Goal: Task Accomplishment & Management: Manage account settings

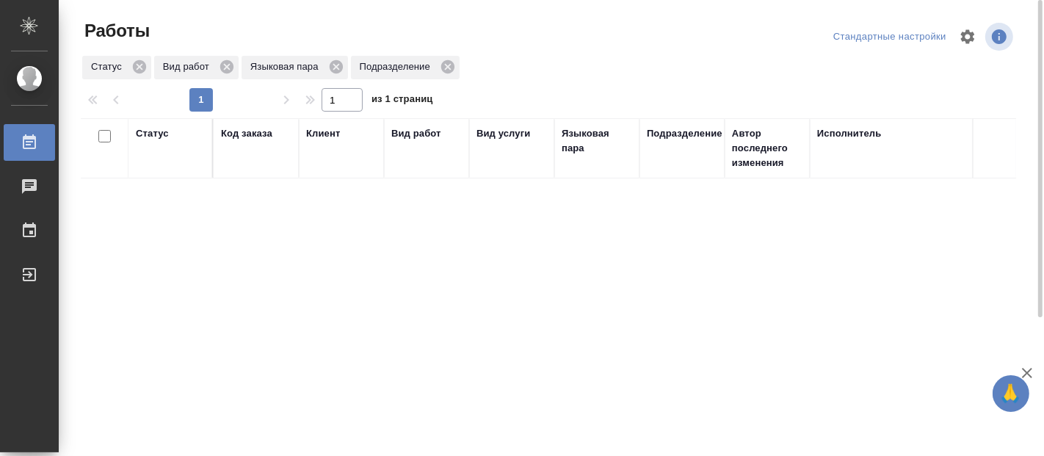
click at [181, 272] on div "Статус Код заказа Клиент Вид работ Вид услуги Языковая пара Подразделение Автор…" at bounding box center [548, 382] width 935 height 529
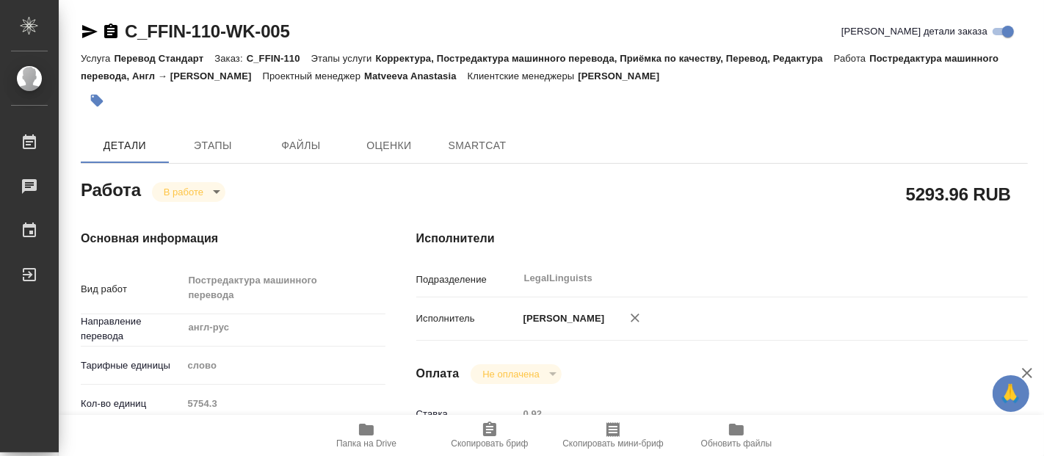
type textarea "x"
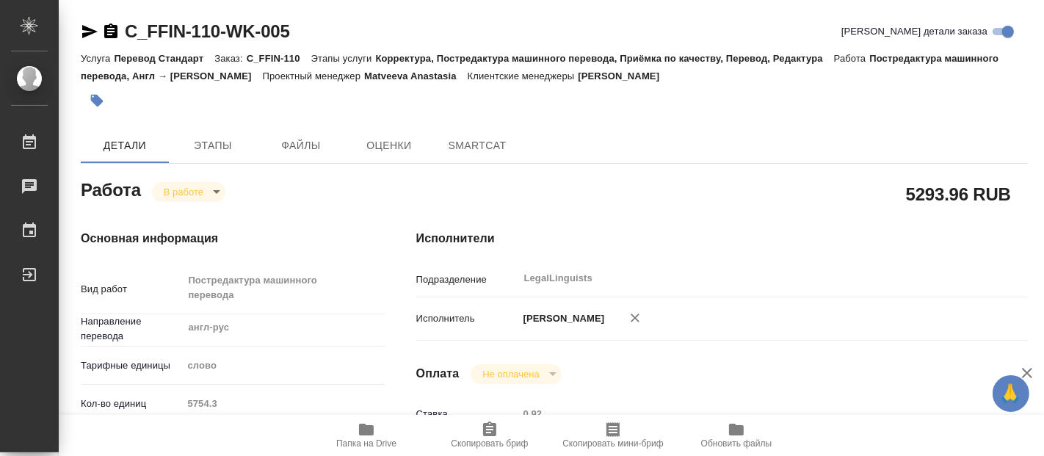
type textarea "x"
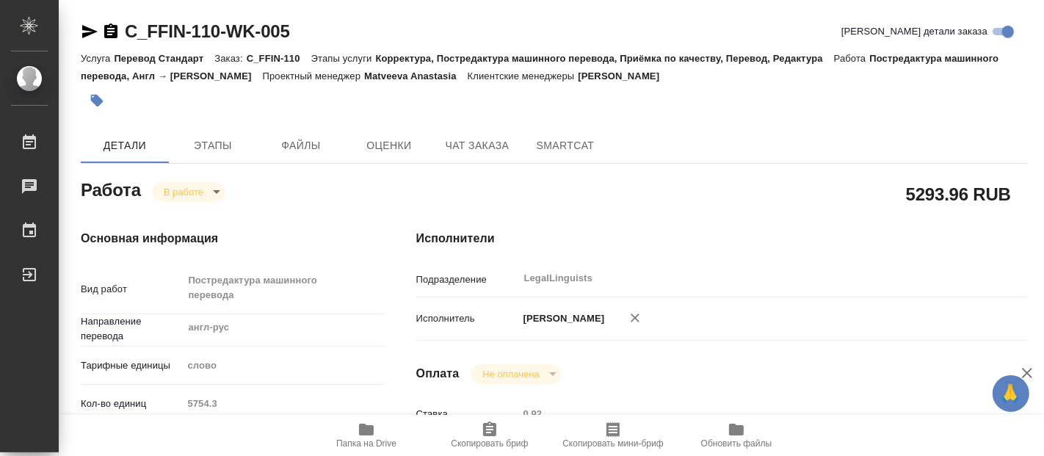
type textarea "x"
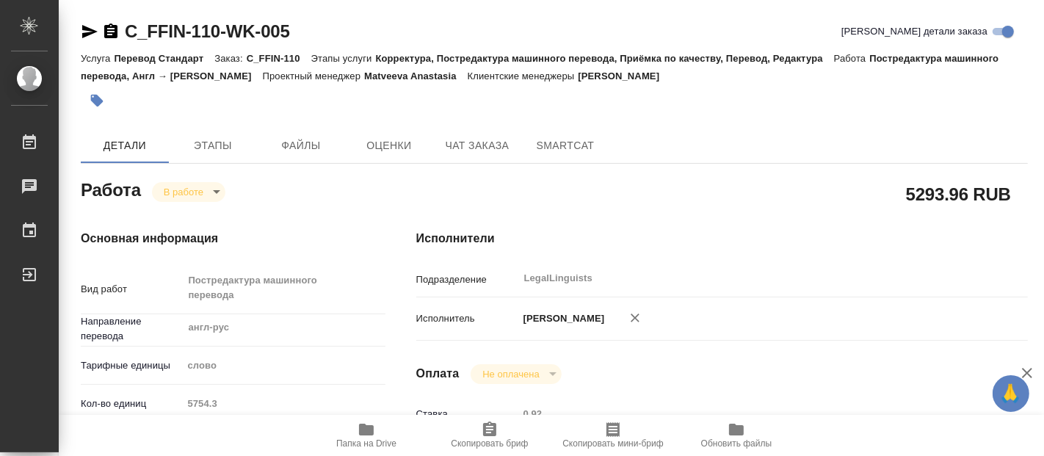
type textarea "x"
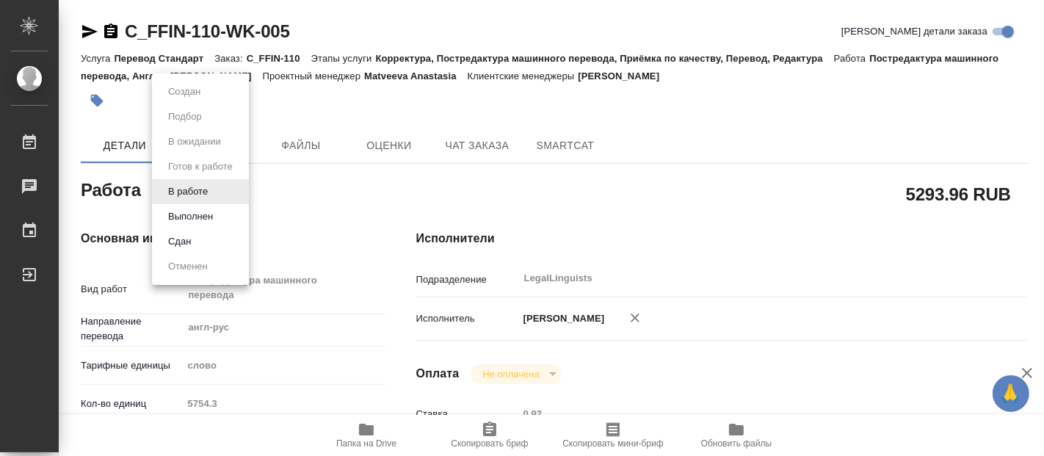
click at [206, 193] on body "🙏 .cls-1 fill:#fff; AWATERA Fadeeva Elena Работы 0 Чаты График Выйти C_FFIN-110…" at bounding box center [522, 228] width 1044 height 456
type textarea "x"
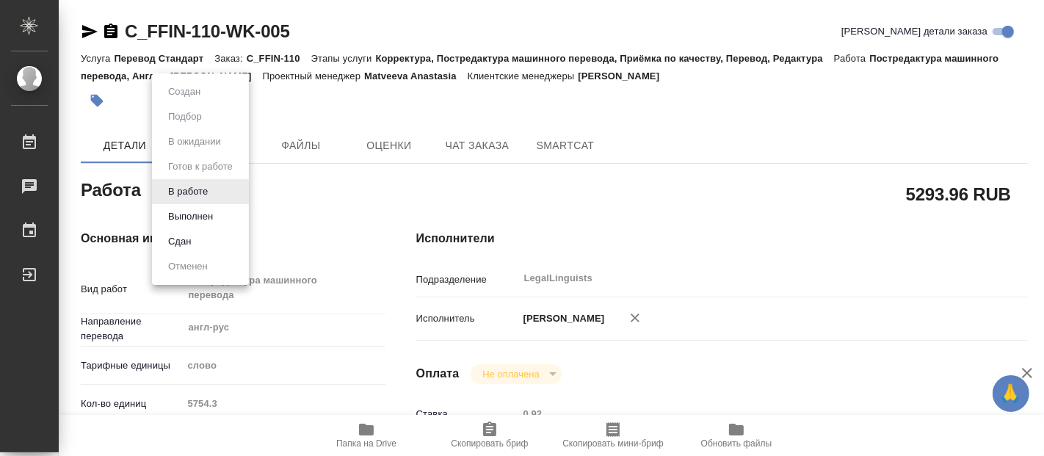
type textarea "x"
click at [200, 212] on button "Выполнен" at bounding box center [191, 217] width 54 height 16
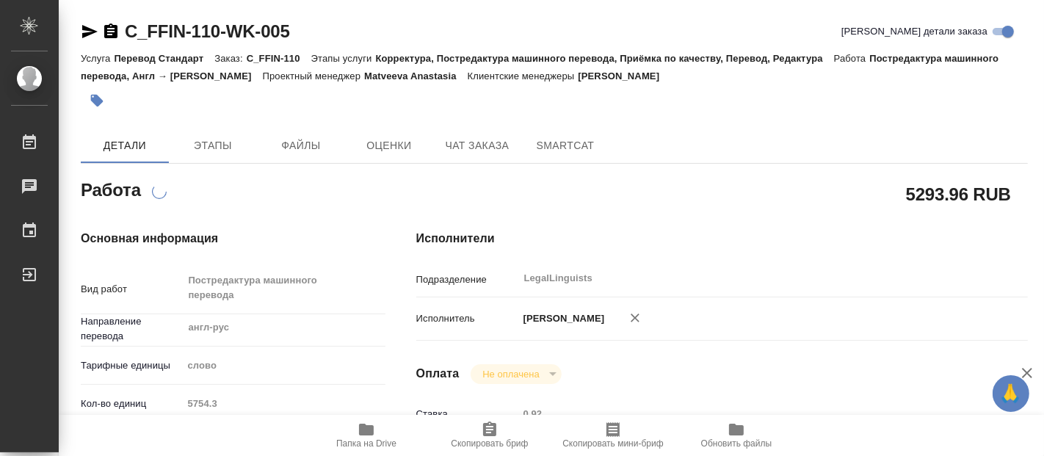
type textarea "x"
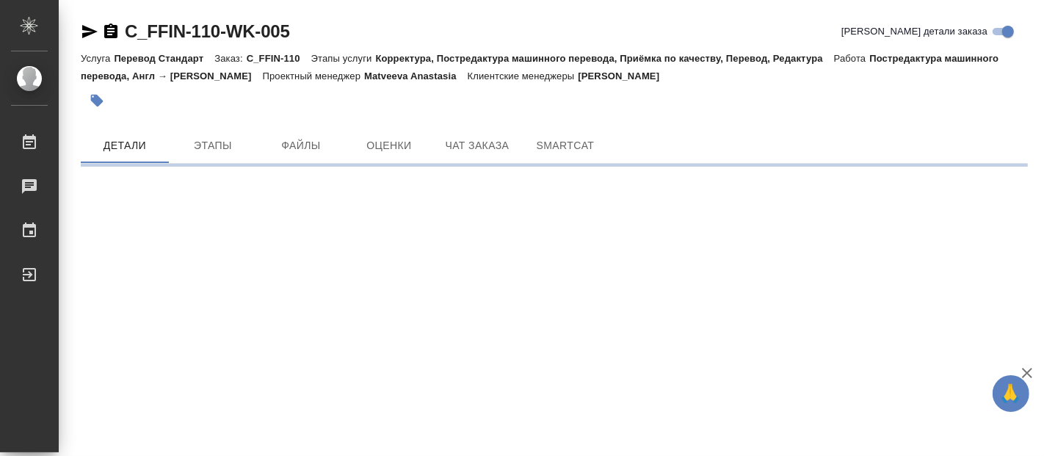
click at [359, 432] on div ".cls-1 fill:#fff; AWATERA Fadeeva Elena Работы 0 Чаты График Выйти C_FFIN-110-W…" at bounding box center [522, 228] width 1044 height 456
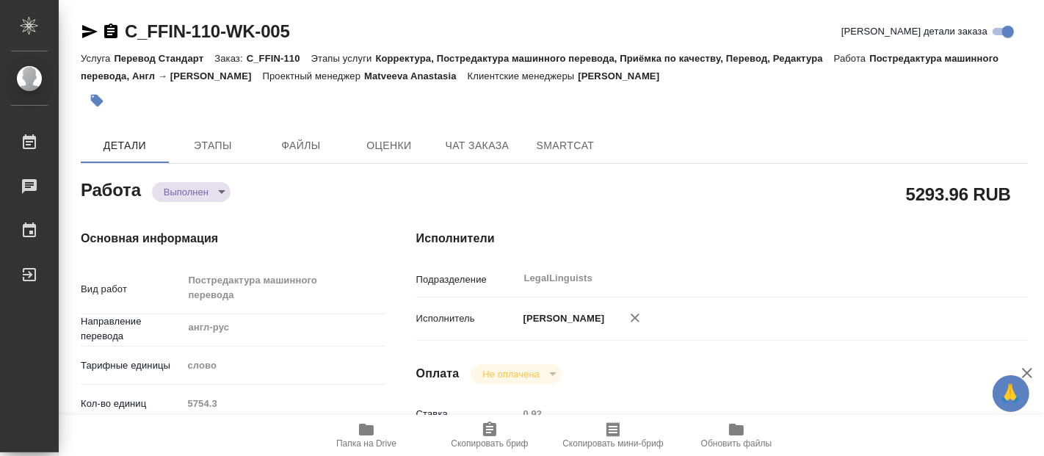
type textarea "x"
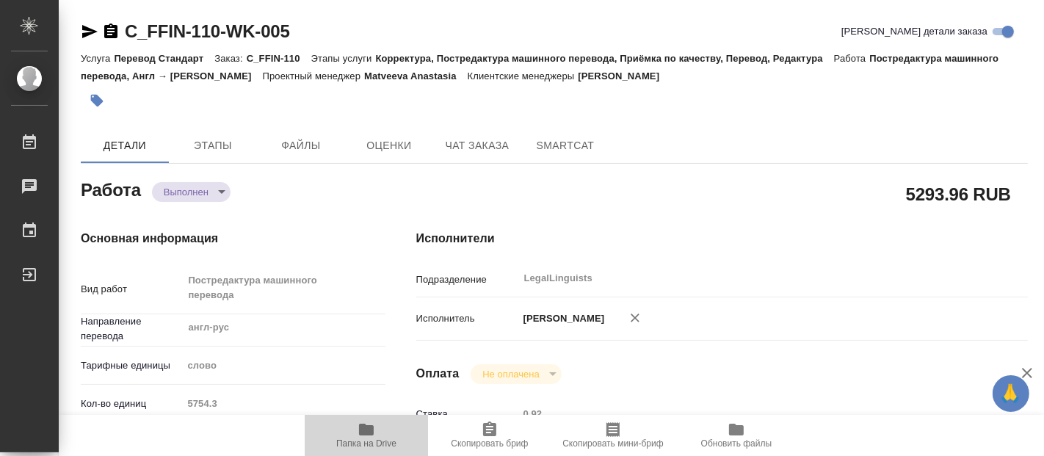
click at [366, 430] on icon "button" at bounding box center [366, 430] width 15 height 12
type textarea "x"
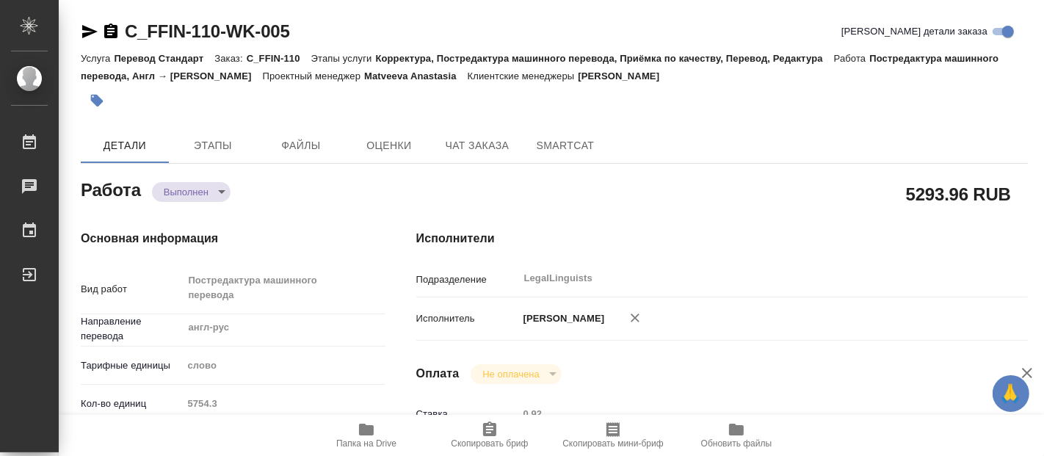
type textarea "x"
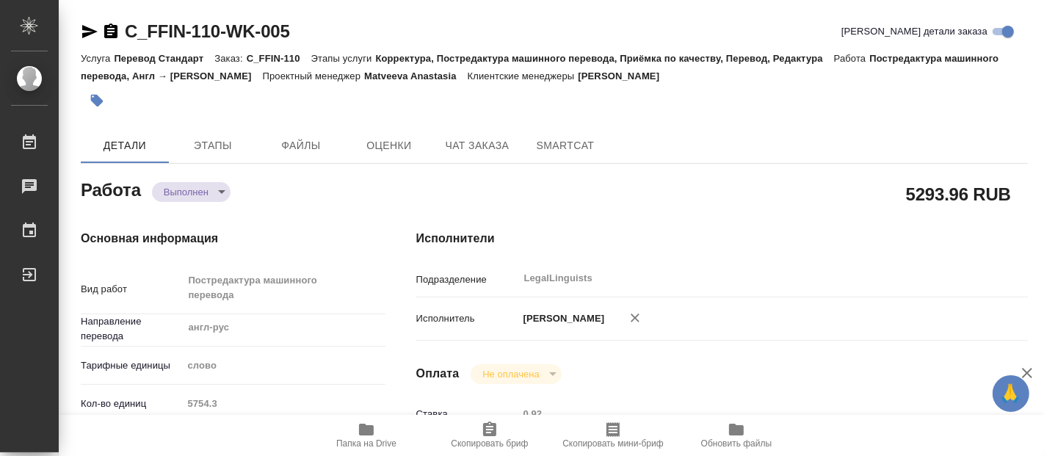
type textarea "x"
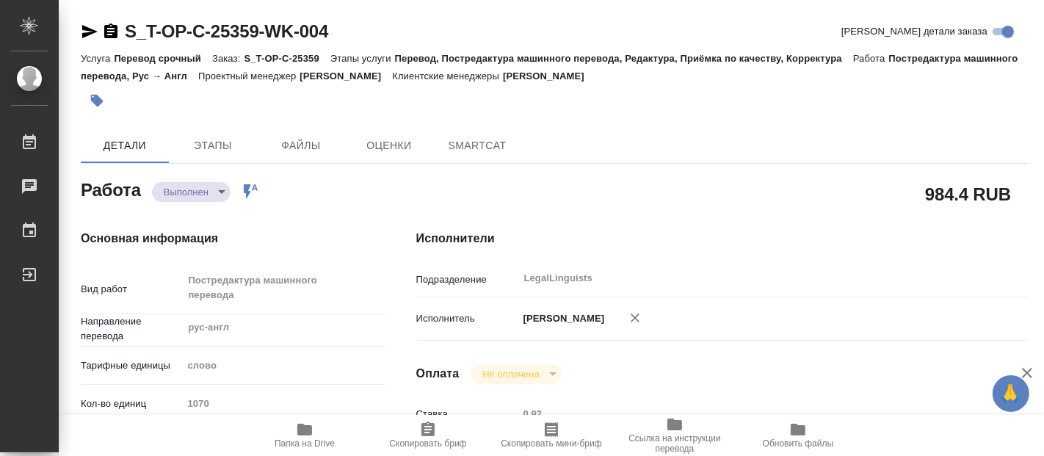
type textarea "x"
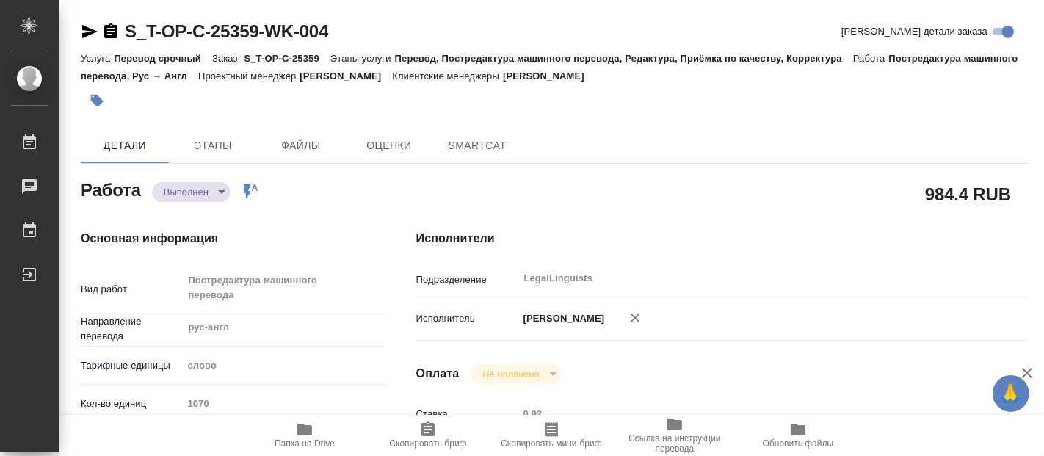
type textarea "x"
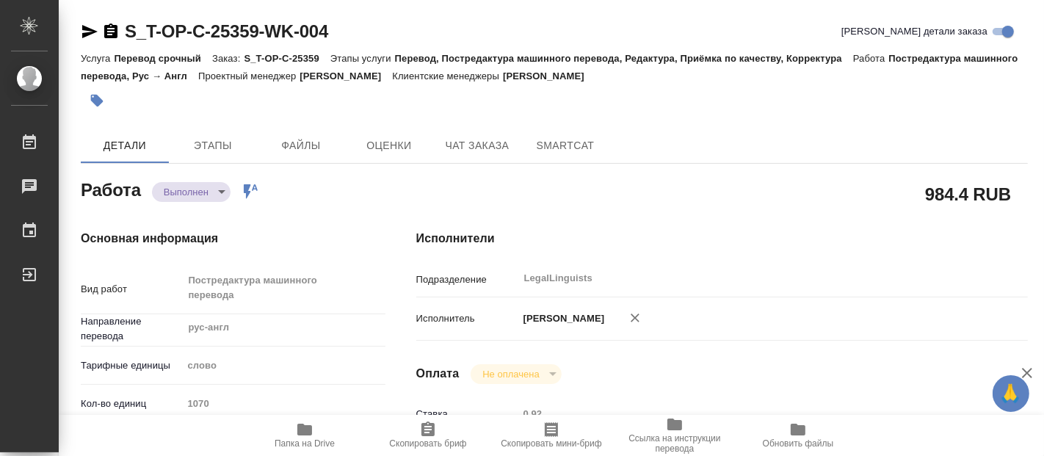
type textarea "x"
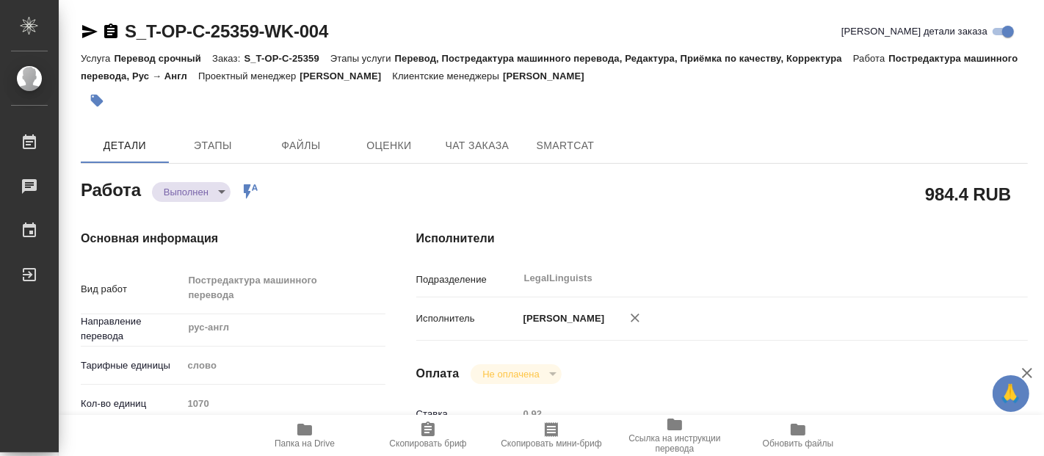
type textarea "x"
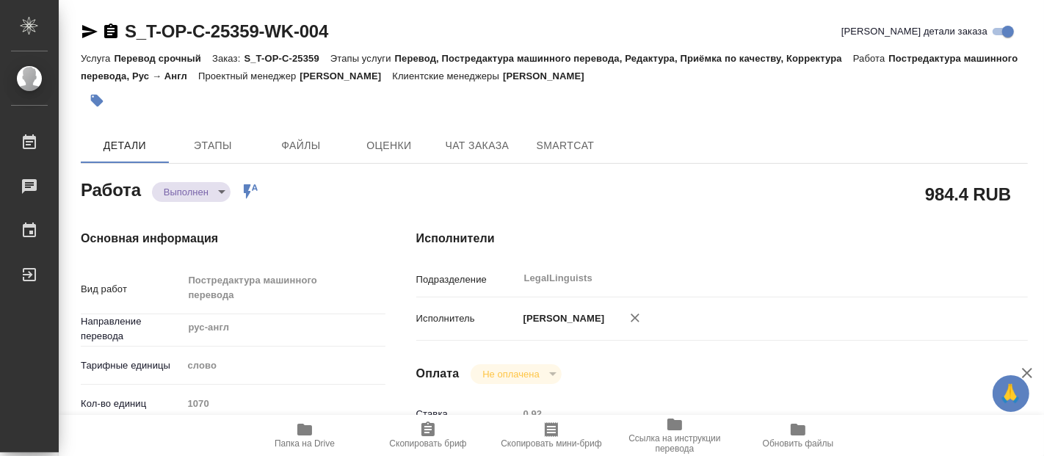
type textarea "x"
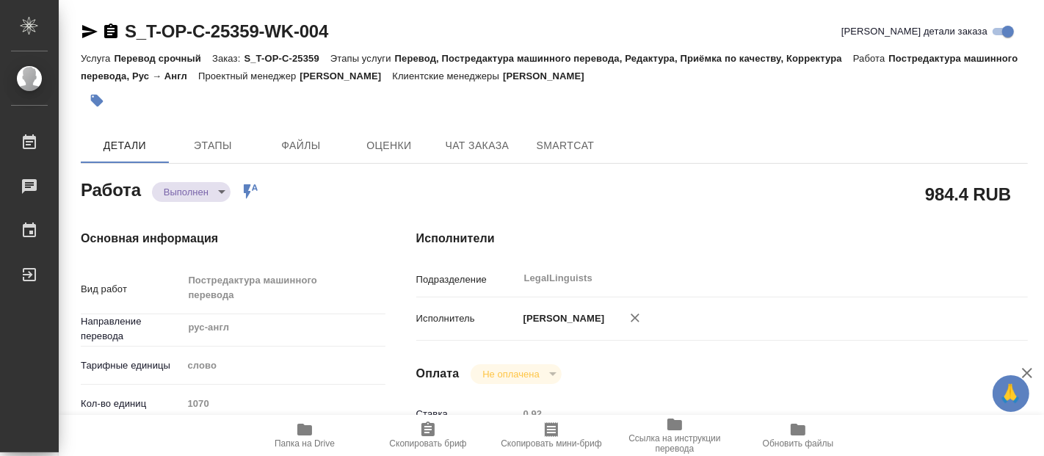
type textarea "x"
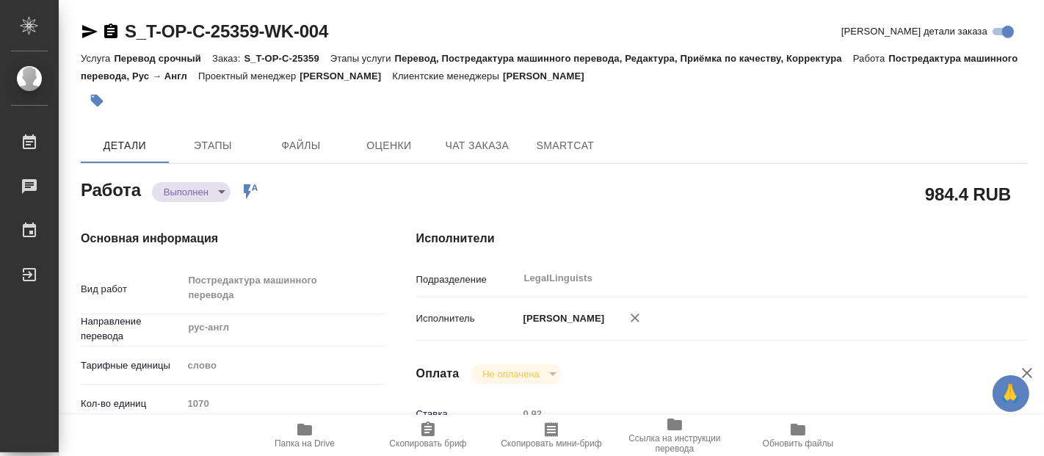
type textarea "x"
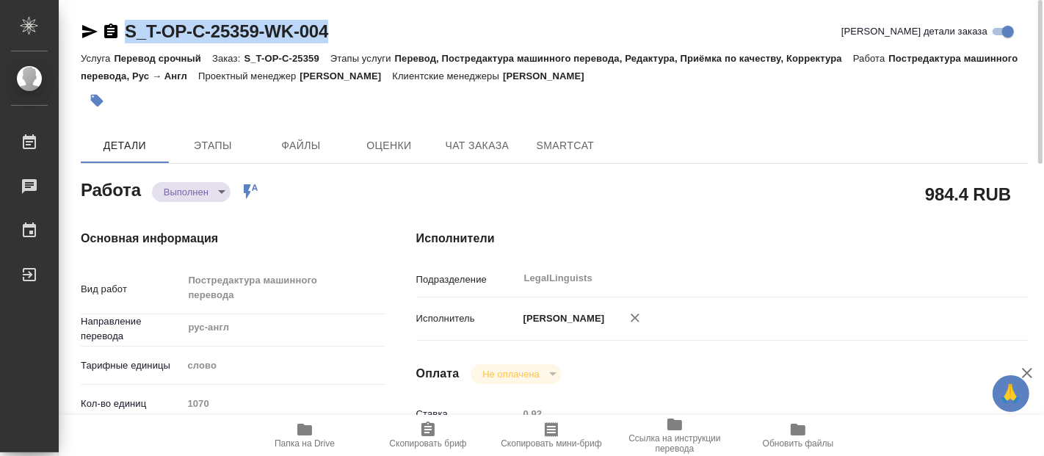
drag, startPoint x: 346, startPoint y: 26, endPoint x: 125, endPoint y: 29, distance: 221.0
click at [125, 29] on div "S_T-OP-C-25359-WK-004 Кратко детали заказа" at bounding box center [554, 31] width 947 height 23
copy link "S_T-OP-C-25359-WK-004"
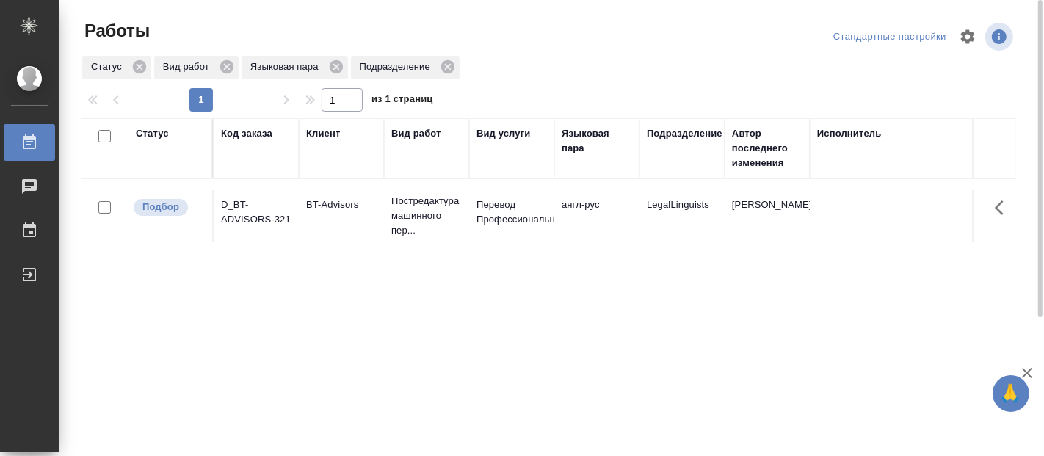
click at [526, 332] on div "Статус Код заказа Клиент Вид работ Вид услуги Языковая пара Подразделение Автор…" at bounding box center [548, 382] width 935 height 529
click at [424, 209] on p "Постредактура машинного пер..." at bounding box center [426, 216] width 70 height 44
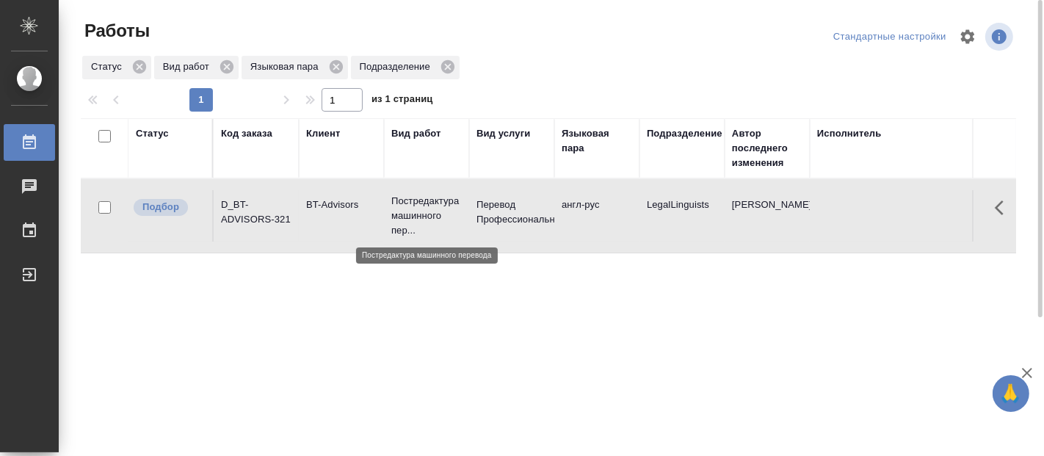
click at [424, 209] on p "Постредактура машинного пер..." at bounding box center [426, 216] width 70 height 44
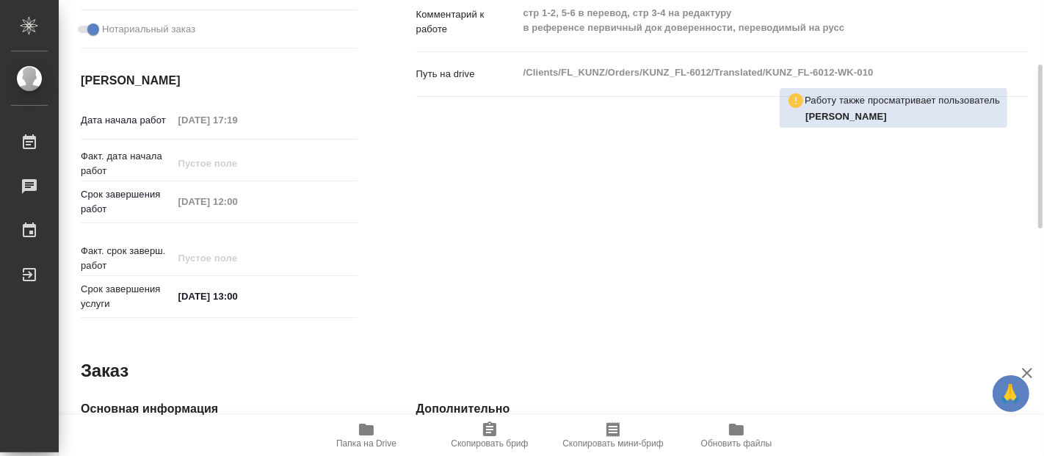
type textarea "x"
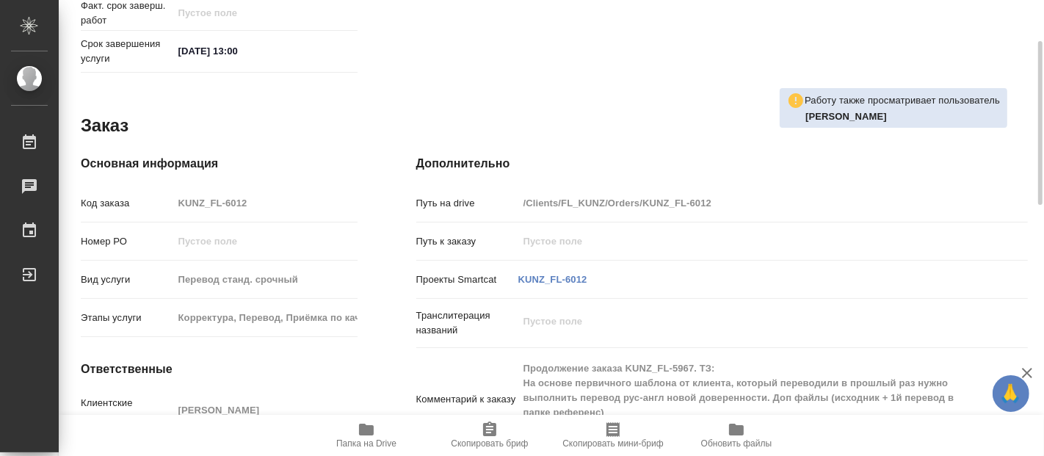
scroll to position [811, 0]
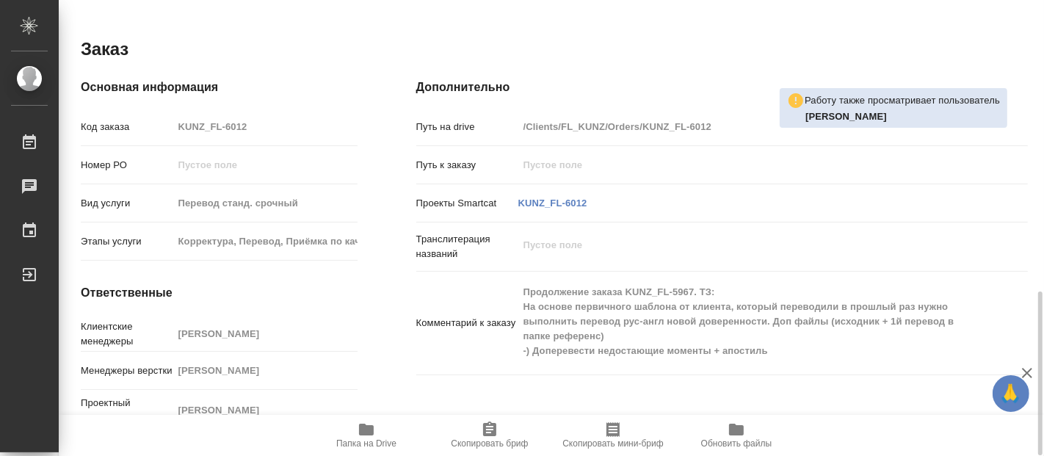
type textarea "x"
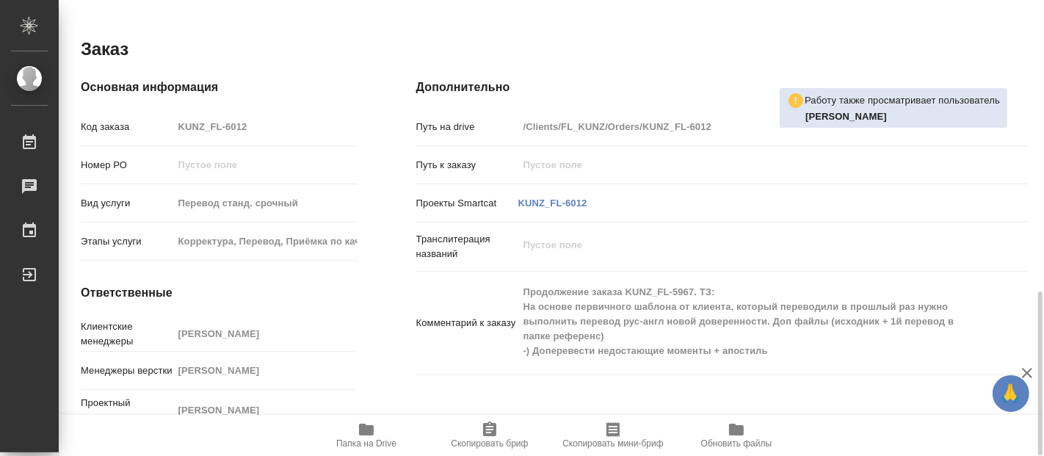
type textarea "x"
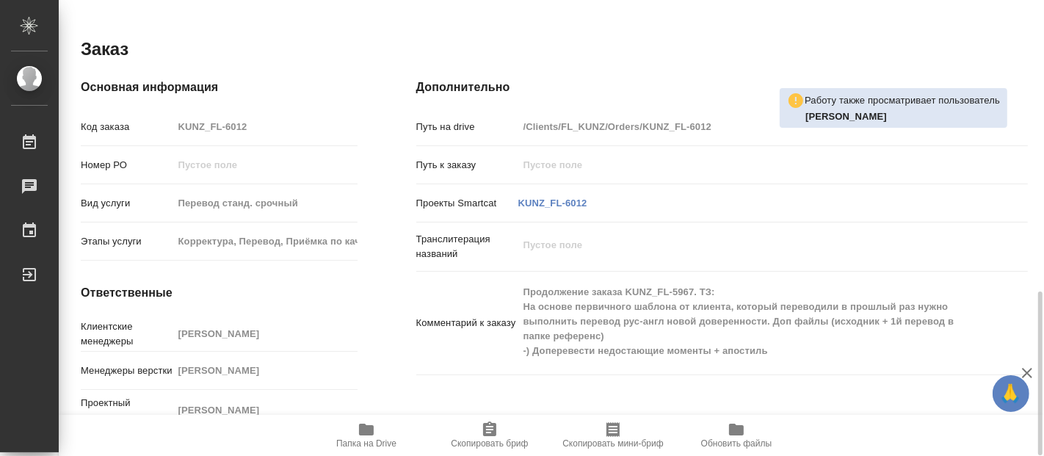
type textarea "x"
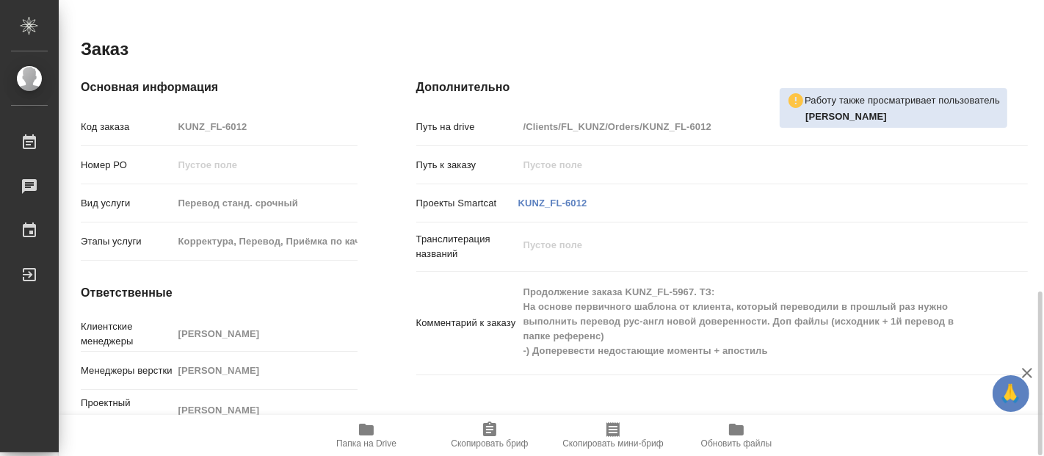
type textarea "x"
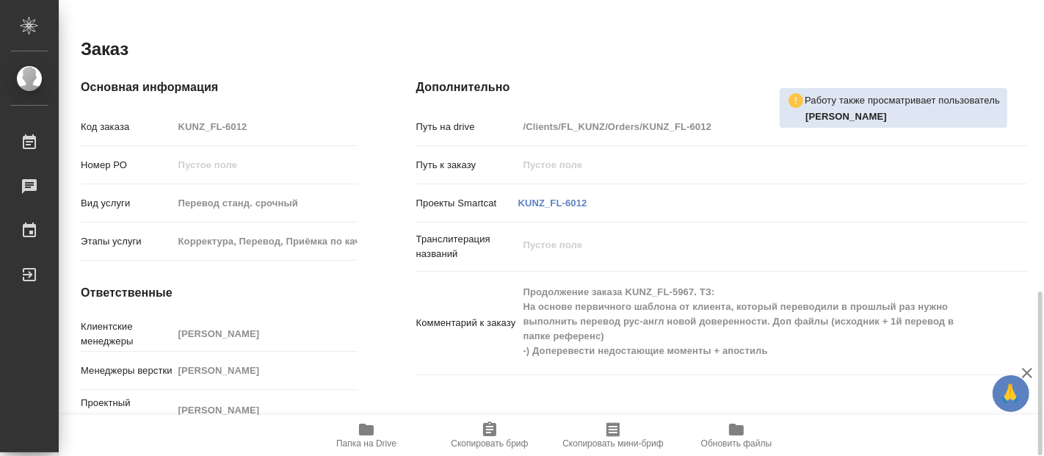
type textarea "x"
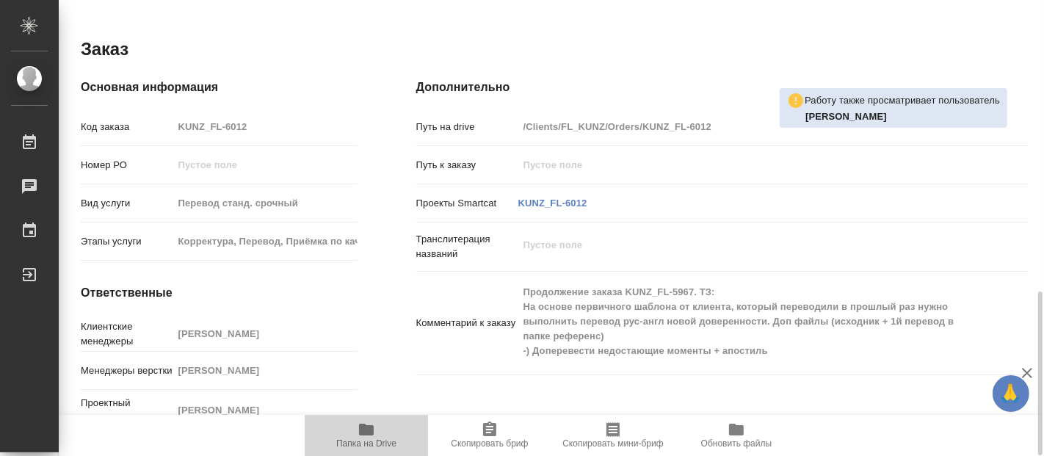
click at [363, 432] on icon "button" at bounding box center [366, 430] width 15 height 12
type textarea "x"
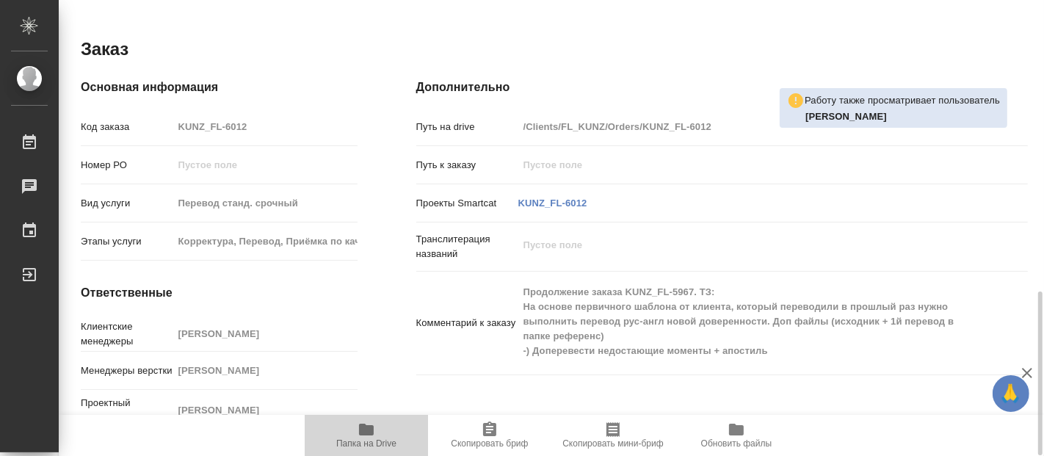
type textarea "x"
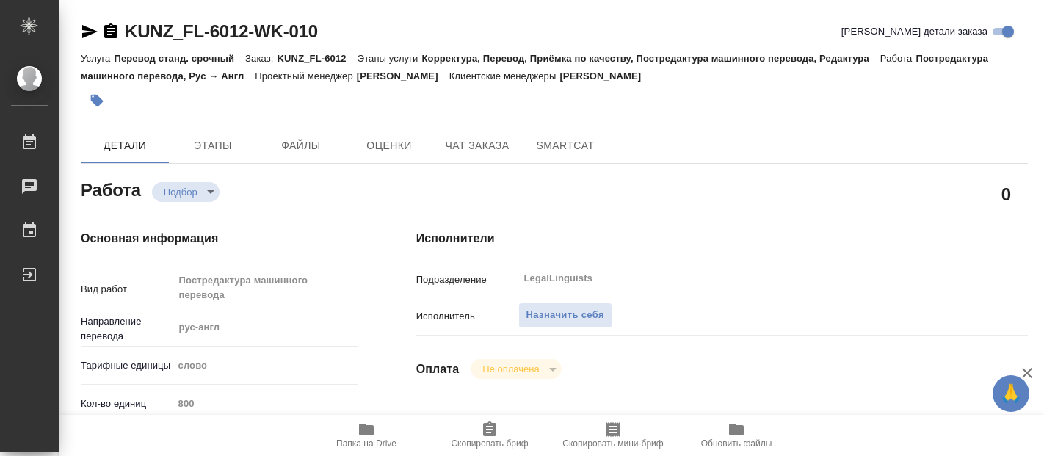
type textarea "x"
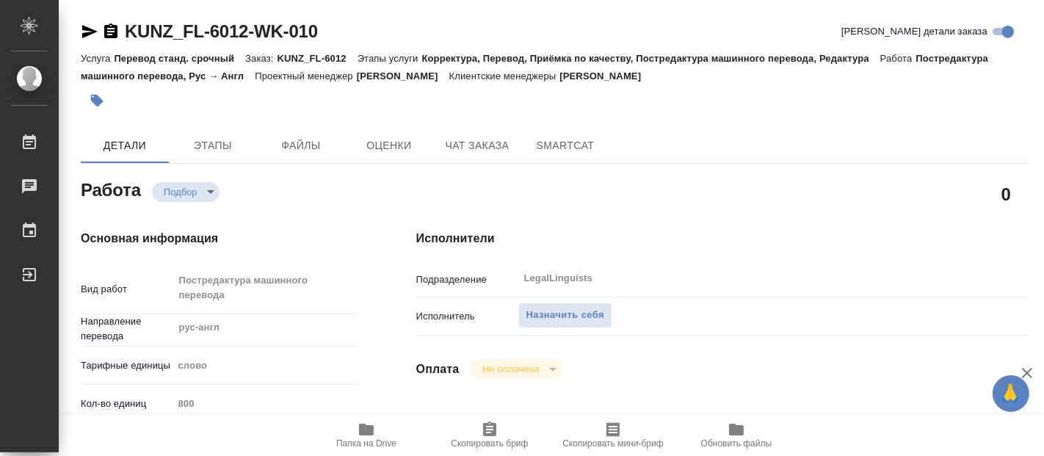
type textarea "x"
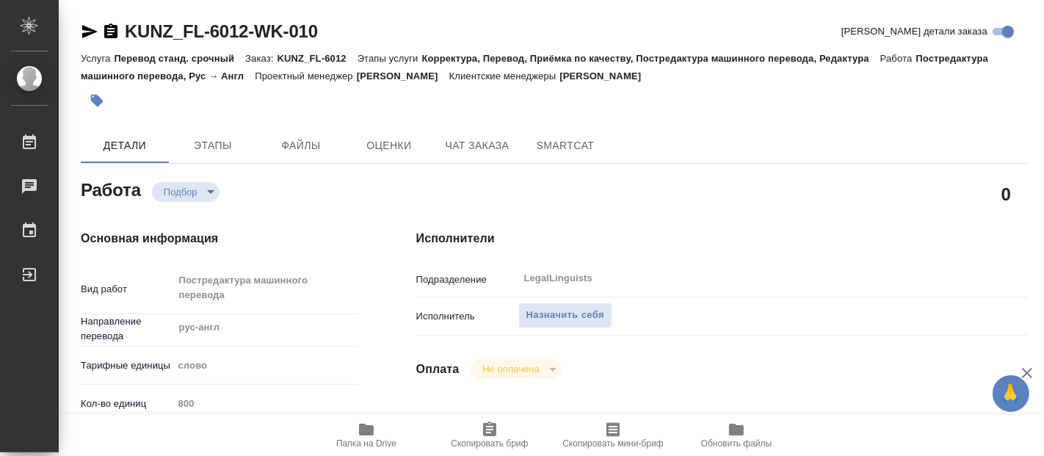
type textarea "x"
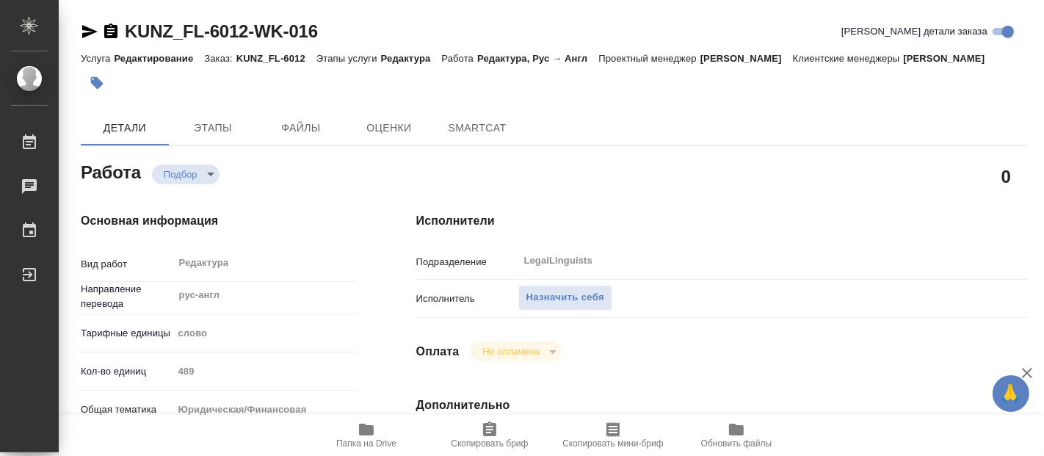
type textarea "x"
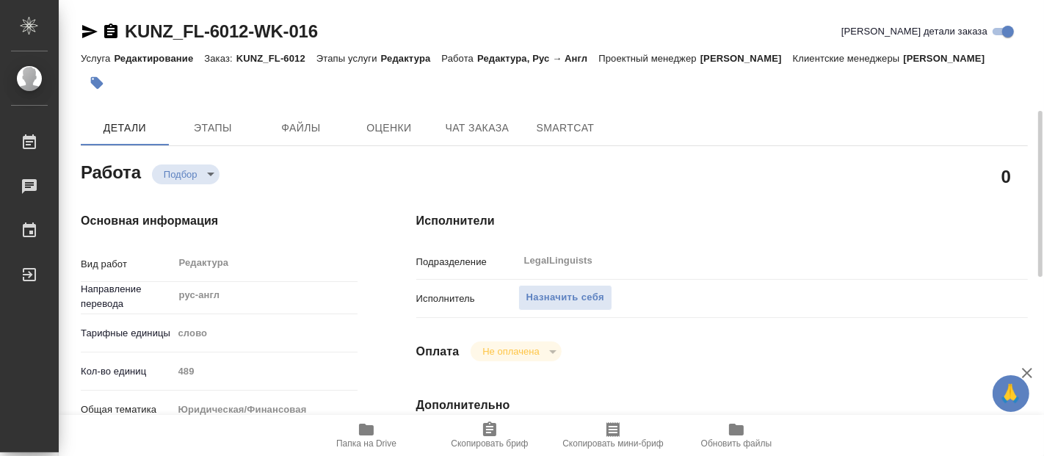
type textarea "x"
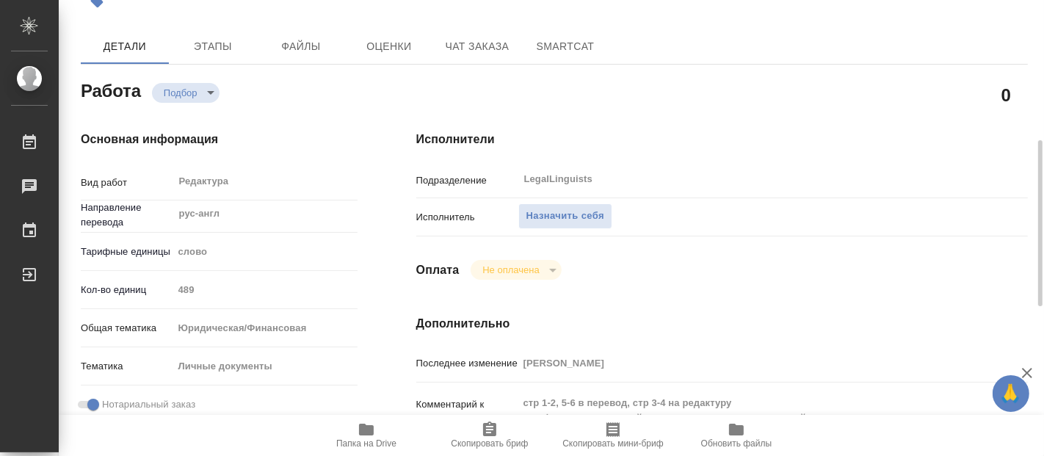
scroll to position [163, 0]
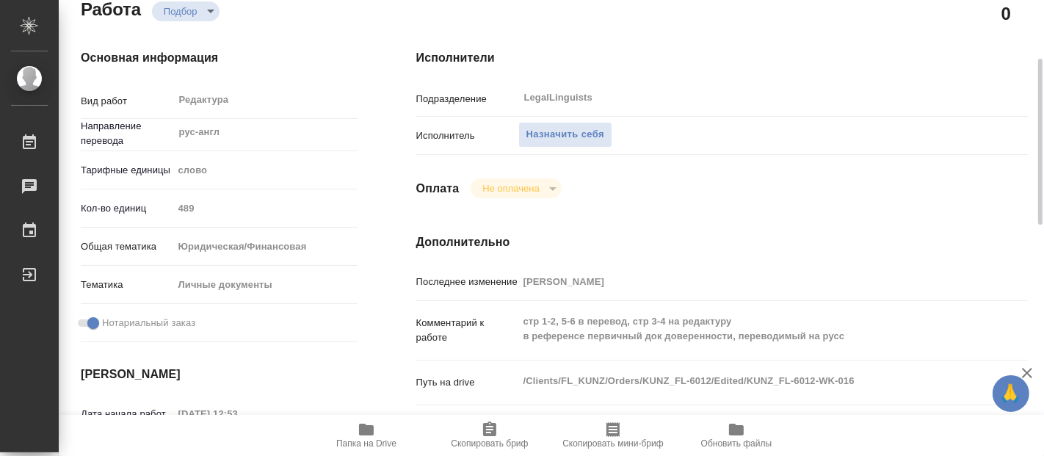
type textarea "x"
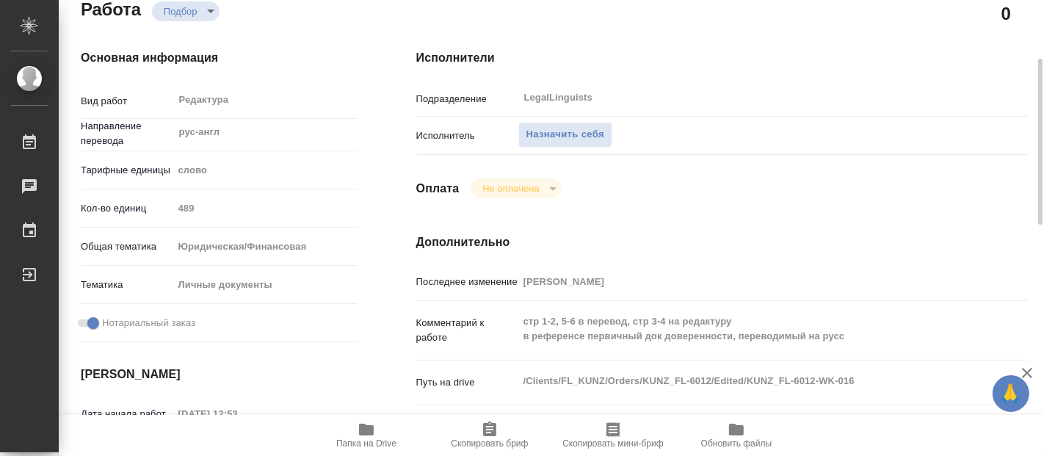
type textarea "x"
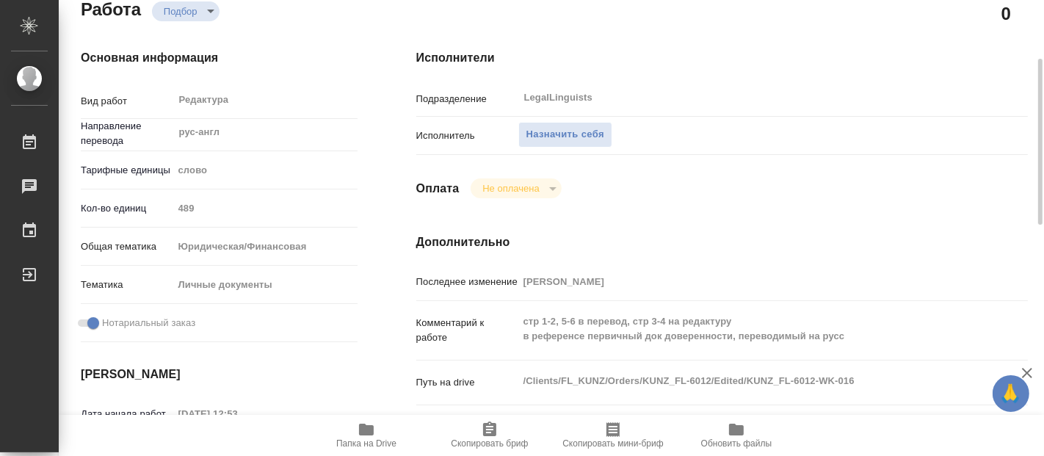
type textarea "x"
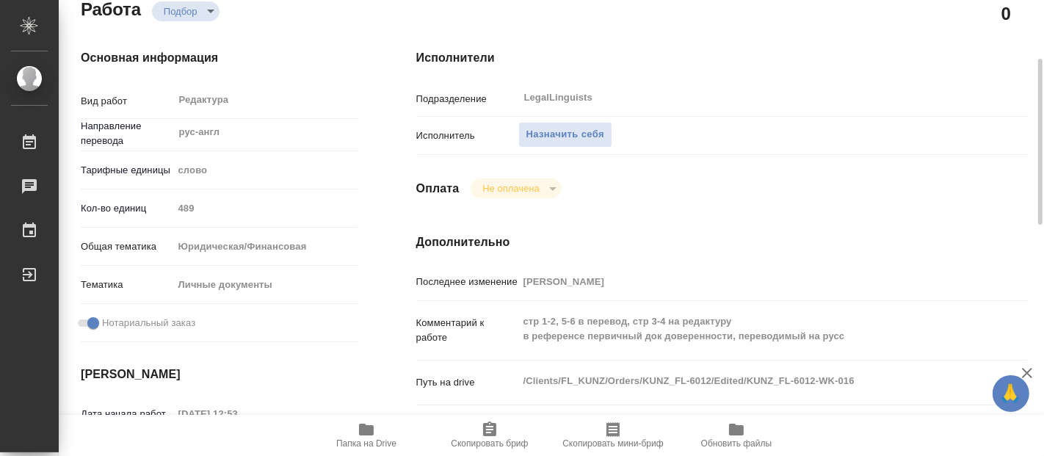
type textarea "x"
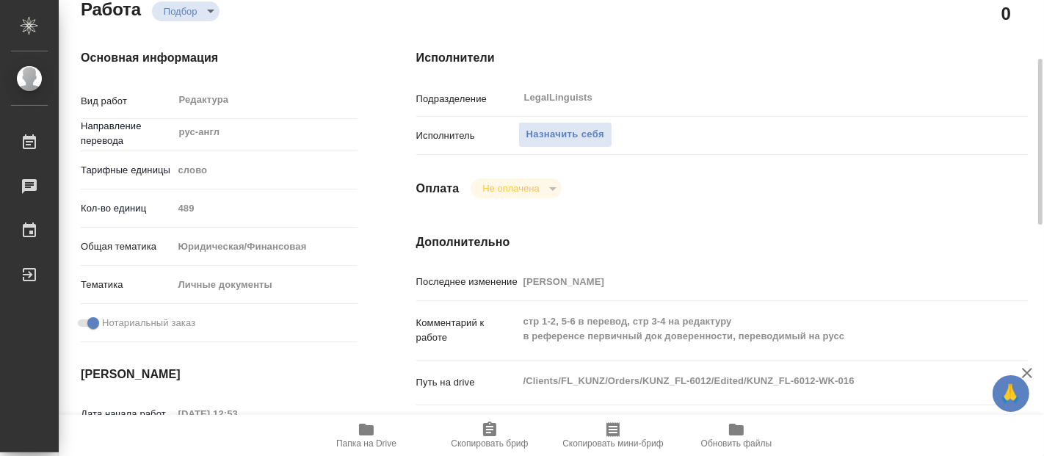
type textarea "x"
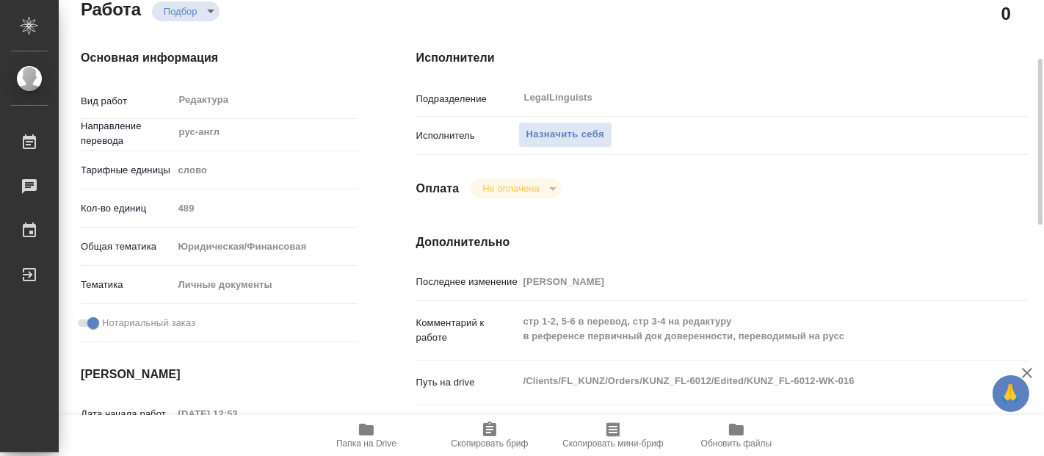
type textarea "x"
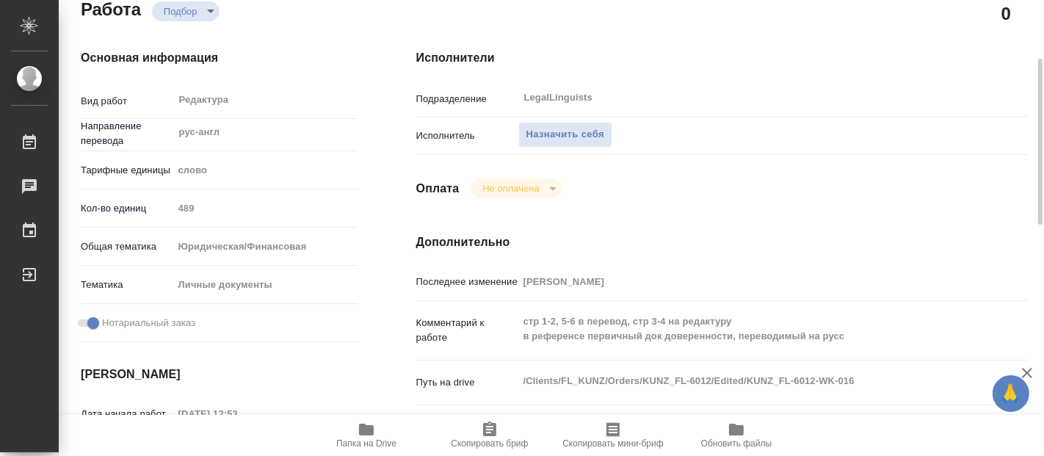
type textarea "x"
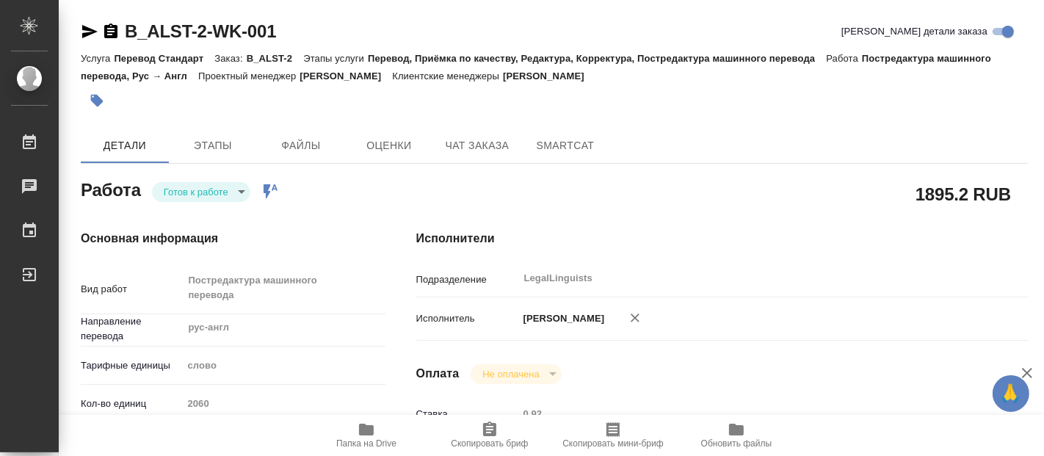
type textarea "x"
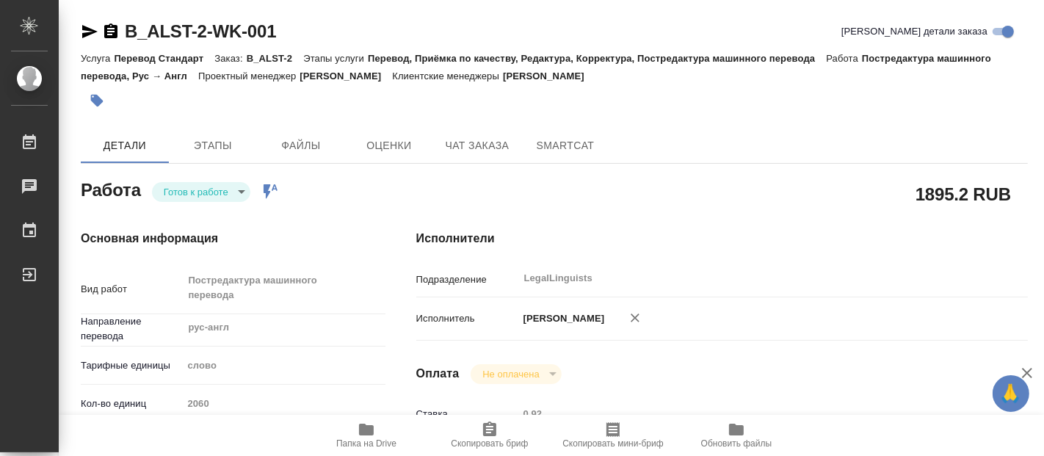
type textarea "x"
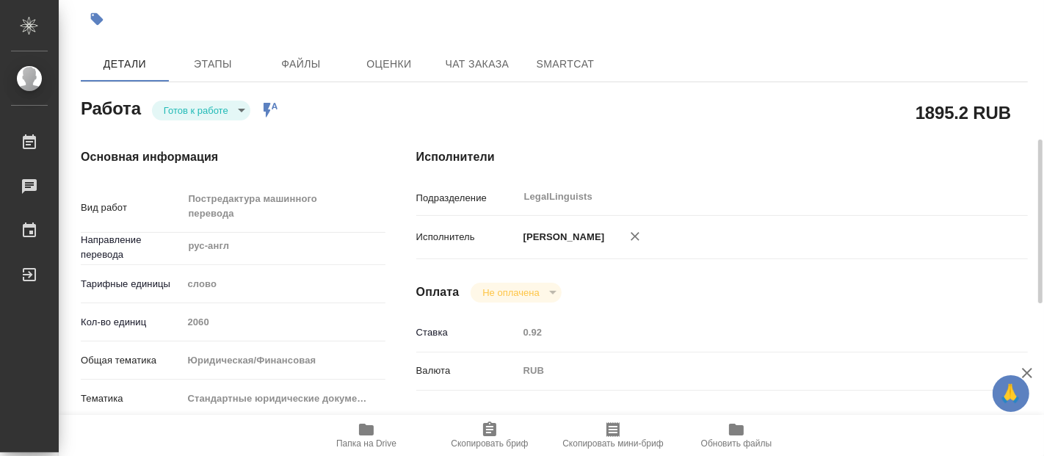
type textarea "x"
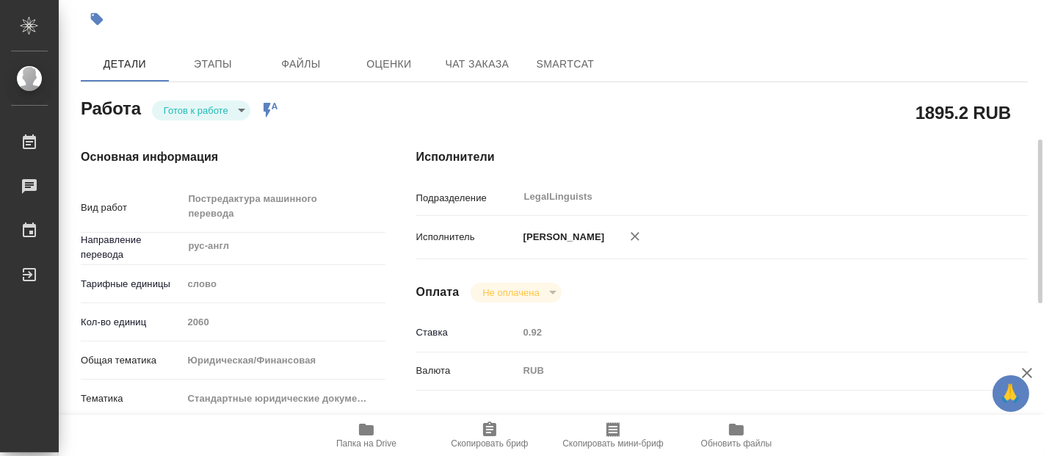
scroll to position [163, 0]
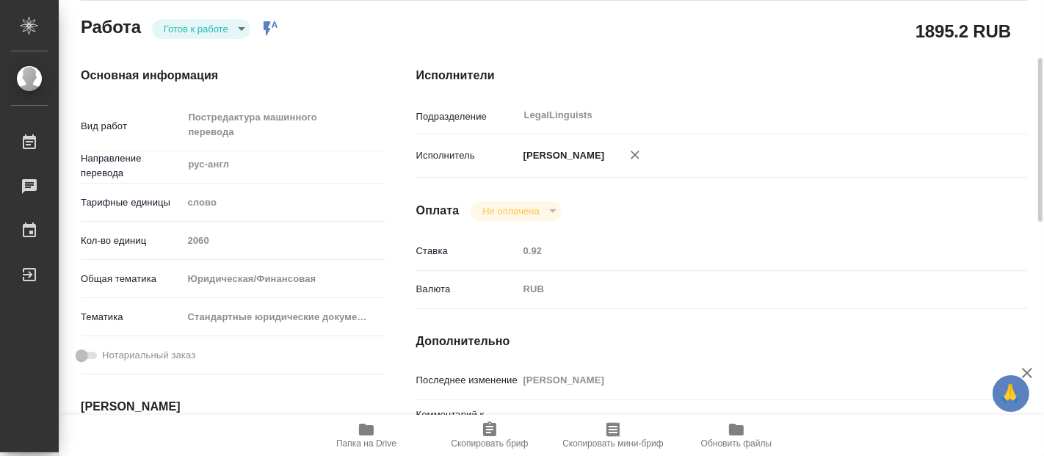
type textarea "x"
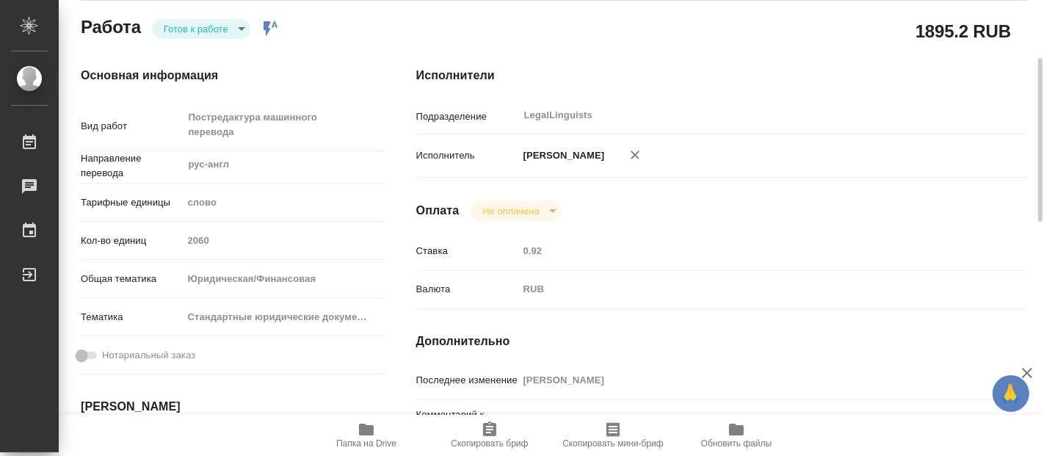
type textarea "x"
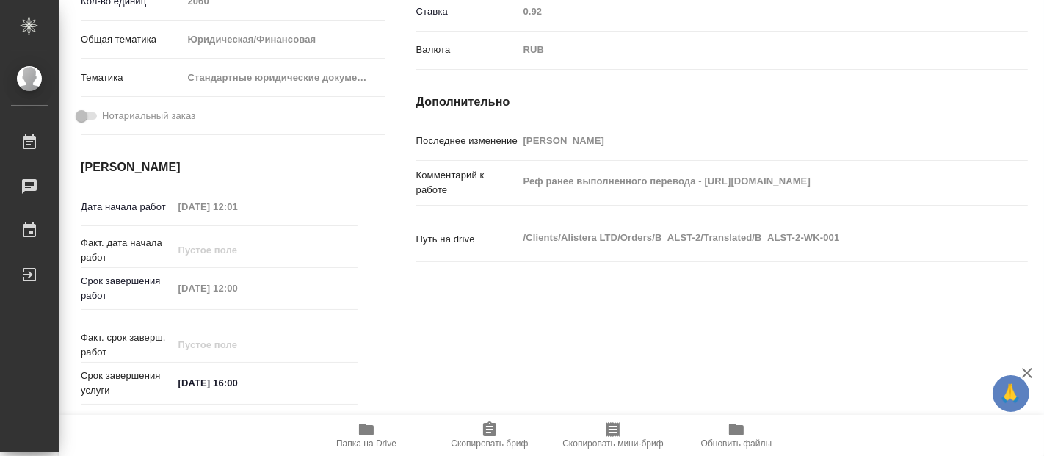
scroll to position [0, 0]
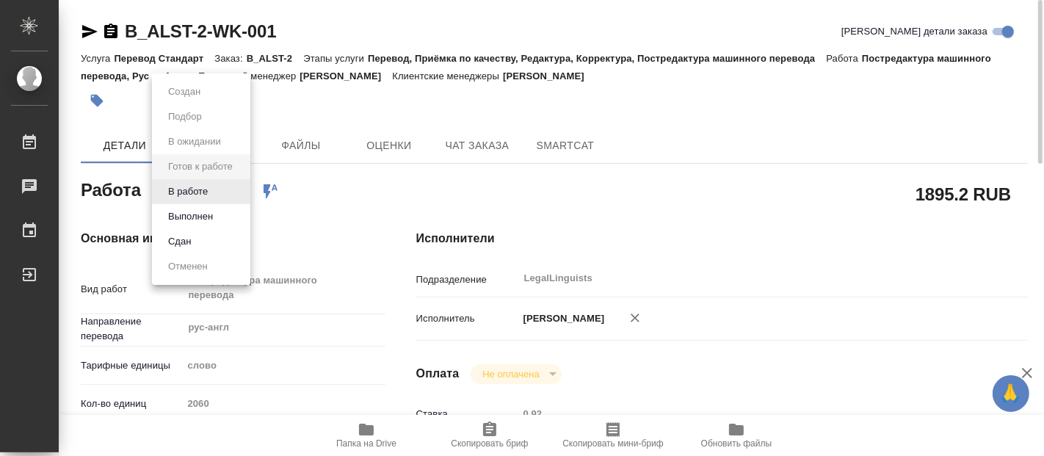
click at [242, 189] on body "🙏 .cls-1 fill:#fff; AWATERA [PERSON_NAME] 0 Чаты График Выйти B_ALST-2-WK-001 К…" at bounding box center [522, 228] width 1044 height 456
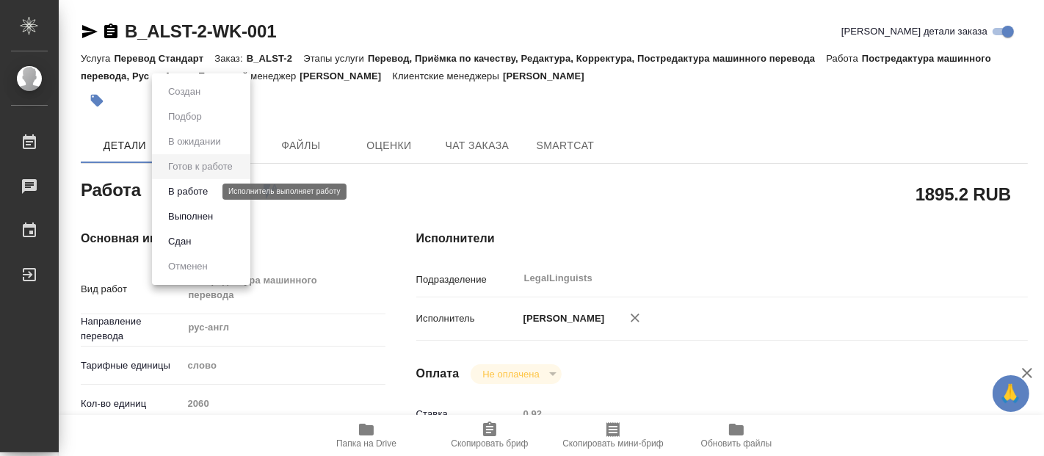
click at [189, 186] on button "В работе" at bounding box center [188, 192] width 48 height 16
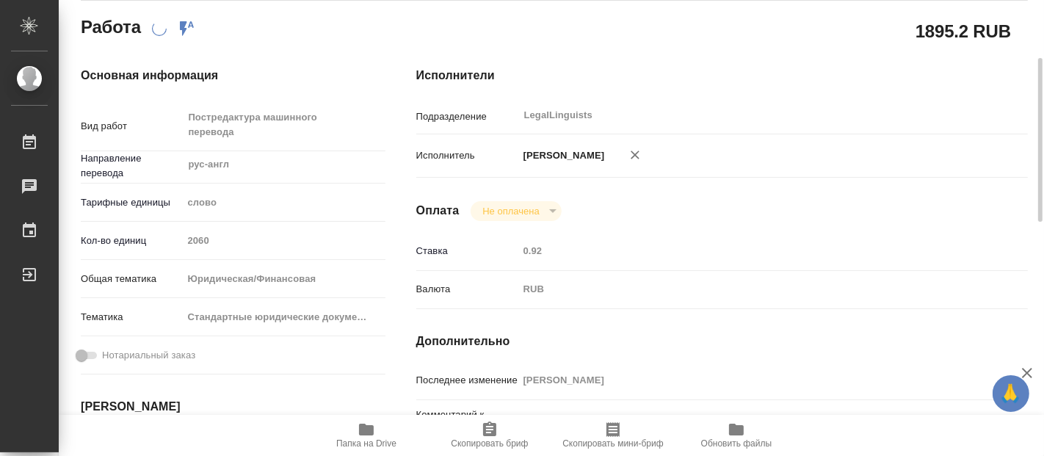
scroll to position [326, 0]
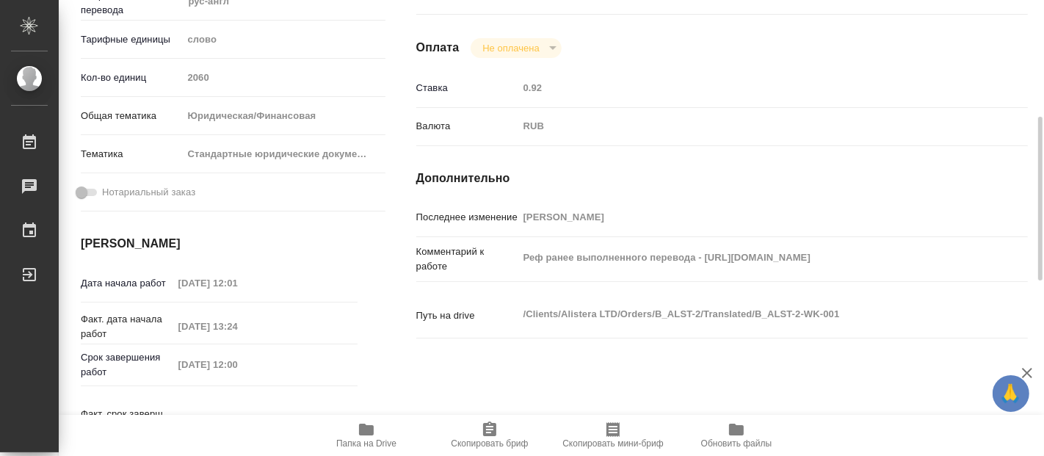
type textarea "x"
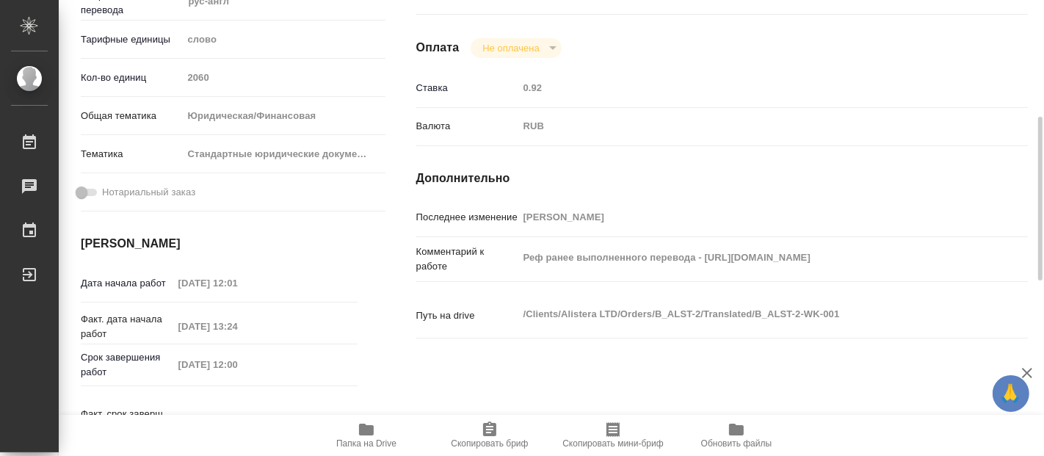
type textarea "x"
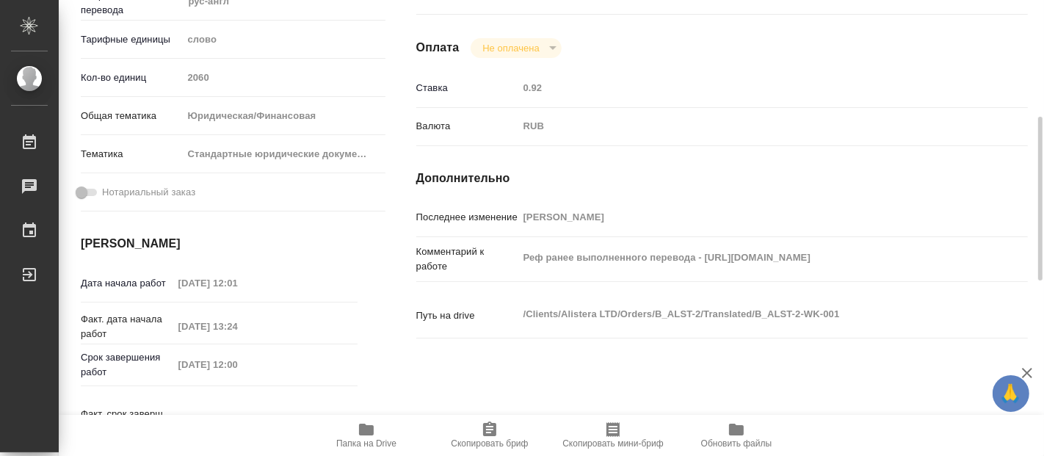
type textarea "x"
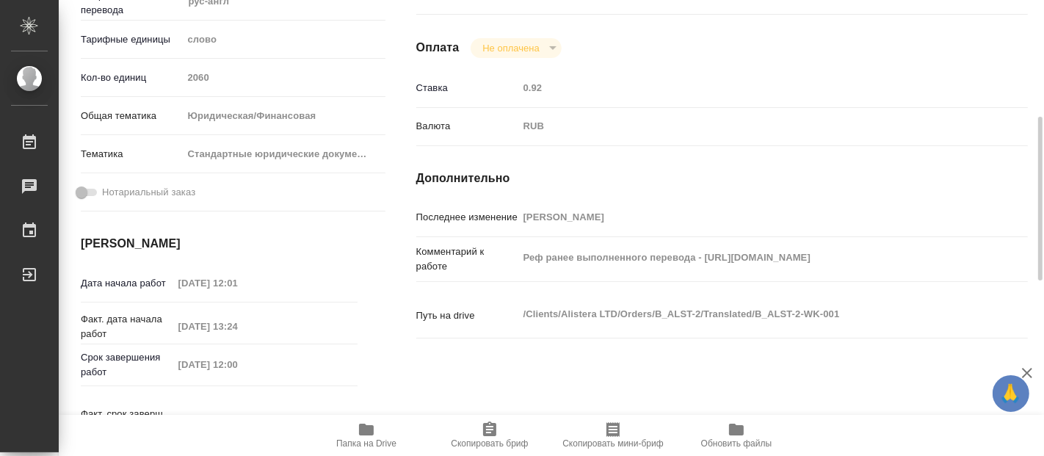
type textarea "x"
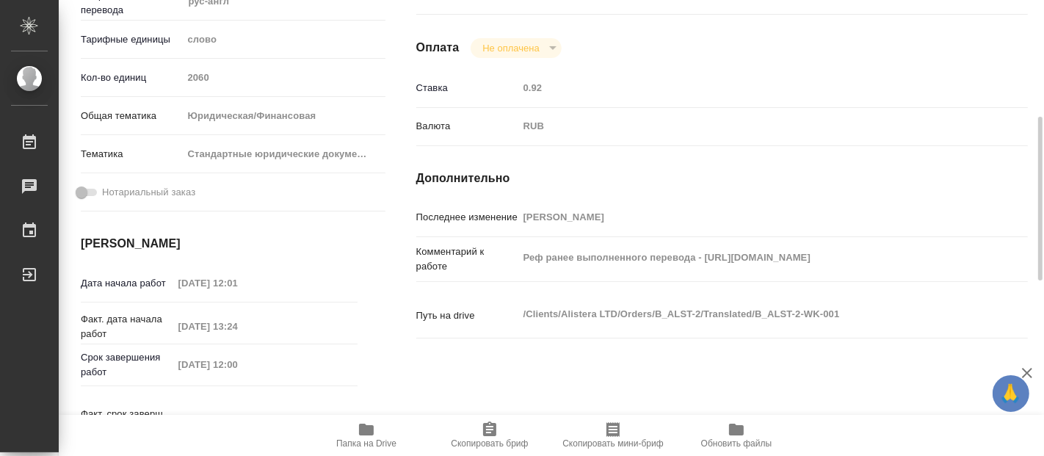
scroll to position [81, 0]
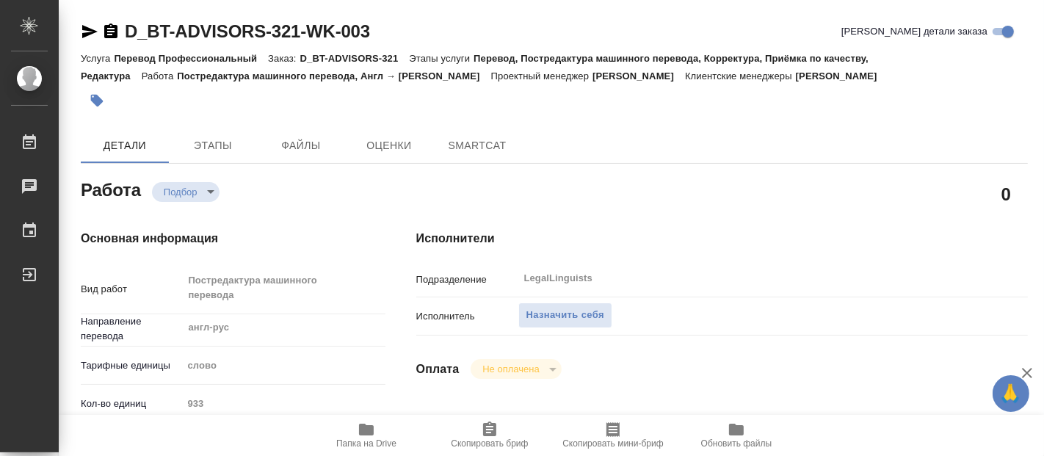
type textarea "x"
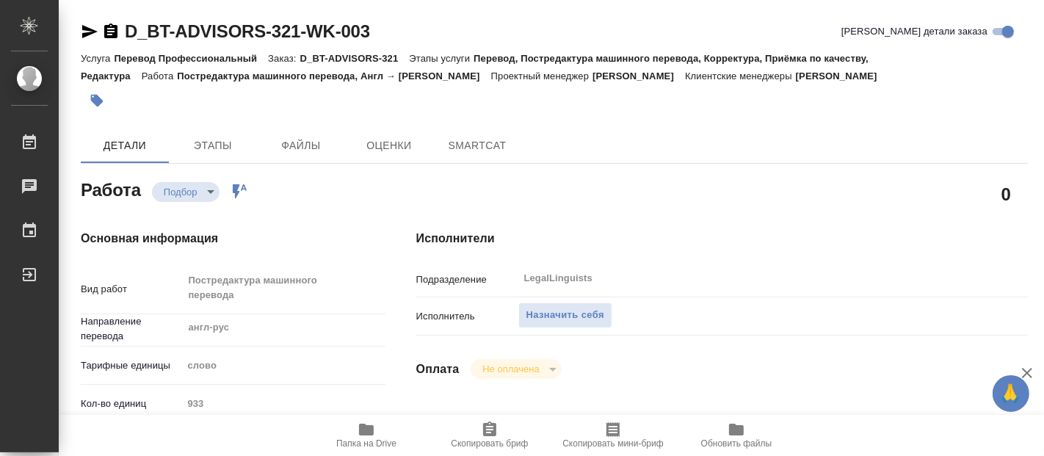
type textarea "x"
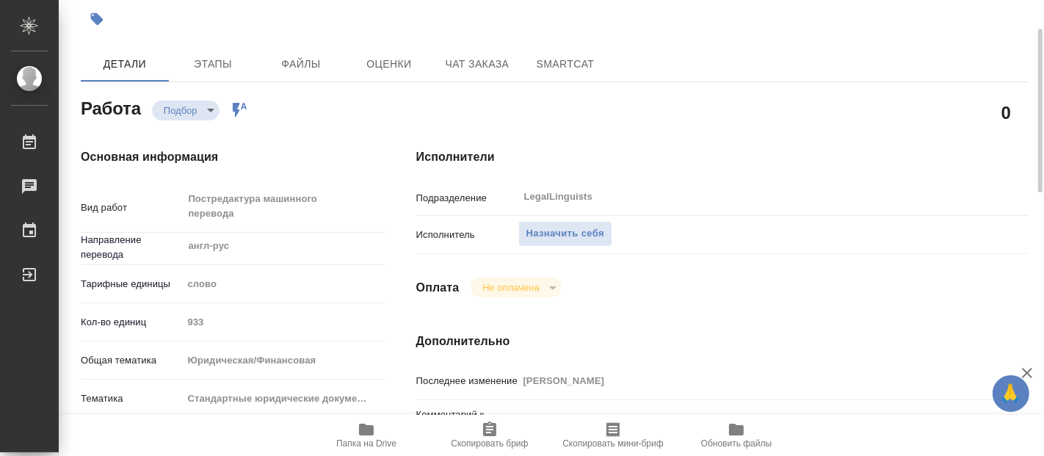
type textarea "x"
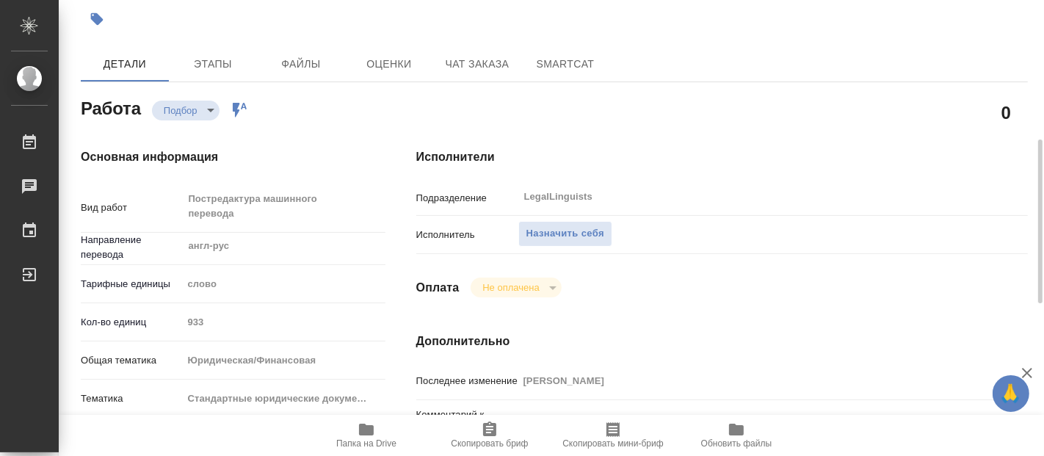
scroll to position [163, 0]
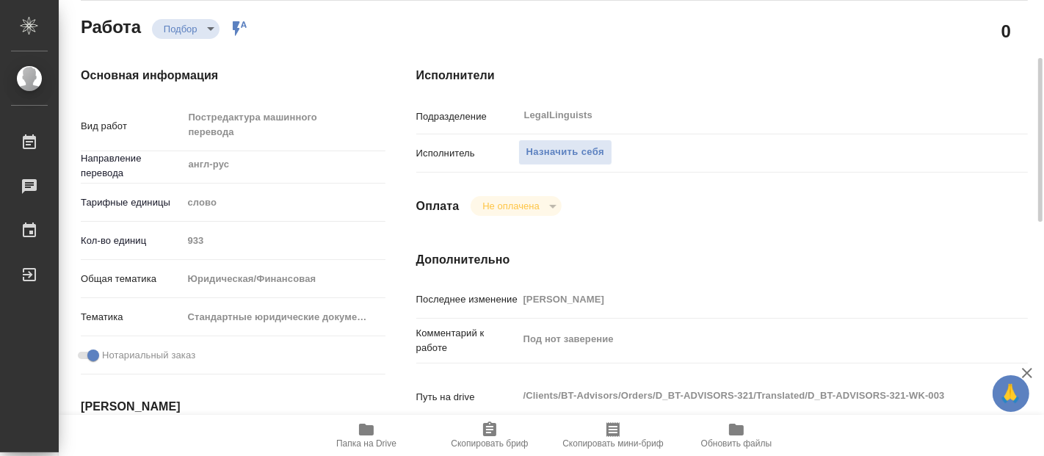
type textarea "x"
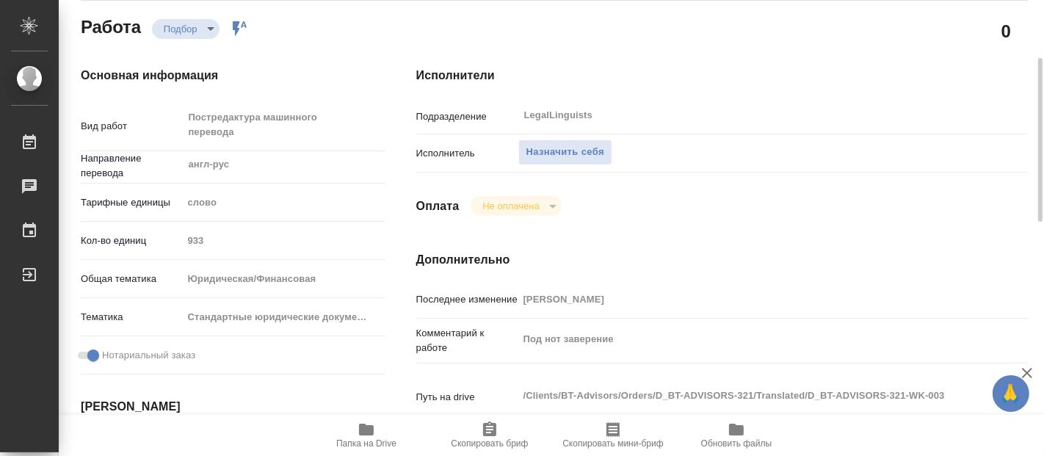
type textarea "x"
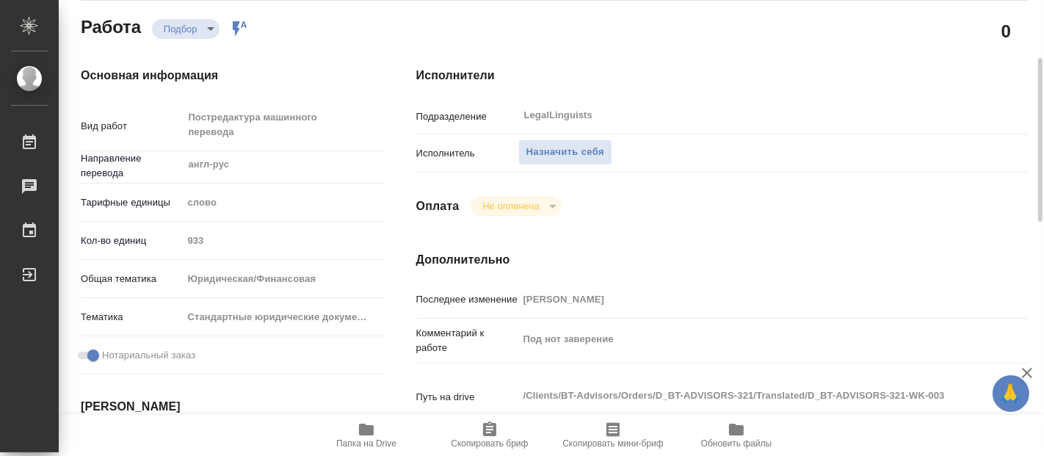
scroll to position [326, 0]
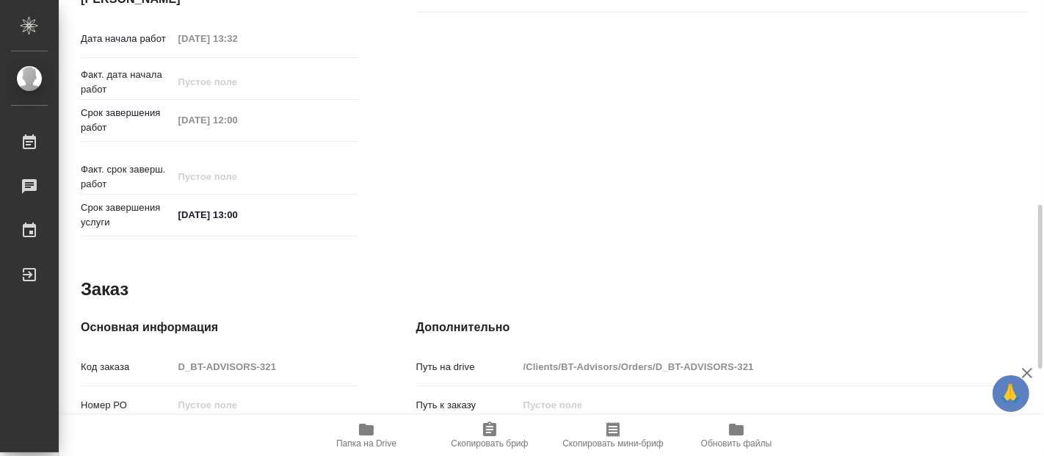
type textarea "x"
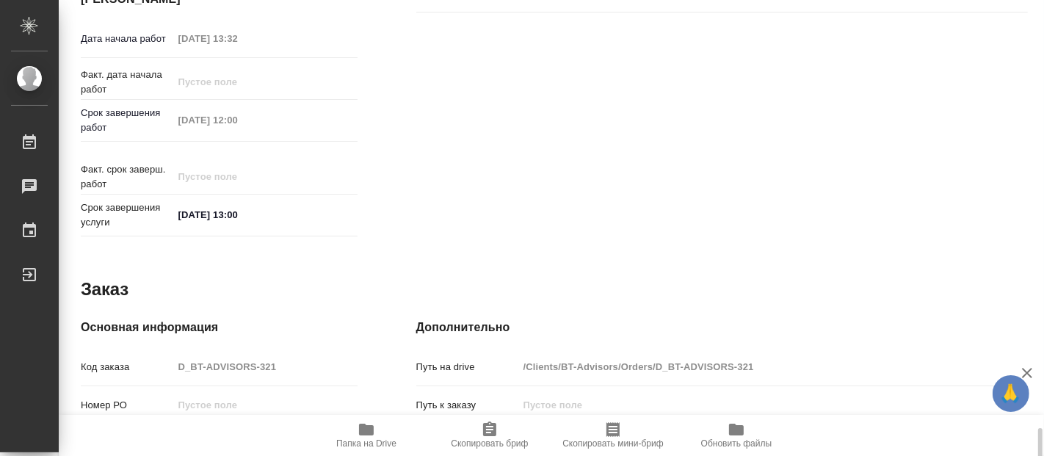
scroll to position [811, 0]
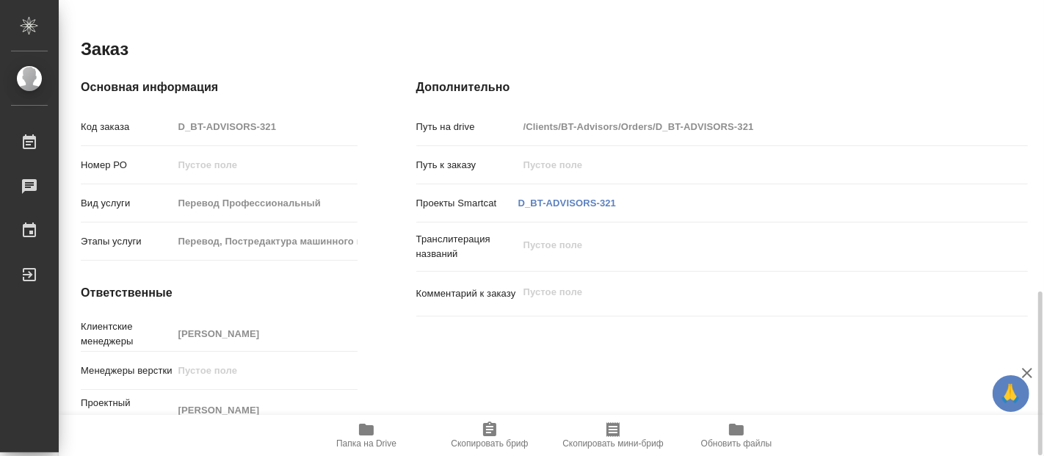
click at [358, 433] on icon "button" at bounding box center [367, 430] width 18 height 18
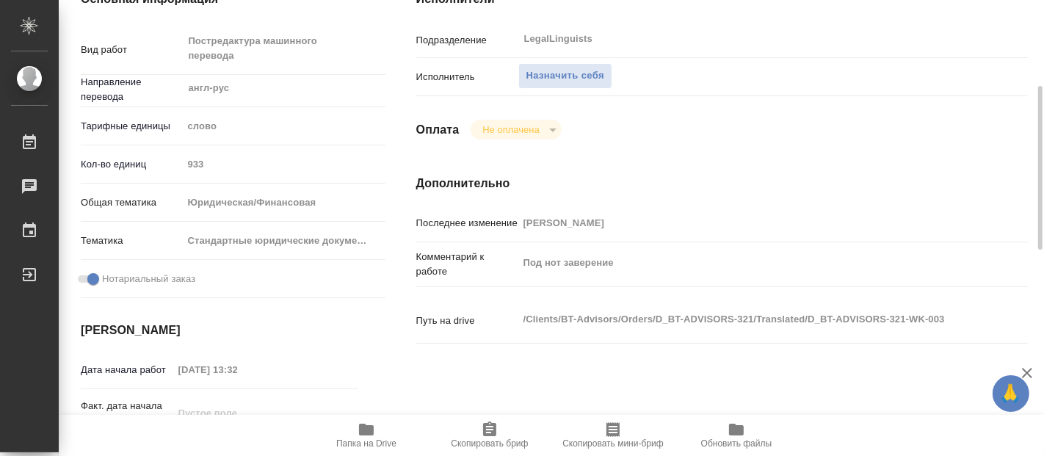
scroll to position [0, 0]
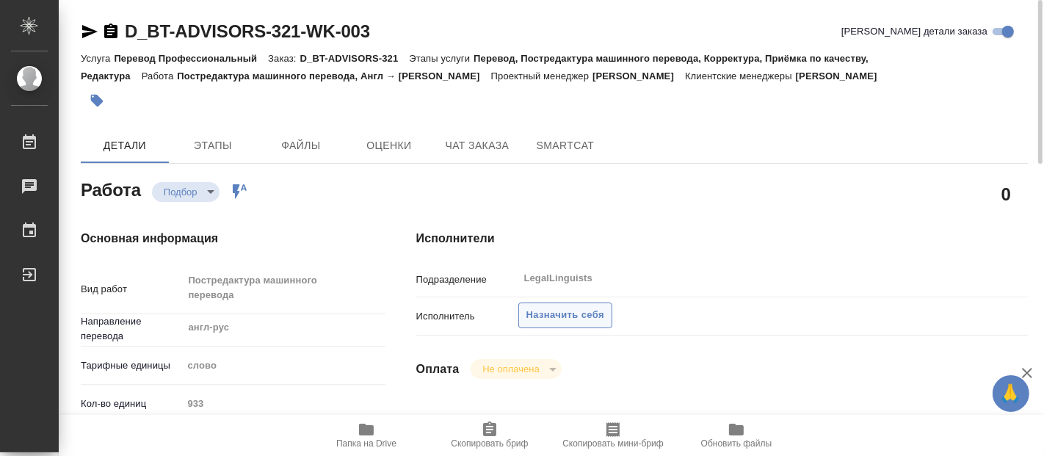
click at [575, 316] on span "Назначить себя" at bounding box center [565, 315] width 78 height 17
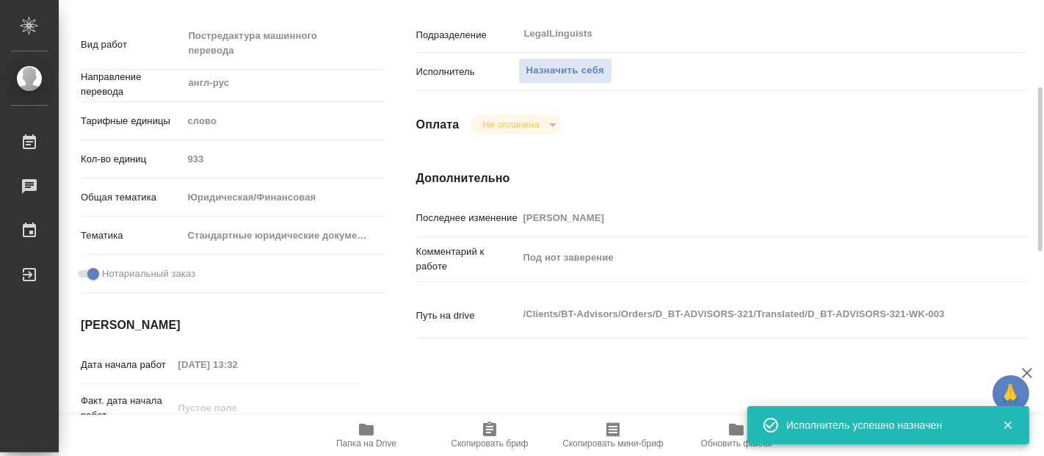
scroll to position [407, 0]
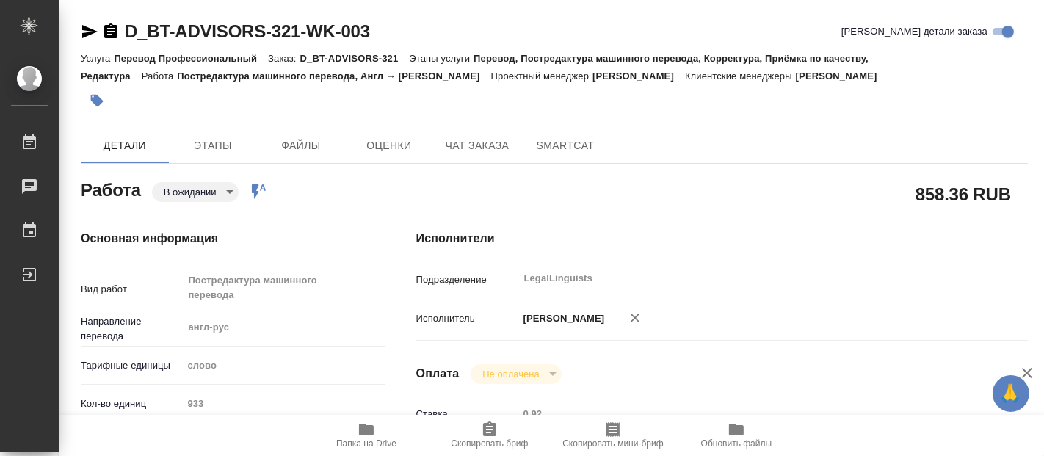
type textarea "x"
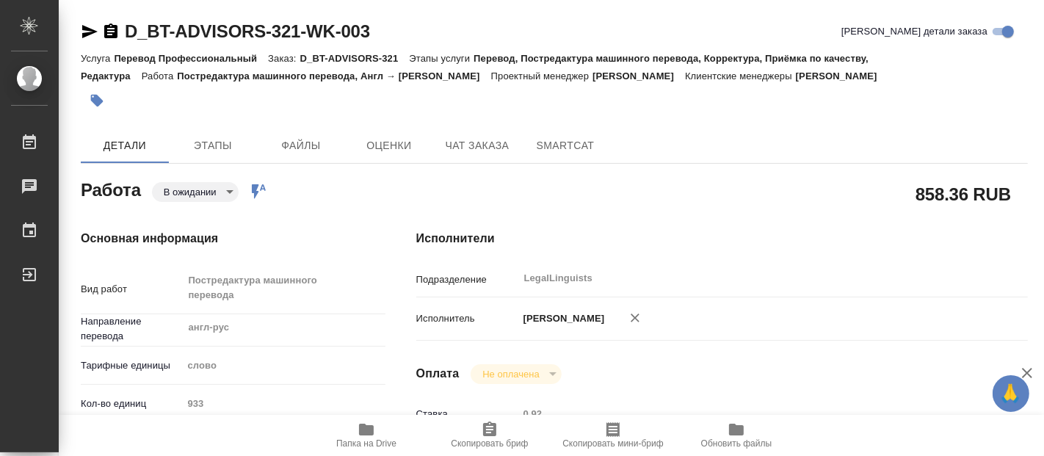
type textarea "x"
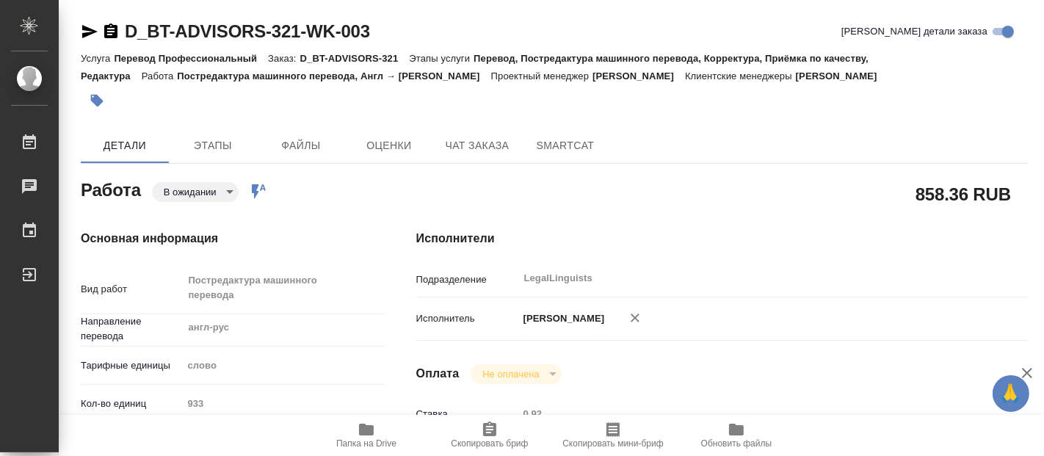
type textarea "x"
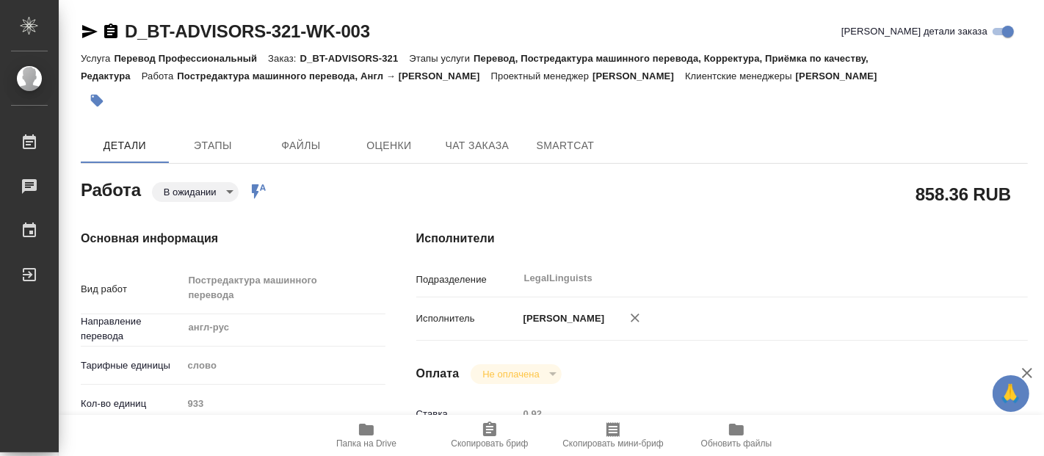
type textarea "x"
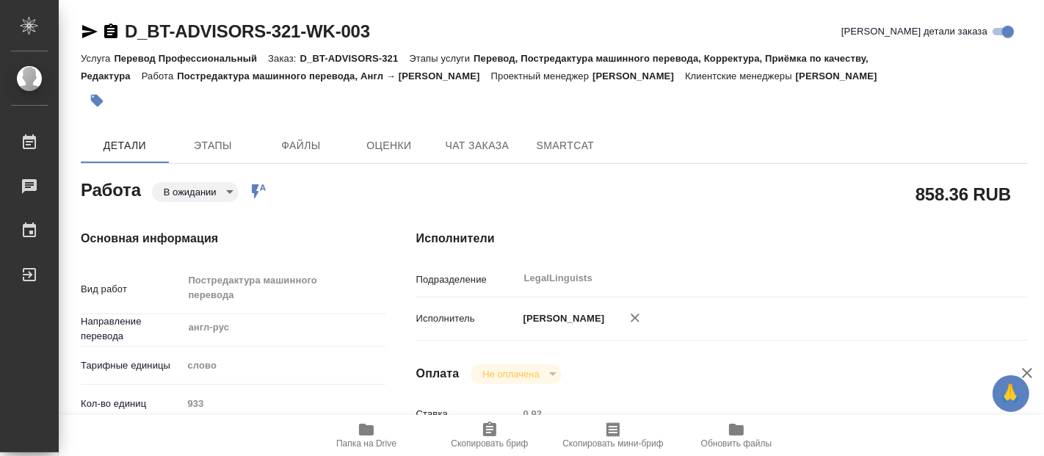
click at [222, 193] on body "🙏 .cls-1 fill:#fff; AWATERA [PERSON_NAME] 0 Чаты График Выйти D_BT-ADVISORS-321…" at bounding box center [522, 228] width 1044 height 456
type textarea "x"
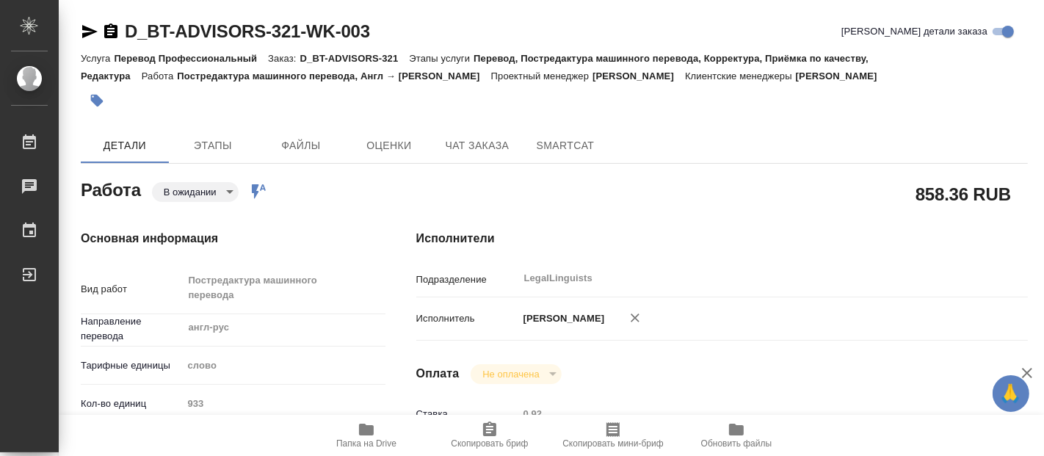
type textarea "x"
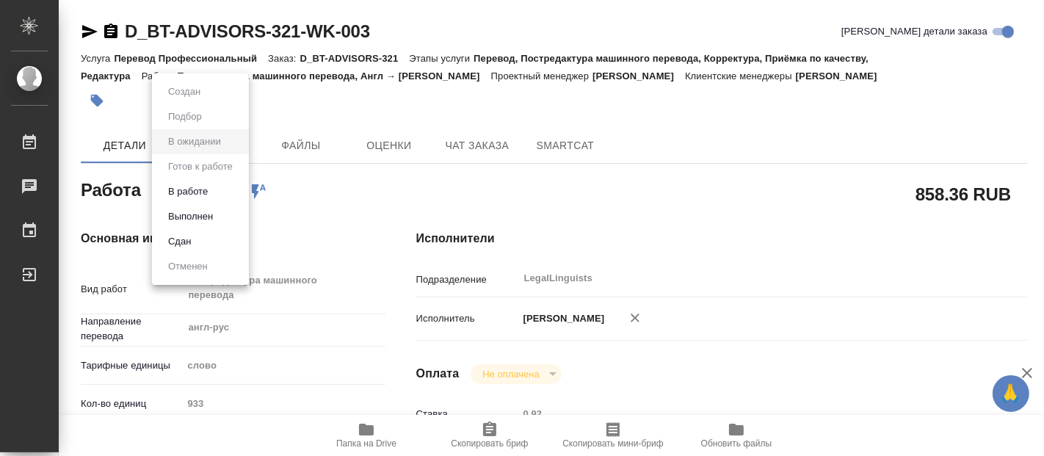
type textarea "x"
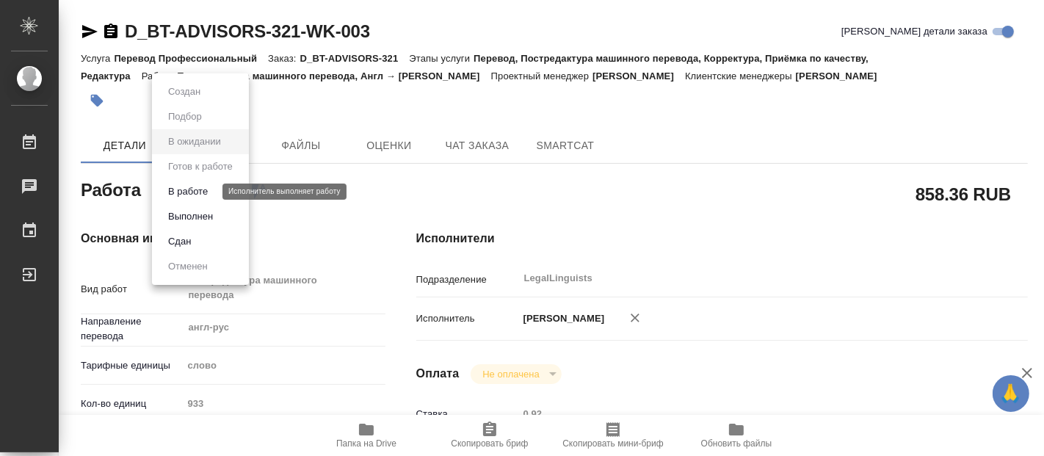
click at [189, 189] on button "В работе" at bounding box center [188, 192] width 48 height 16
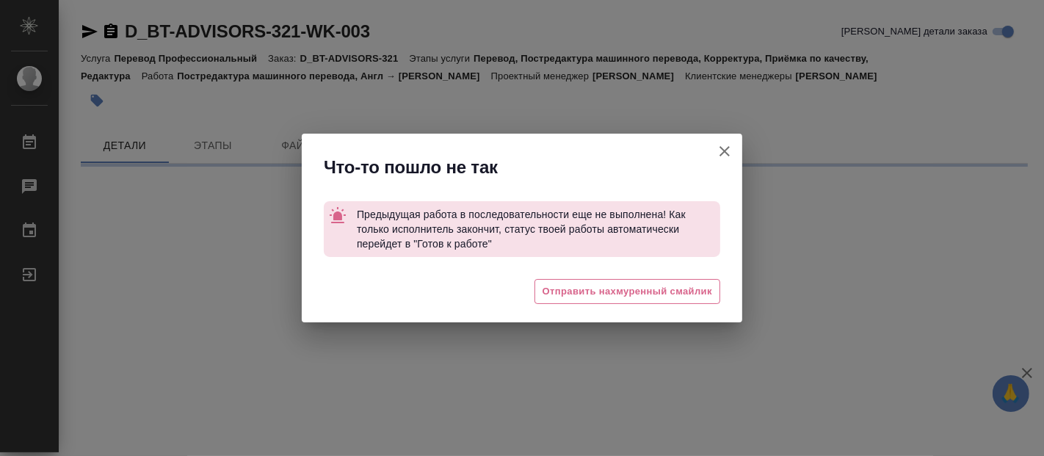
click at [721, 152] on icon "button" at bounding box center [725, 151] width 18 height 18
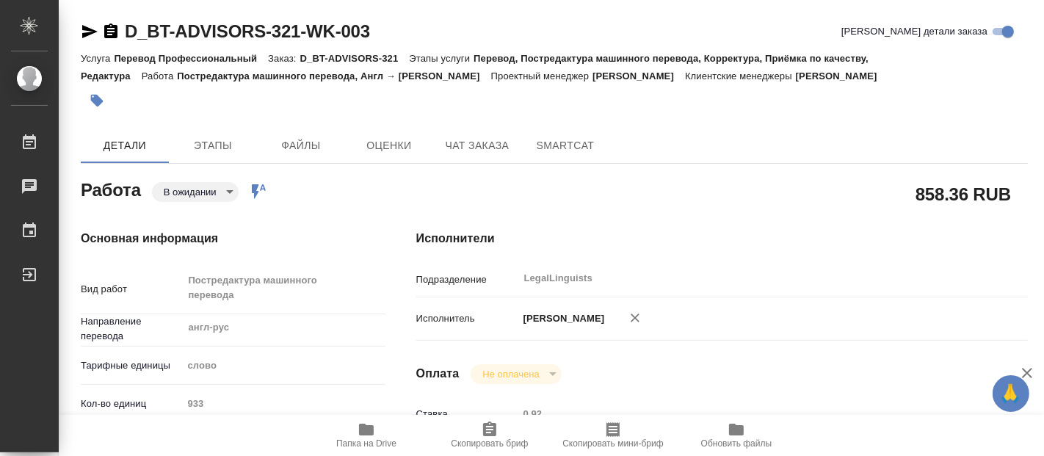
type textarea "x"
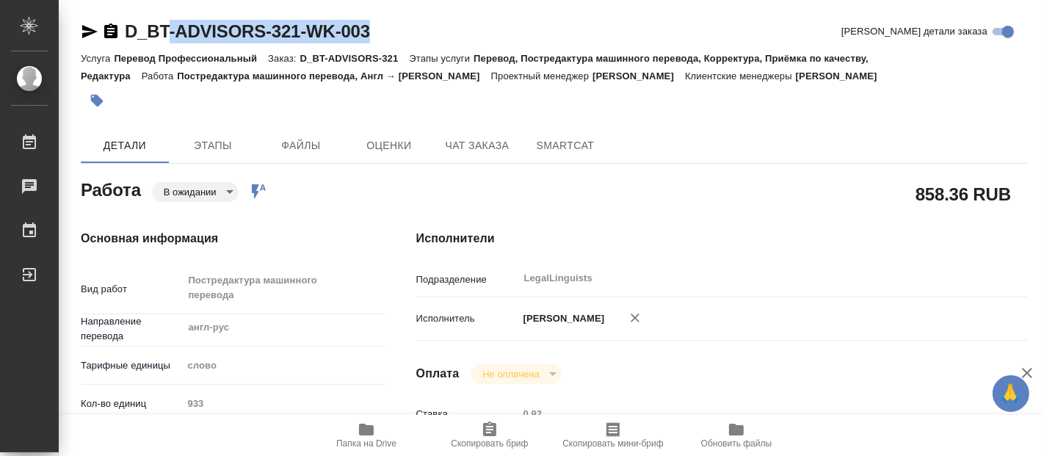
type textarea "x"
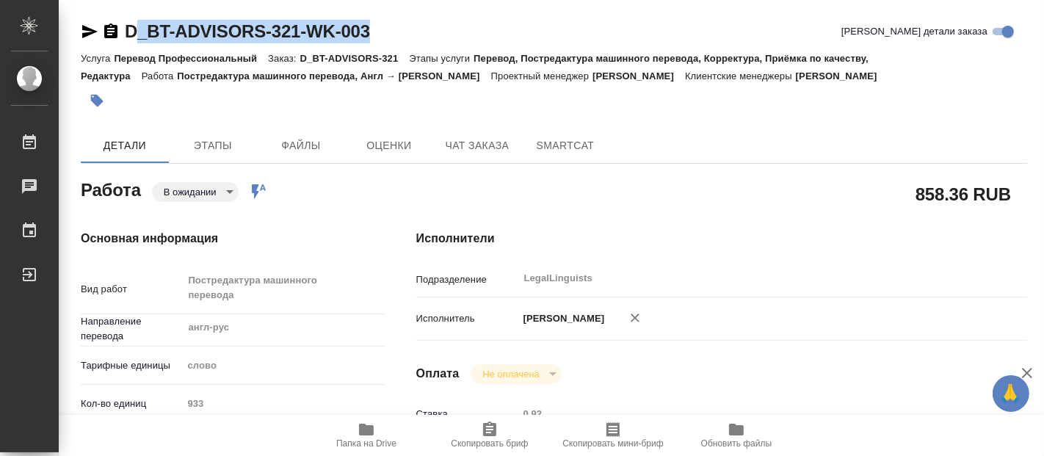
type textarea "x"
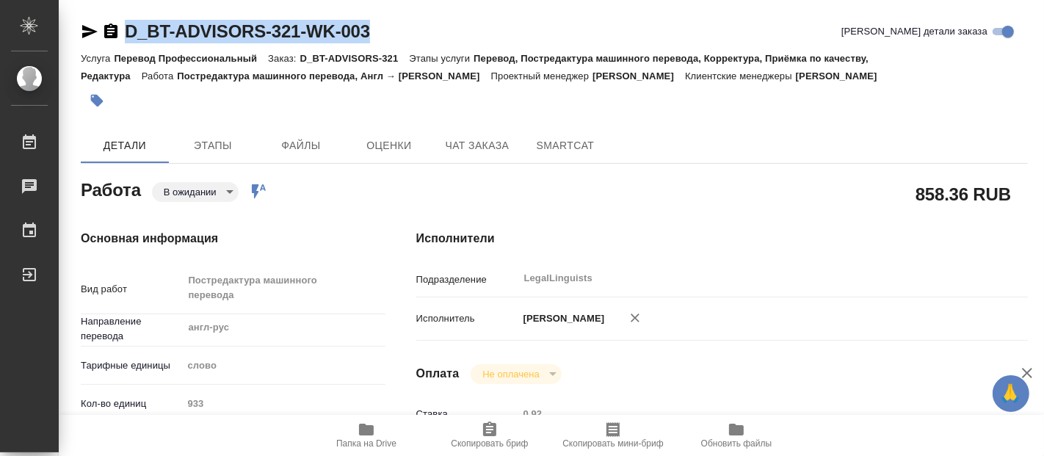
drag, startPoint x: 402, startPoint y: 18, endPoint x: 125, endPoint y: 28, distance: 277.0
copy link "D_BT-ADVISORS-321-WK-003"
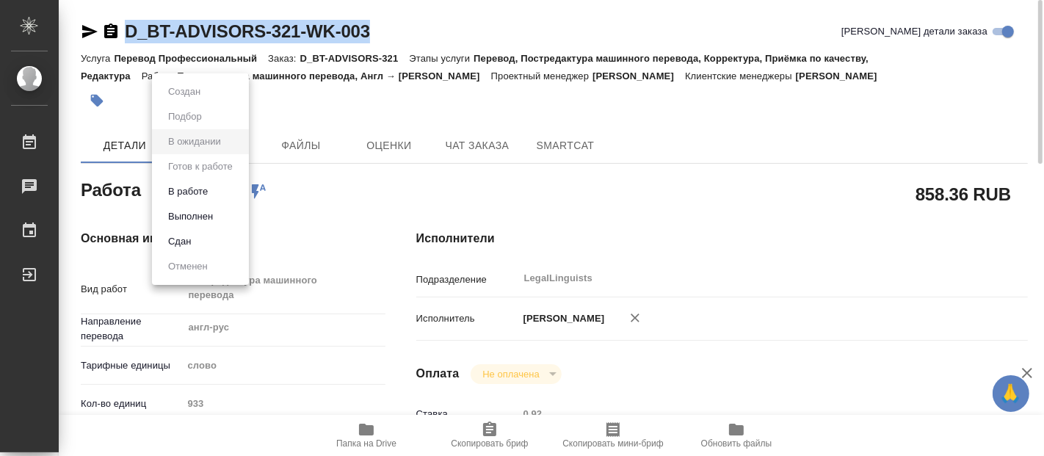
click at [228, 187] on body "🙏 .cls-1 fill:#fff; AWATERA Fadeeva Elena Работы 0 Чаты График Выйти D_BT-ADVIS…" at bounding box center [522, 228] width 1044 height 456
click at [192, 192] on button "В работе" at bounding box center [188, 192] width 48 height 16
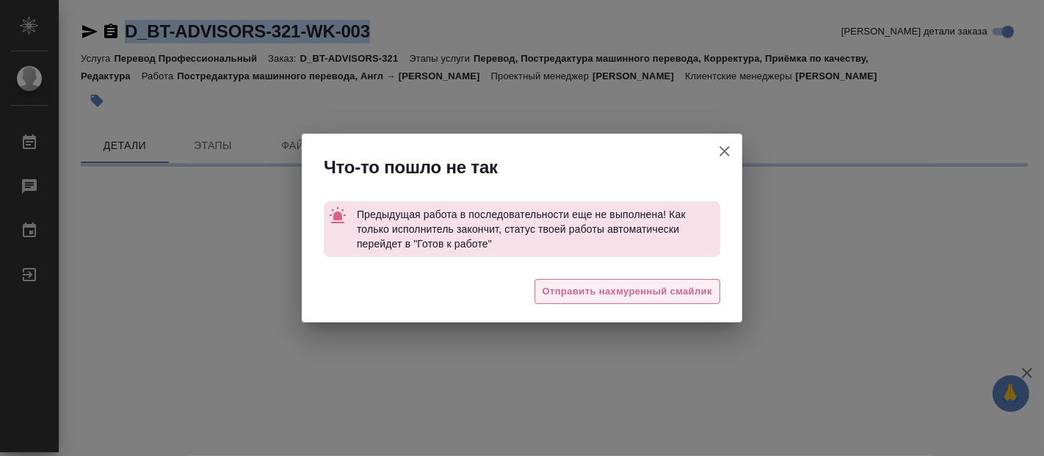
click at [673, 283] on span "Отправить нахмуренный смайлик" at bounding box center [628, 291] width 170 height 17
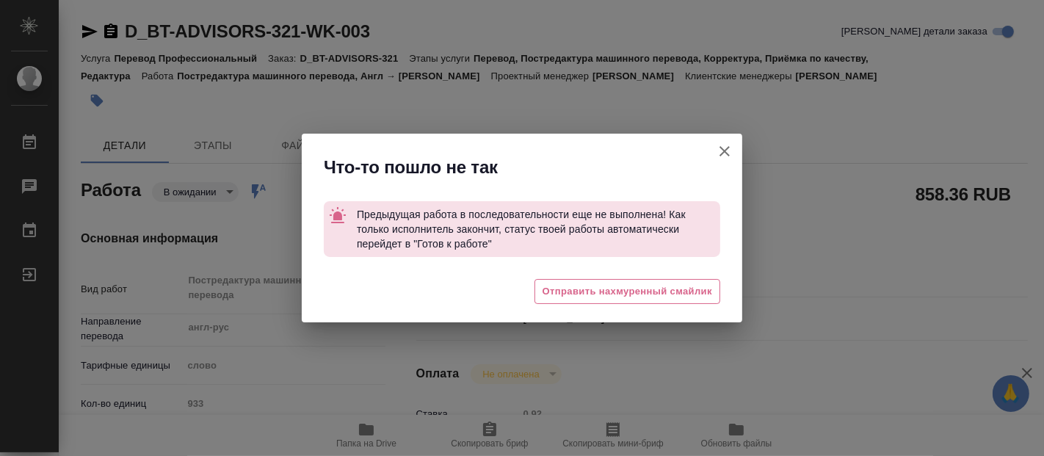
type textarea "x"
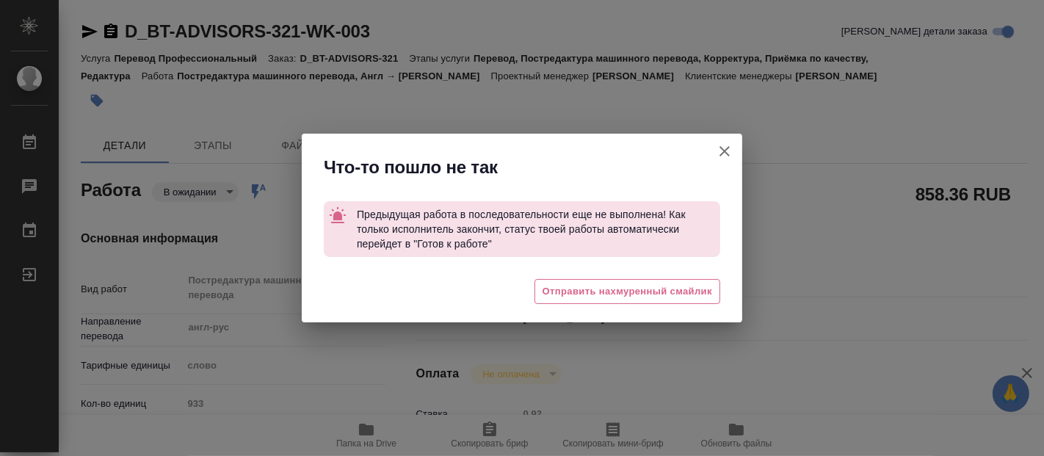
type textarea "x"
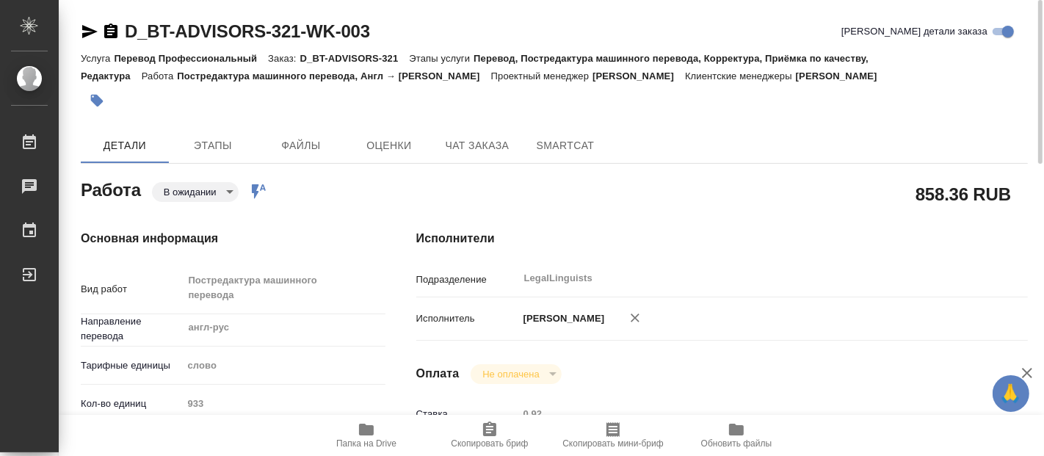
type textarea "x"
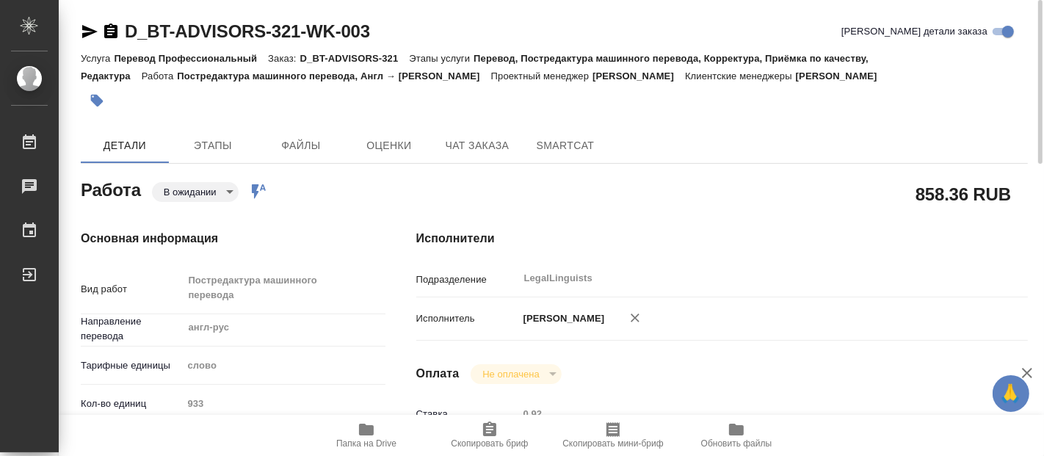
type textarea "x"
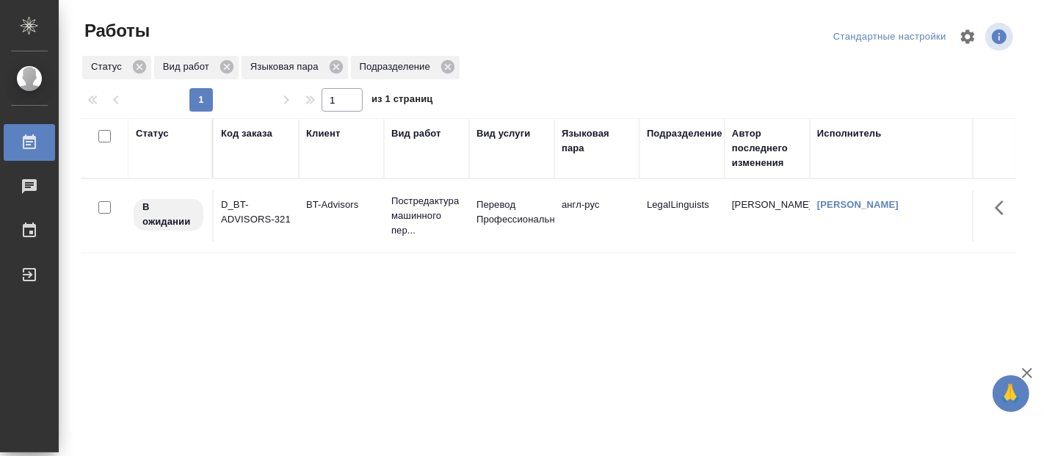
drag, startPoint x: 310, startPoint y: 290, endPoint x: 310, endPoint y: 281, distance: 8.8
click at [310, 289] on div "Статус Код заказа Клиент Вид работ Вид услуги Языковая пара Подразделение Автор…" at bounding box center [548, 382] width 935 height 529
click at [132, 288] on div "Статус Код заказа Клиент Вид работ Вид услуги Языковая пара Подразделение Автор…" at bounding box center [548, 382] width 935 height 529
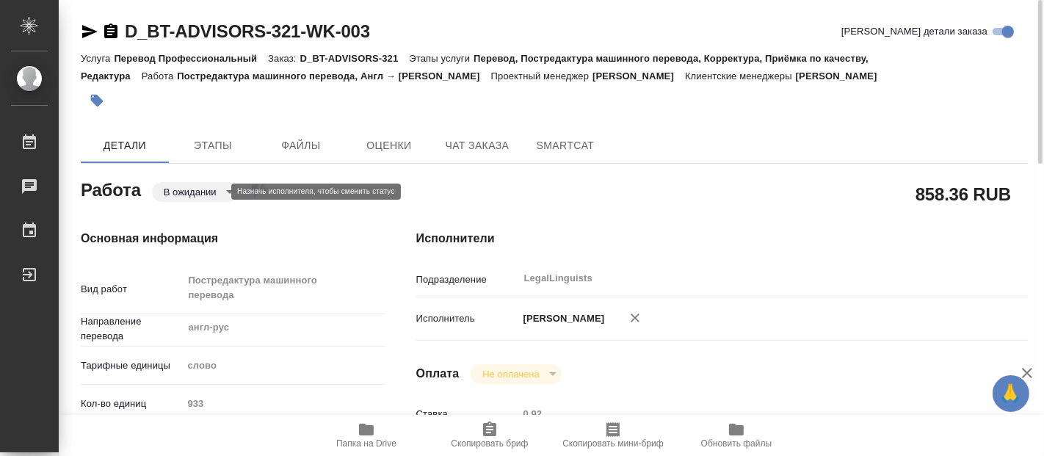
click at [226, 184] on body "🙏 .cls-1 fill:#fff; AWATERA Fadeeva Elena Работы 0 Чаты График Выйти D_BT-ADVIS…" at bounding box center [522, 228] width 1044 height 456
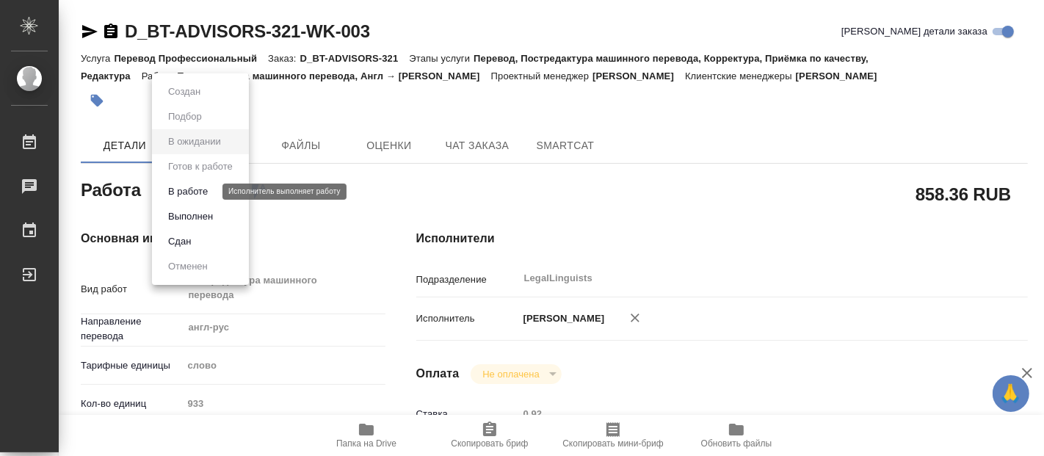
click at [211, 189] on button "В работе" at bounding box center [188, 192] width 48 height 16
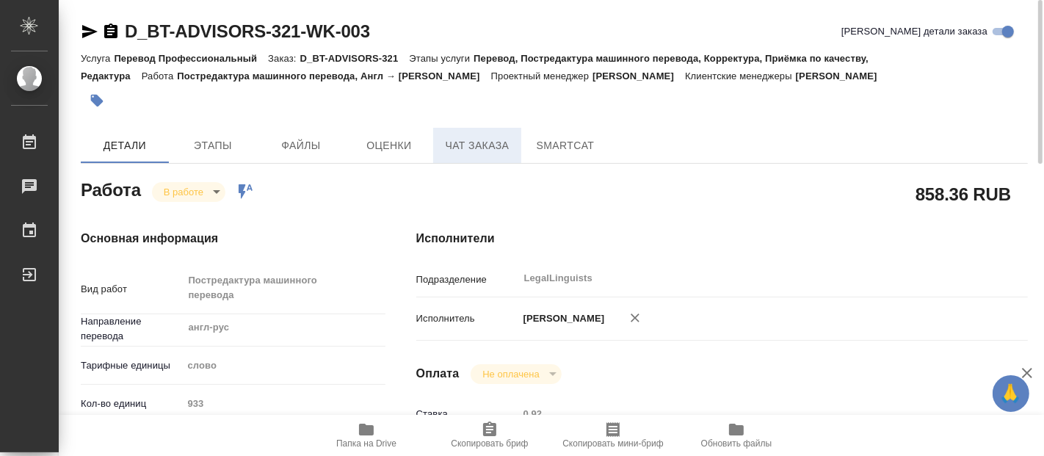
type textarea "x"
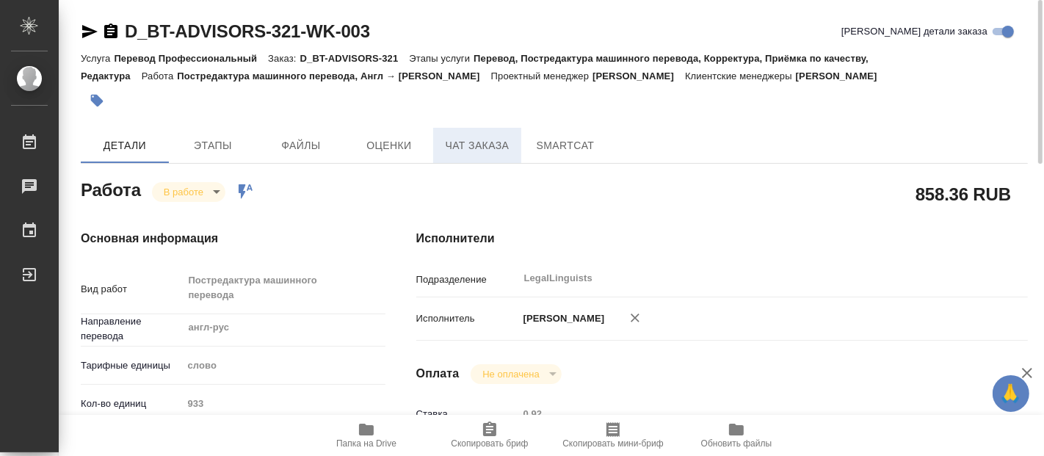
type textarea "x"
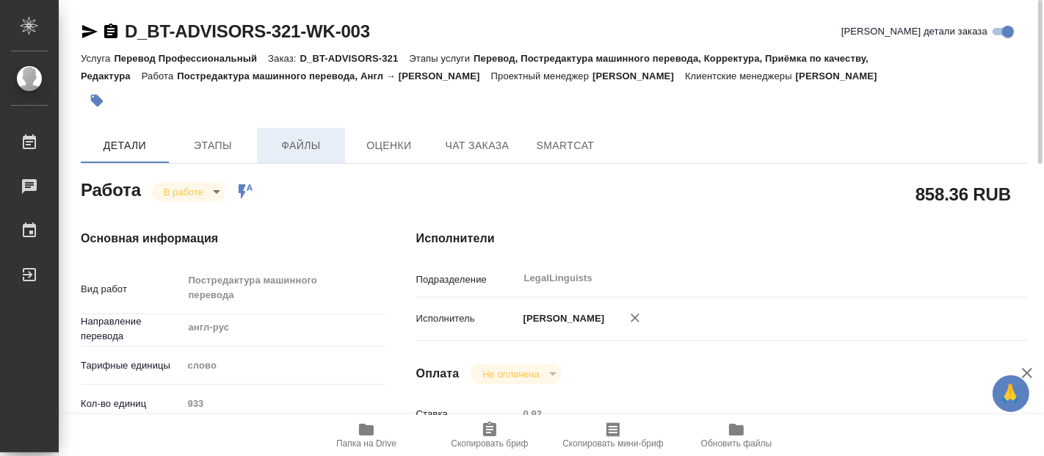
type textarea "x"
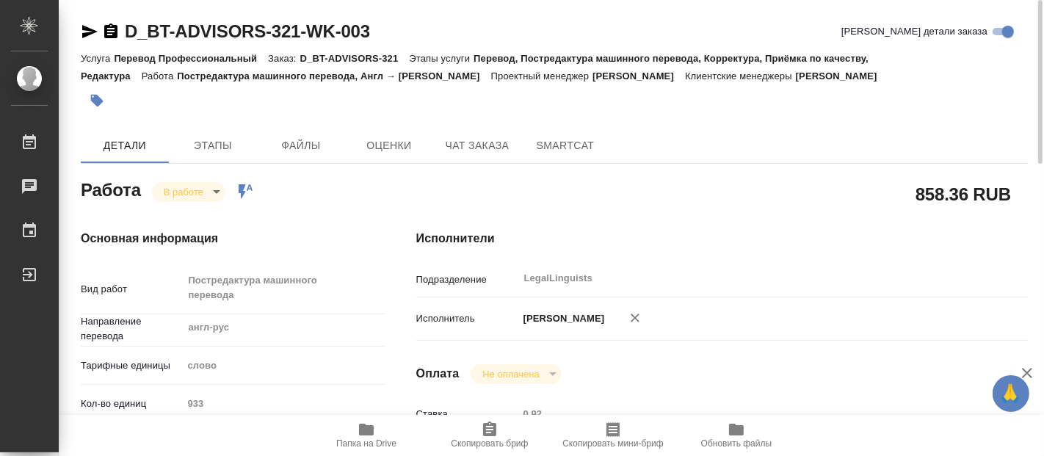
type textarea "x"
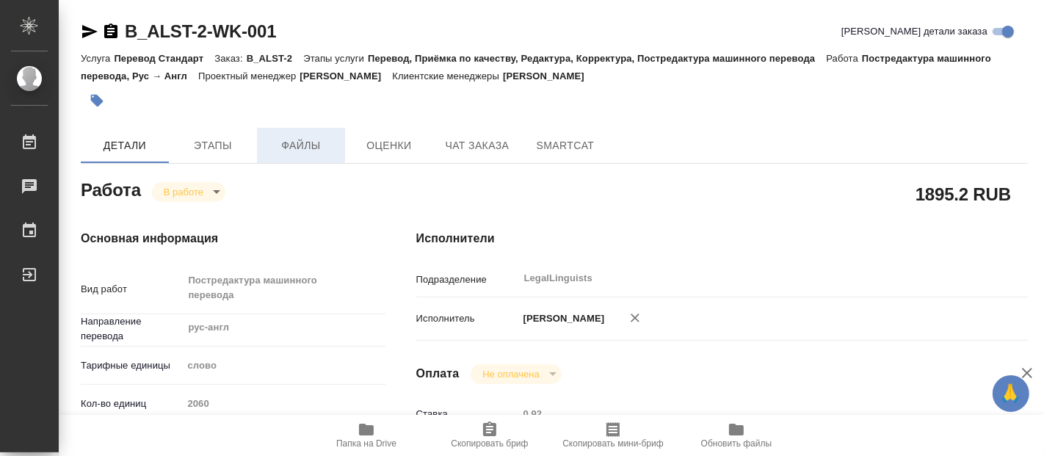
type textarea "x"
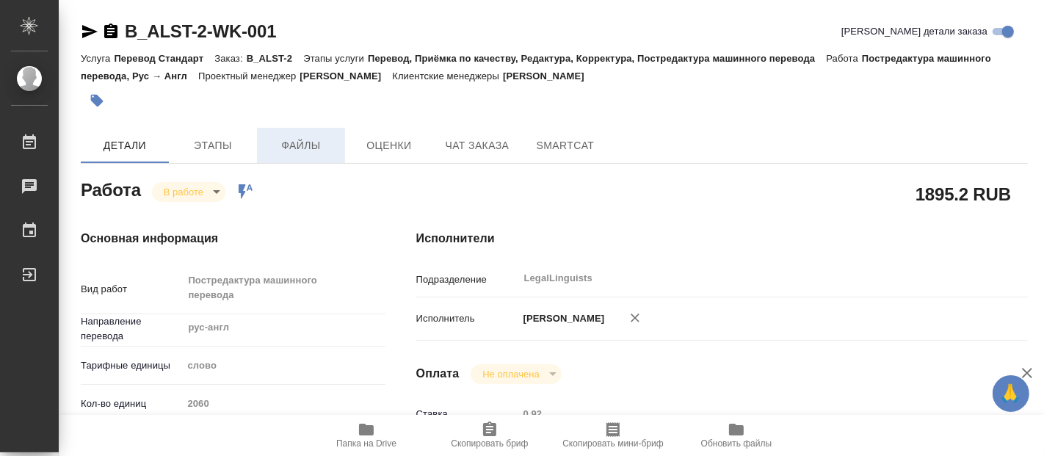
type textarea "x"
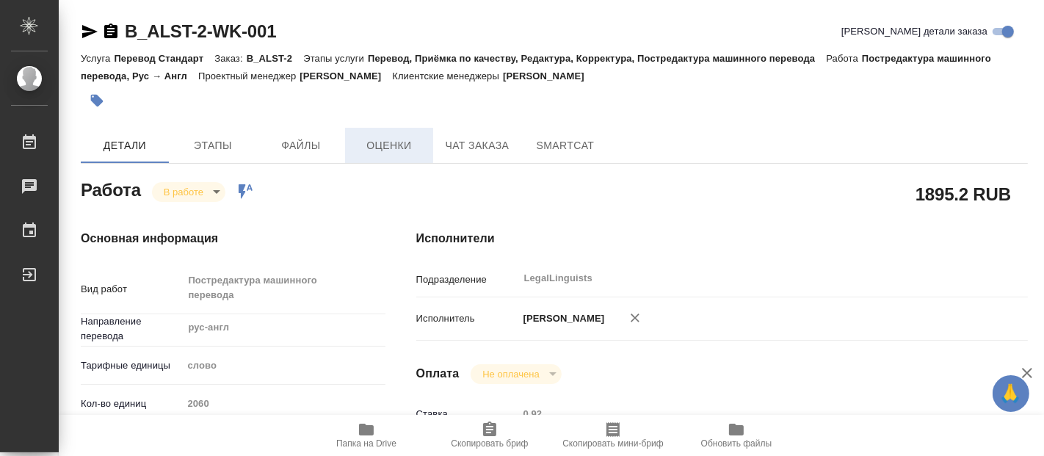
type textarea "x"
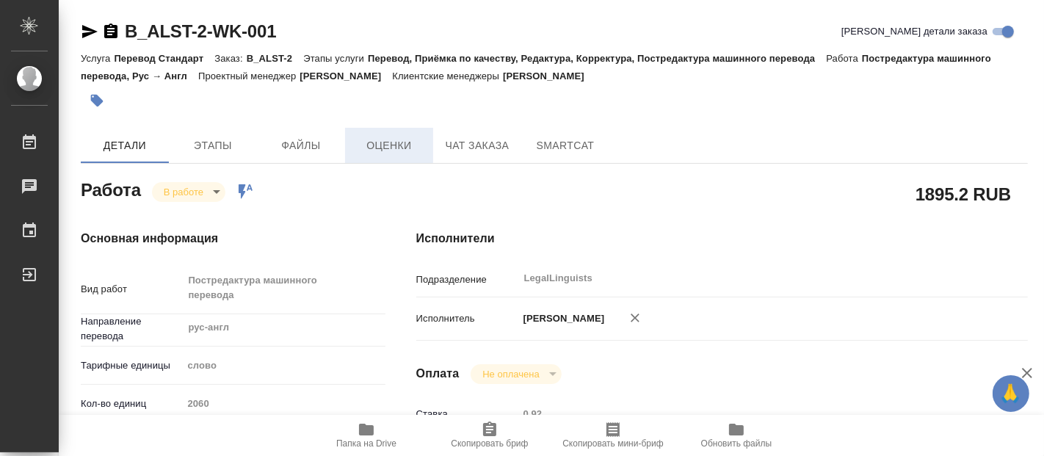
type textarea "x"
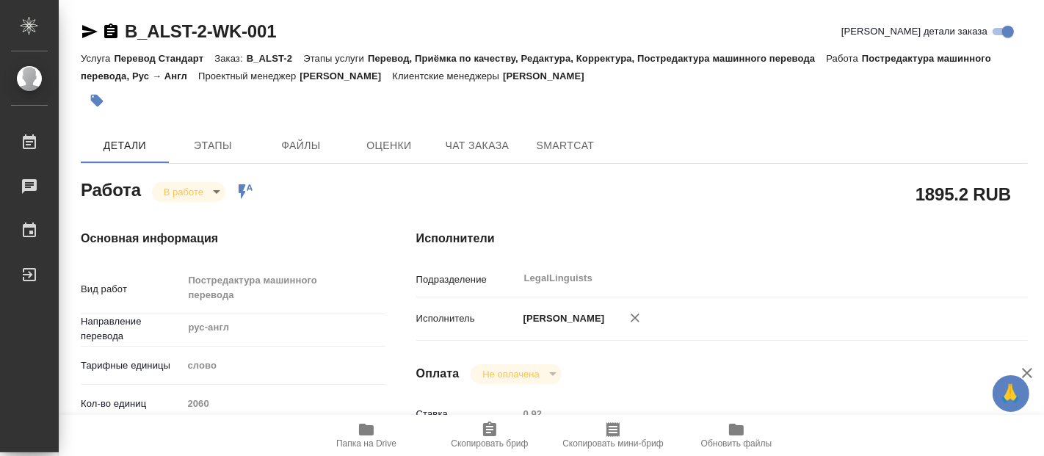
type textarea "x"
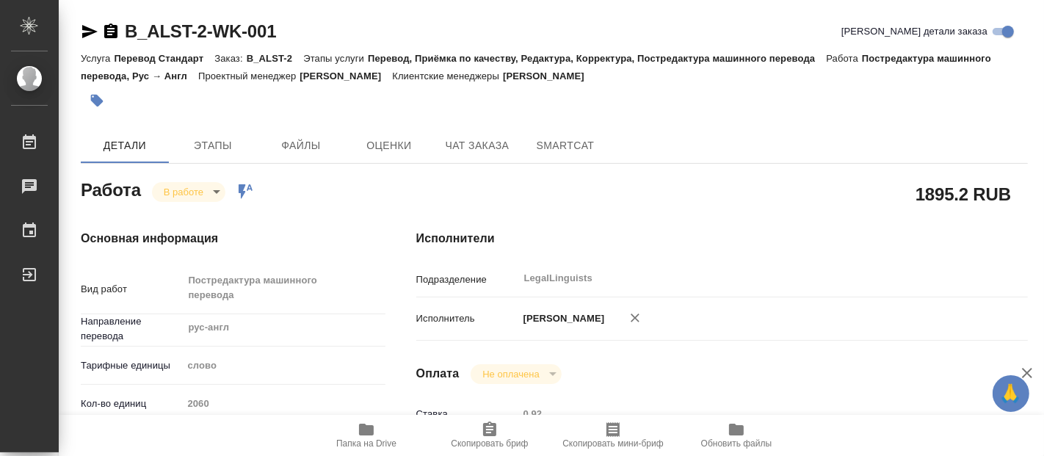
type textarea "x"
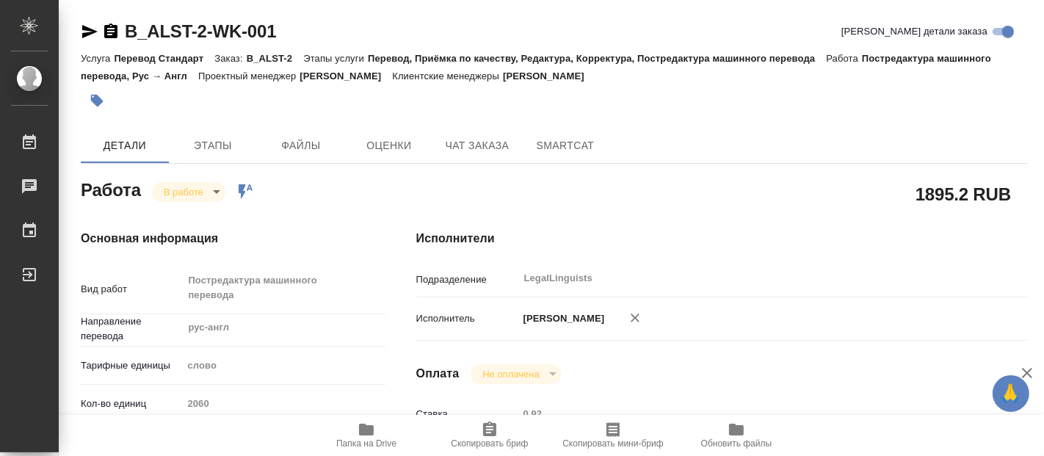
type textarea "x"
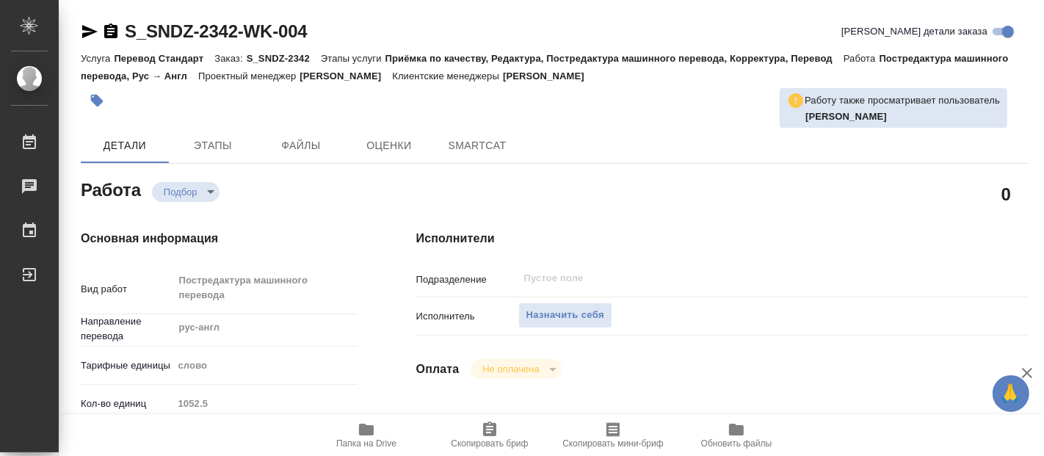
type textarea "x"
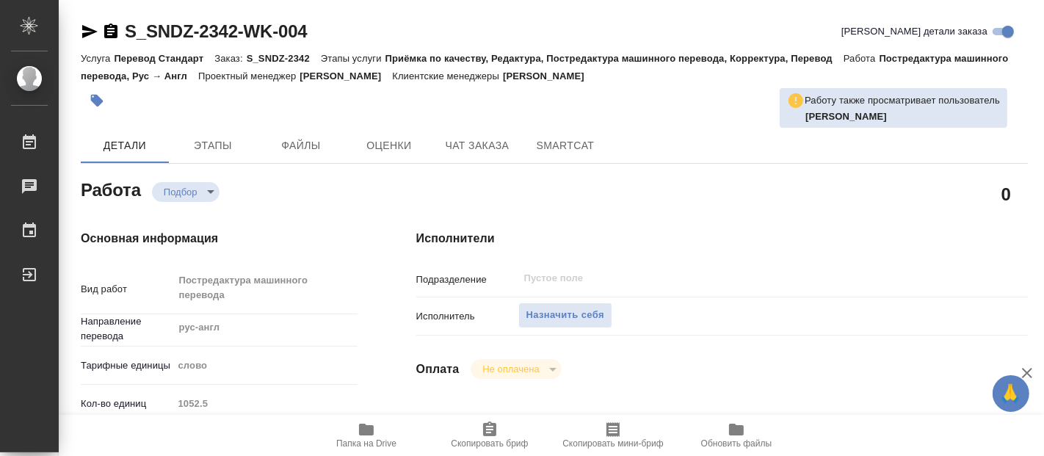
type textarea "x"
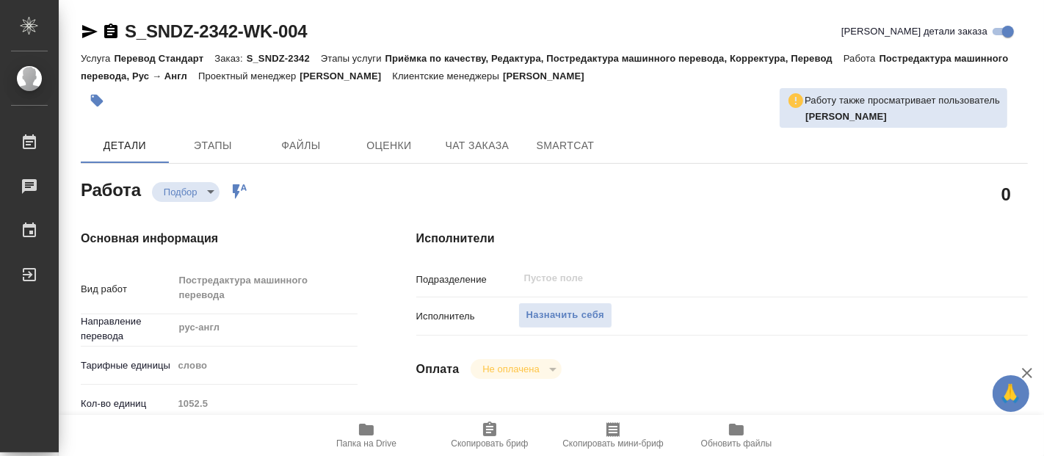
type textarea "x"
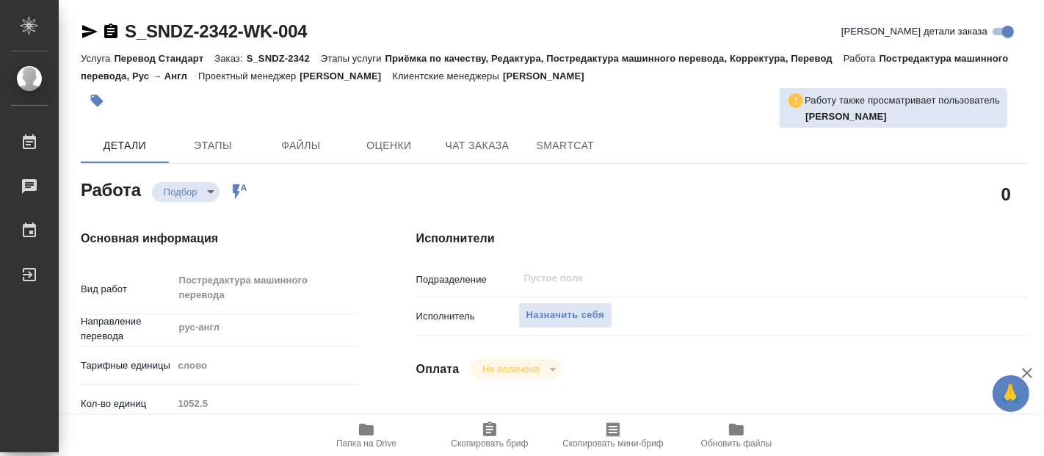
type textarea "x"
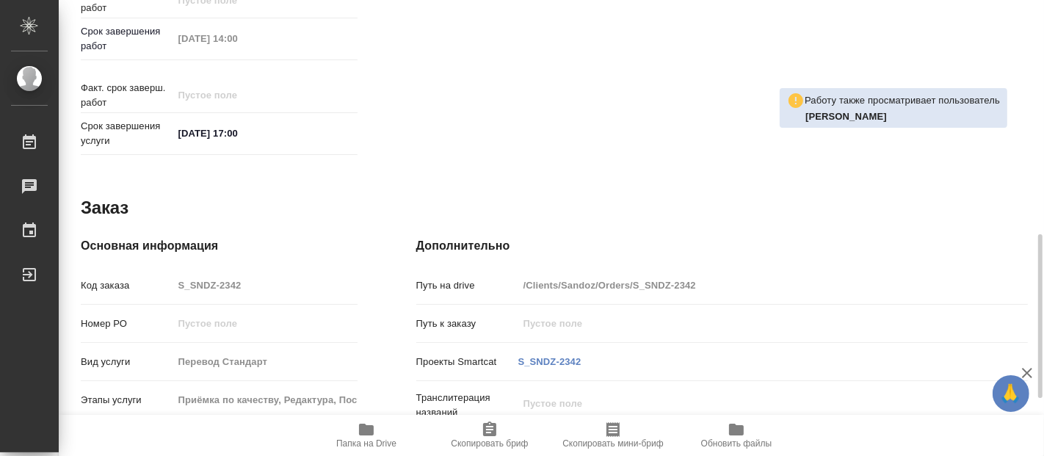
type textarea "x"
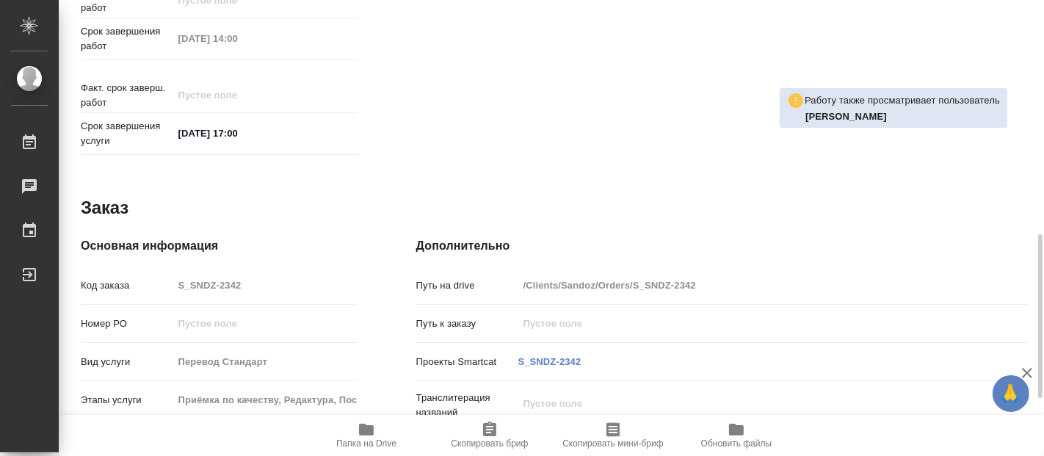
type textarea "x"
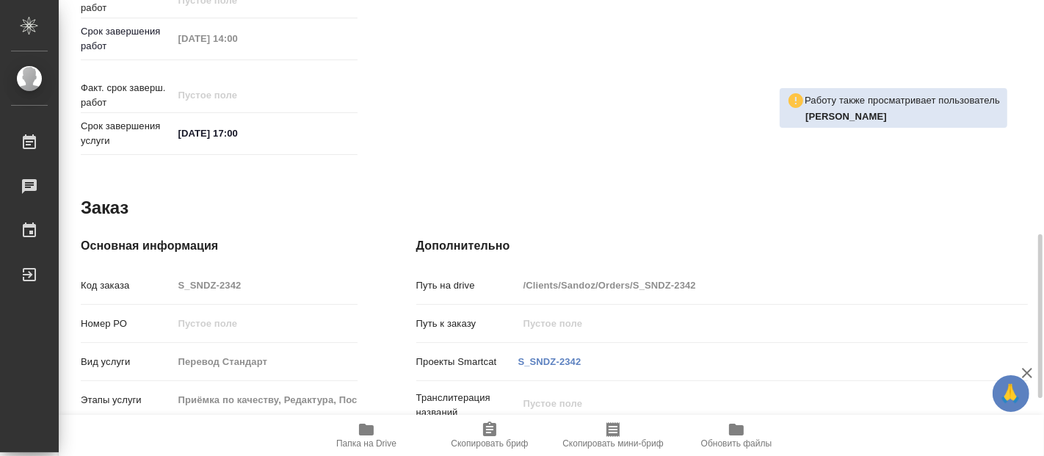
scroll to position [811, 0]
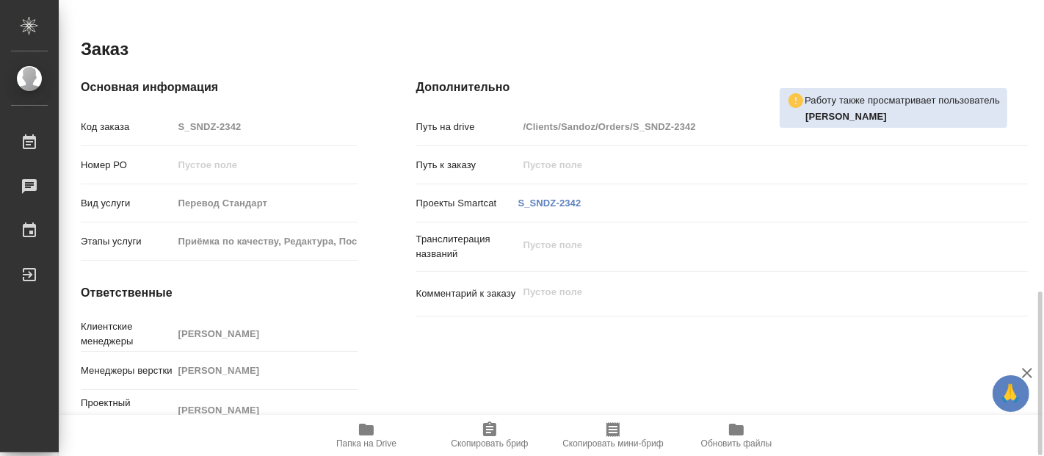
type textarea "x"
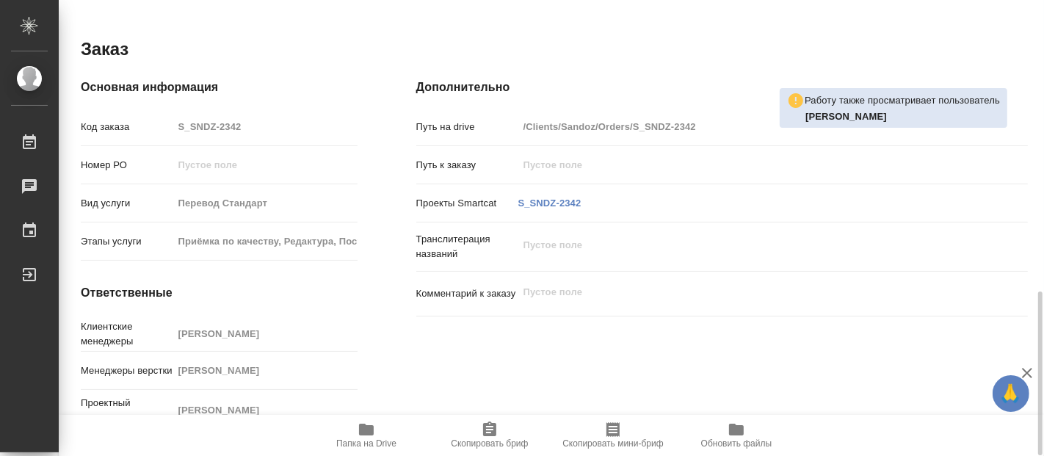
type textarea "x"
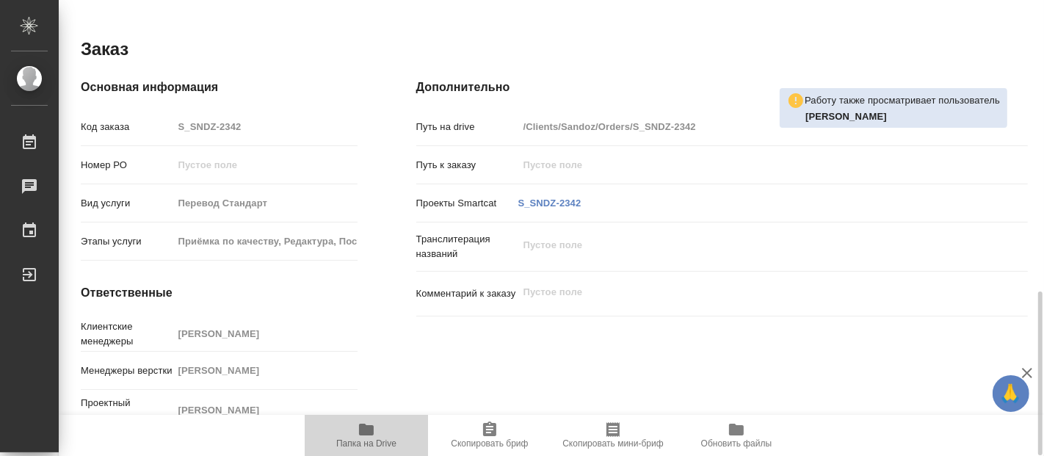
click at [371, 437] on icon "button" at bounding box center [367, 430] width 18 height 18
type textarea "x"
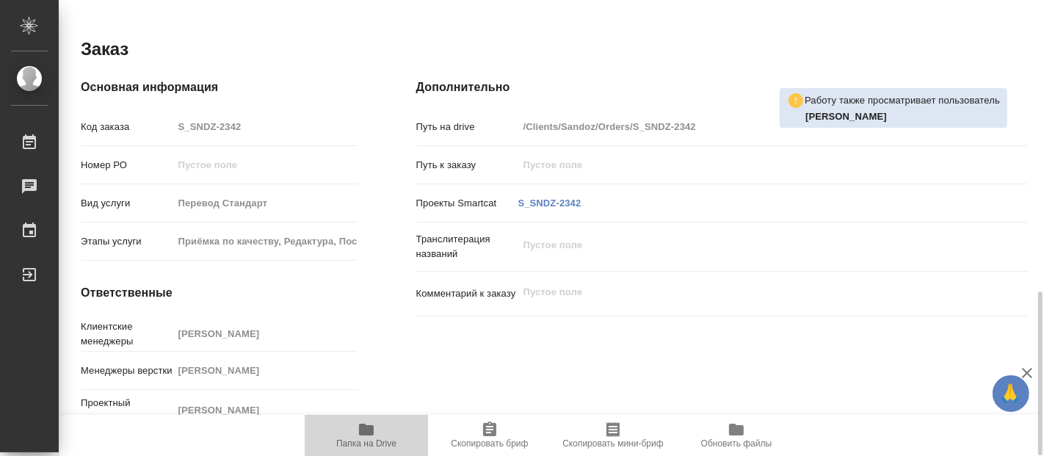
type textarea "x"
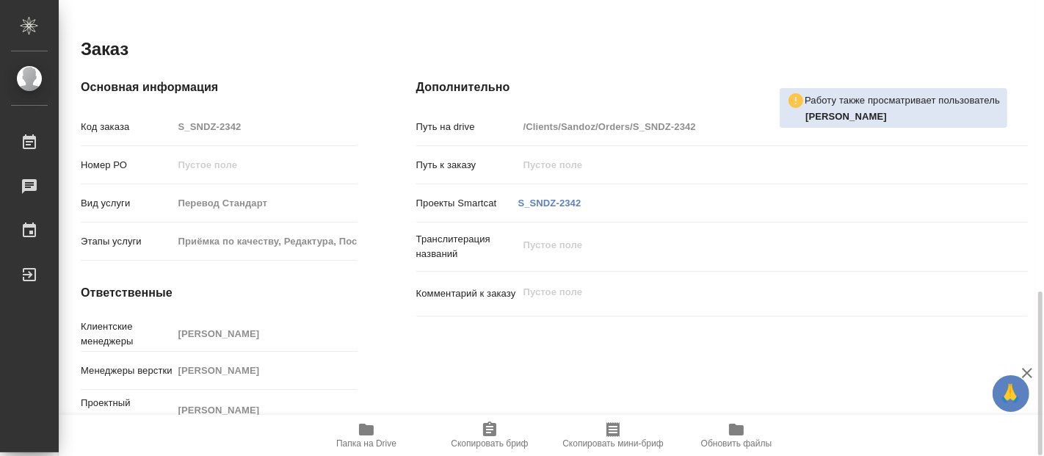
type textarea "x"
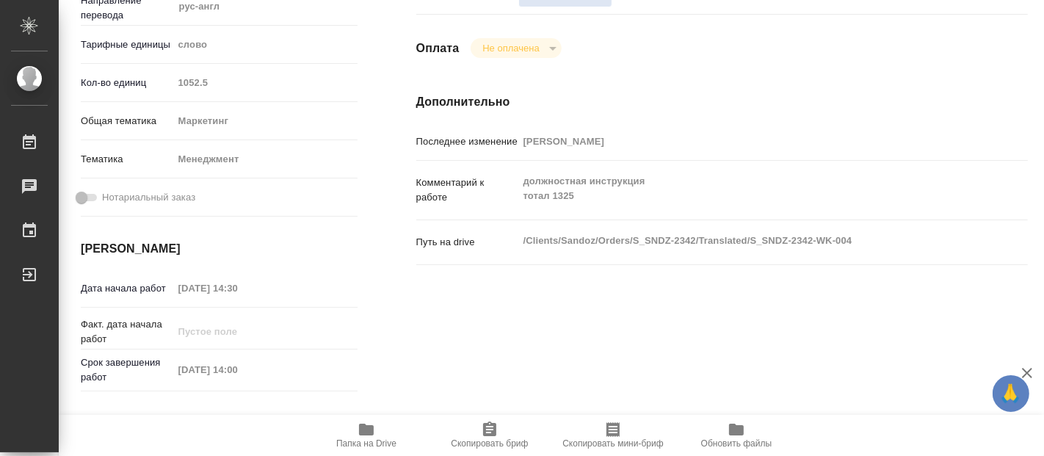
scroll to position [0, 0]
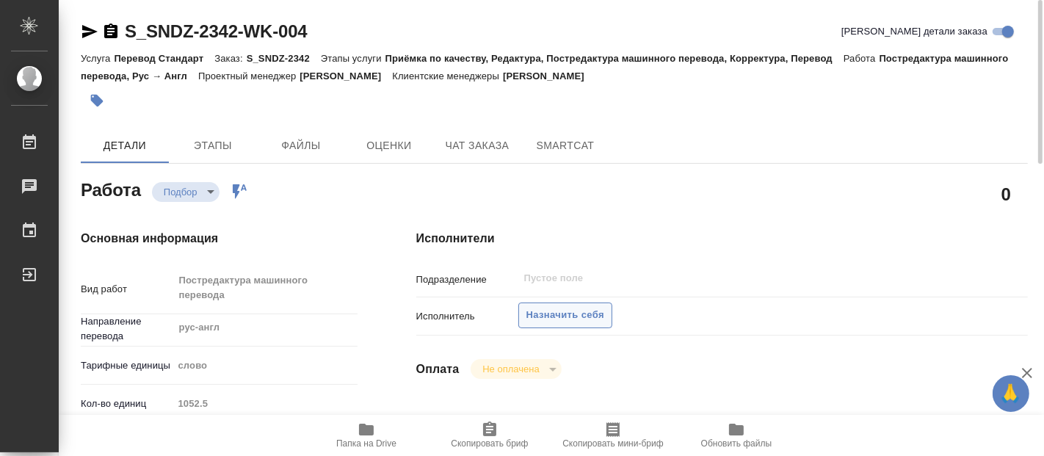
click at [538, 312] on span "Назначить себя" at bounding box center [565, 315] width 78 height 17
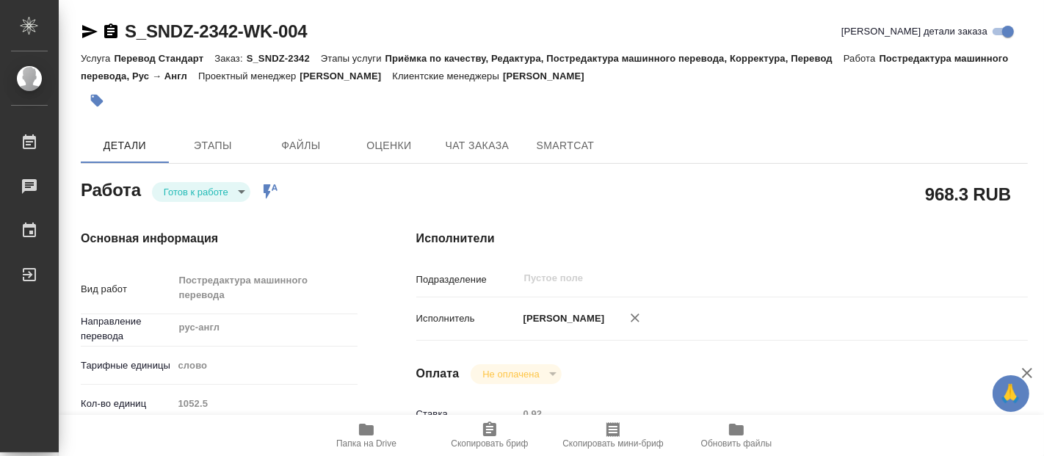
click at [211, 192] on body "🙏 .cls-1 fill:#fff; AWATERA Fadeeva Elena Работы 0 Чаты График Выйти S_SNDZ-234…" at bounding box center [522, 228] width 1044 height 456
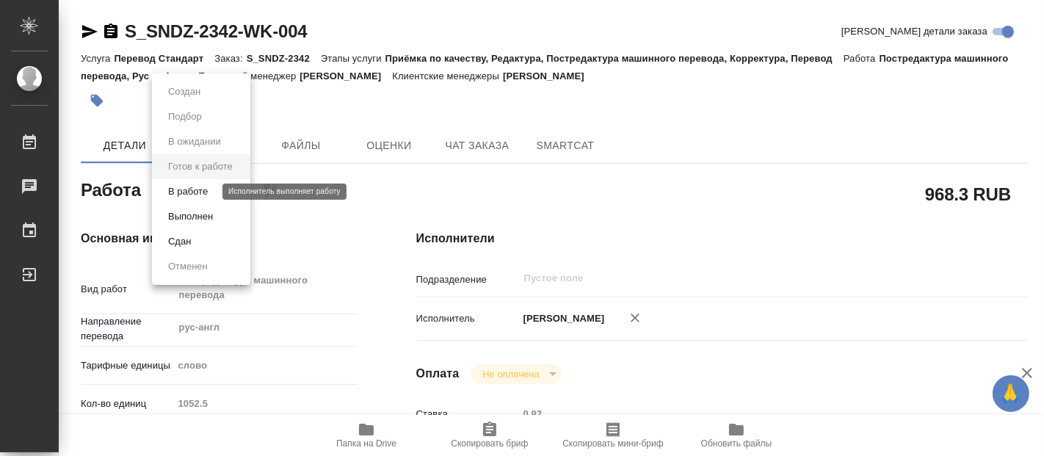
click at [199, 184] on button "В работе" at bounding box center [188, 192] width 48 height 16
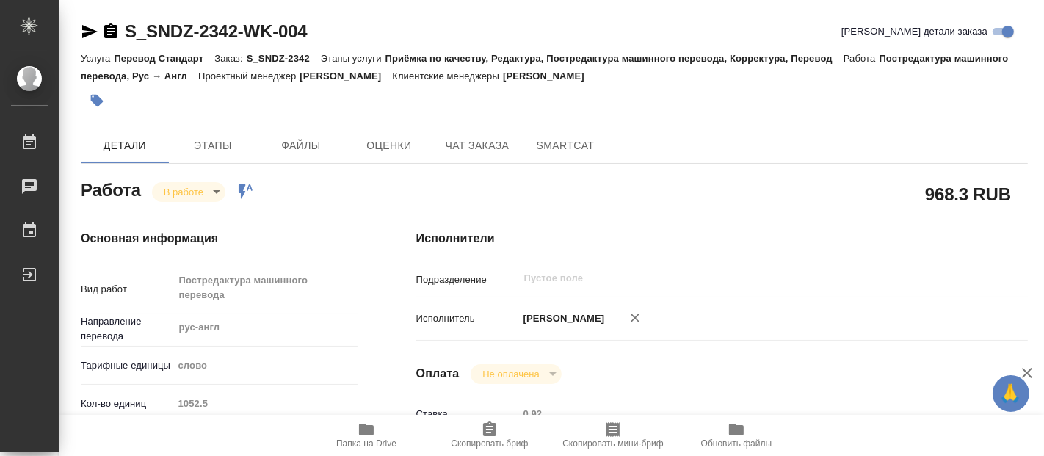
type textarea "x"
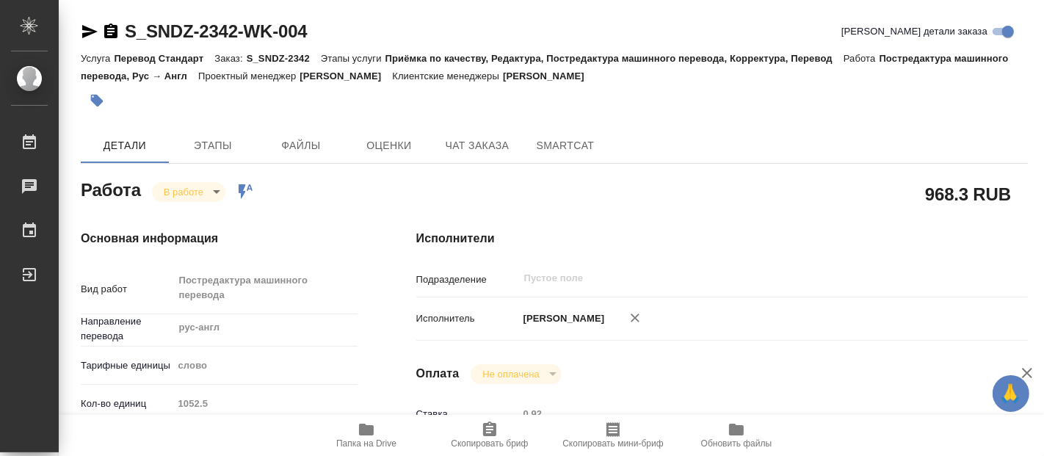
type textarea "x"
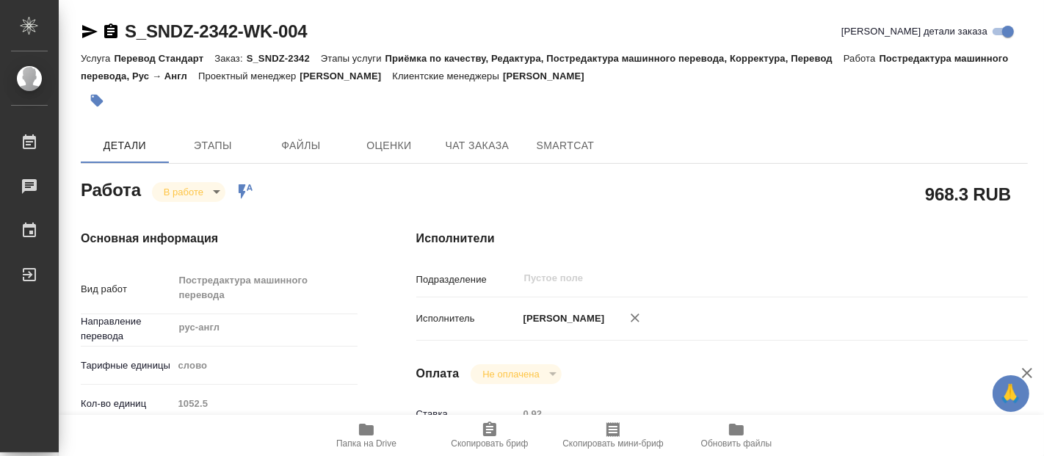
type textarea "x"
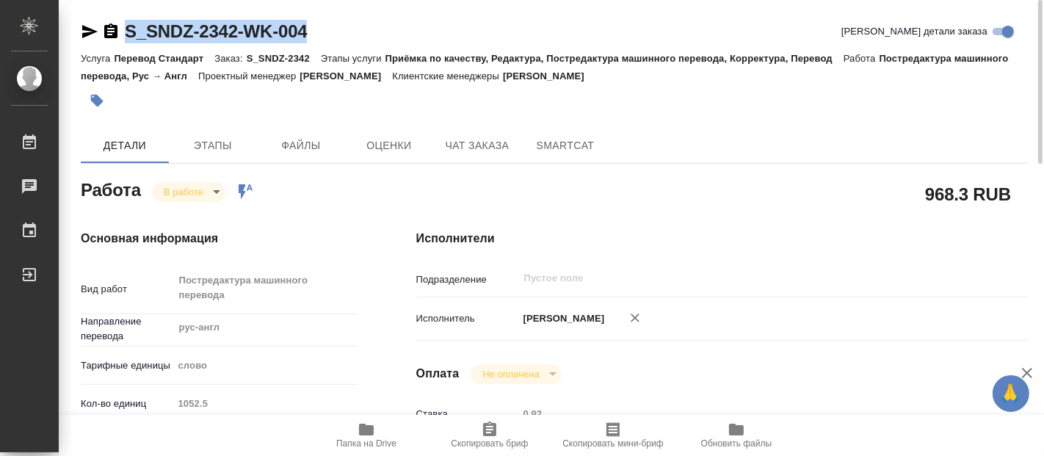
drag, startPoint x: 319, startPoint y: 32, endPoint x: 123, endPoint y: 38, distance: 195.4
click at [123, 38] on div "S_SNDZ-2342-WK-004 Кратко детали заказа" at bounding box center [554, 31] width 947 height 23
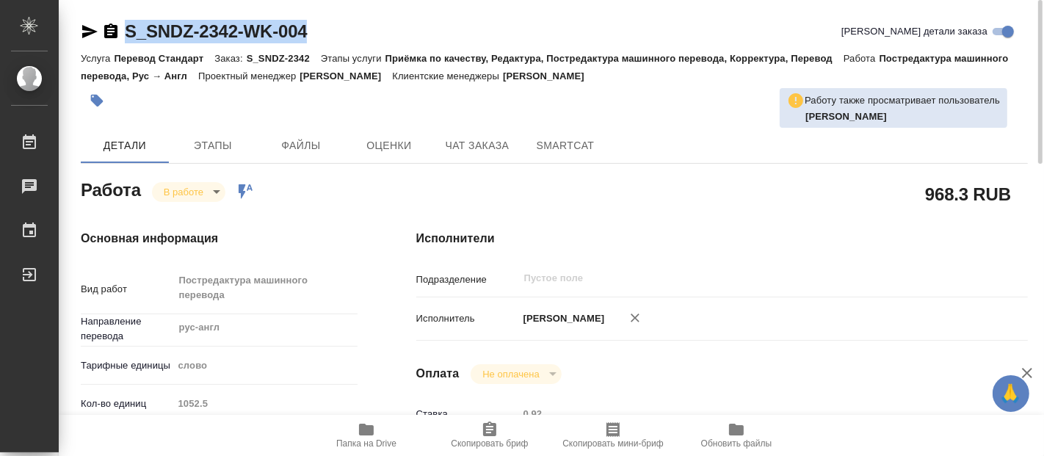
copy link "S_SNDZ-2342-WK-004"
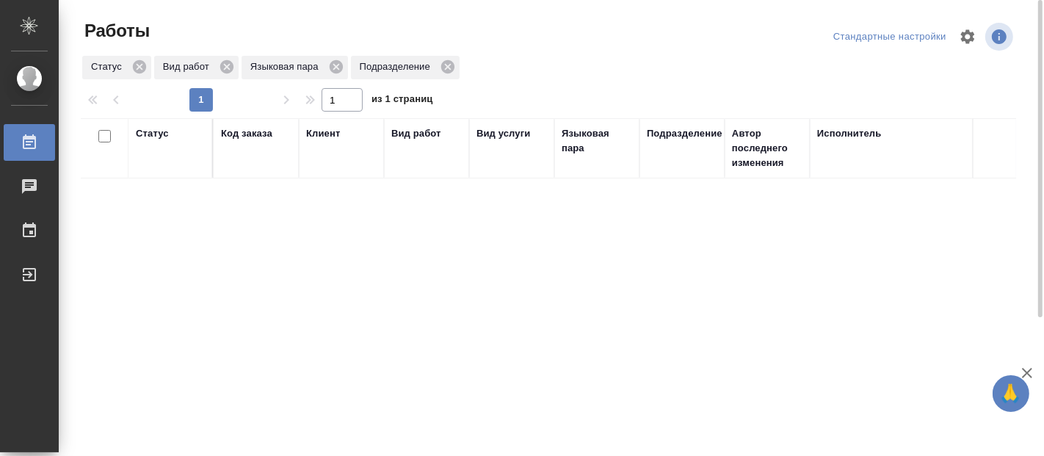
click at [264, 349] on div "Статус Код заказа Клиент Вид работ Вид услуги Языковая пара Подразделение Автор…" at bounding box center [548, 382] width 935 height 529
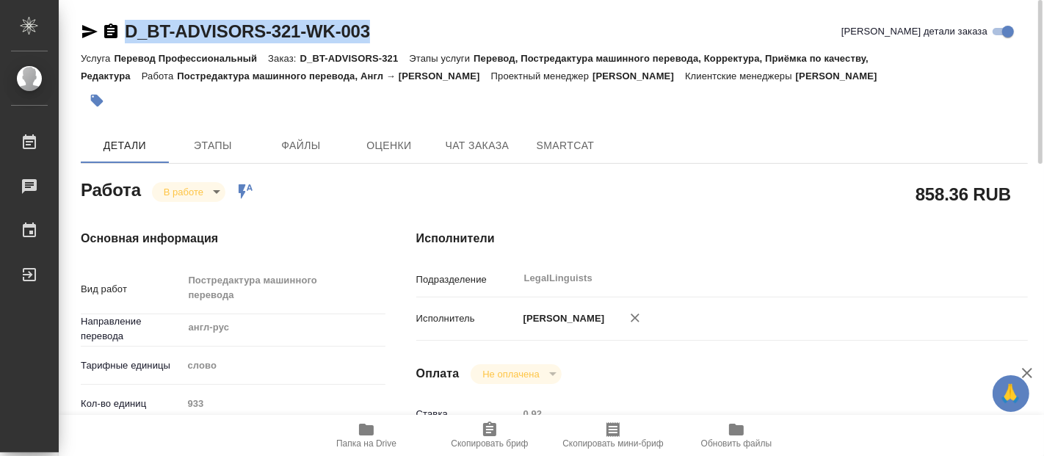
drag, startPoint x: 387, startPoint y: 25, endPoint x: 128, endPoint y: 36, distance: 258.7
click at [128, 36] on div "D_BT-ADVISORS-321-WK-003 Кратко детали заказа" at bounding box center [554, 31] width 947 height 23
copy link "D_BT-ADVISORS-321-WK-003"
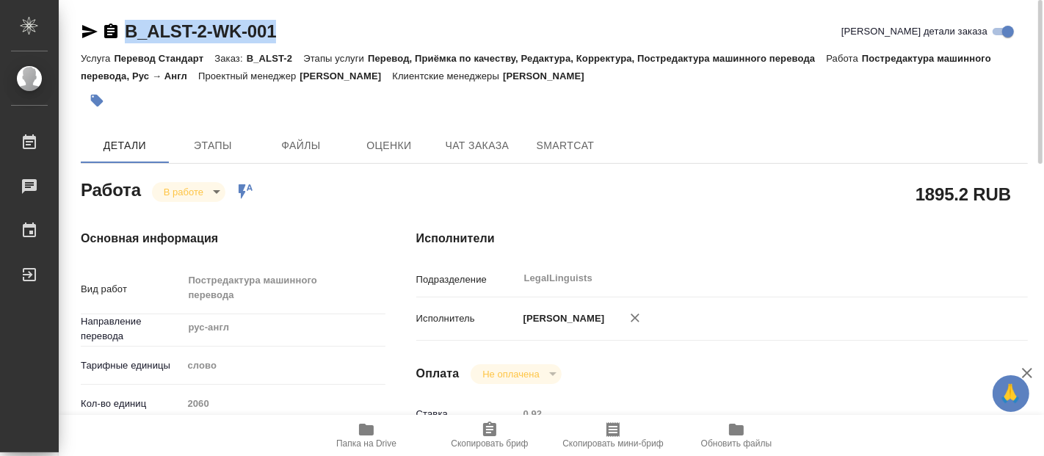
drag, startPoint x: 282, startPoint y: 31, endPoint x: 130, endPoint y: 33, distance: 152.0
click at [130, 33] on div "B_ALST-2-WK-001 Кратко детали заказа" at bounding box center [554, 31] width 947 height 23
copy link "B_ALST-2-WK-001"
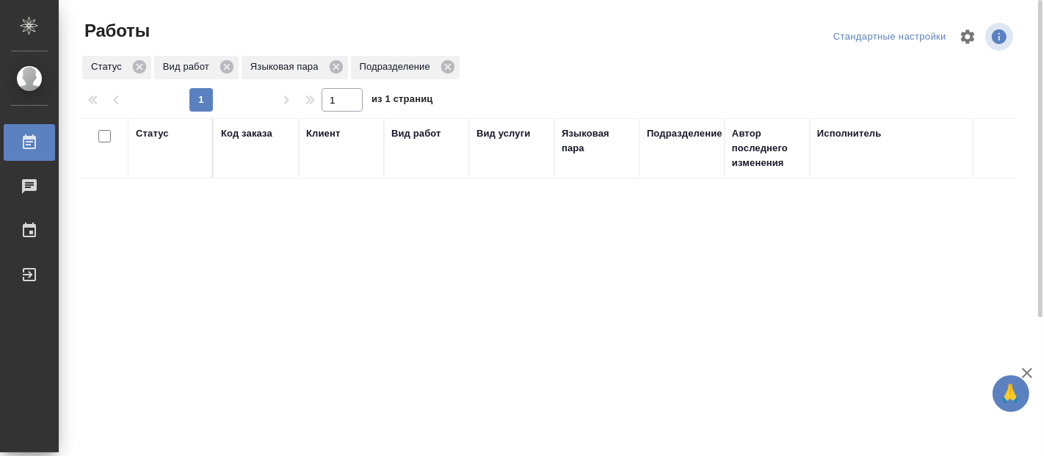
click at [88, 284] on div "Статус Код заказа Клиент Вид работ Вид услуги Языковая пара Подразделение Автор…" at bounding box center [548, 382] width 935 height 529
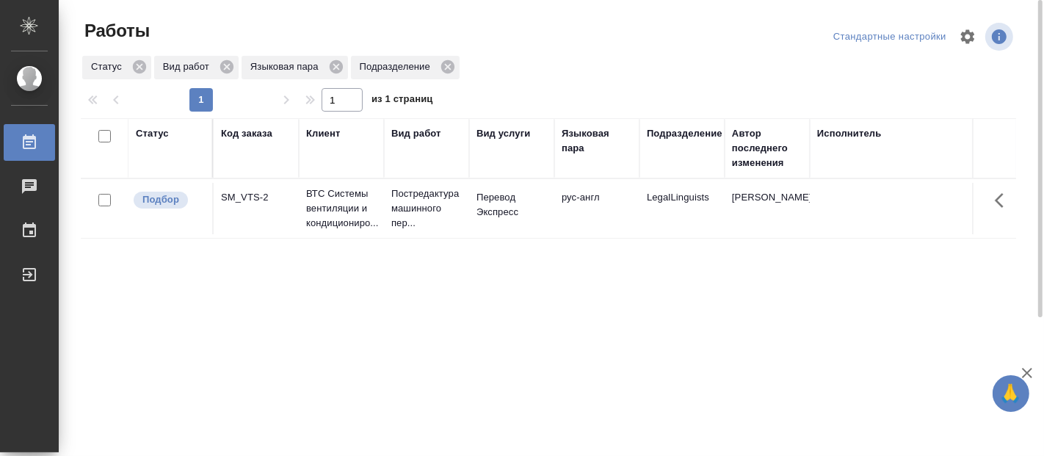
click at [134, 306] on div "Статус Код заказа Клиент Вид работ Вид услуги Языковая пара Подразделение Автор…" at bounding box center [548, 382] width 935 height 529
click at [87, 378] on div "Статус Код заказа Клиент Вид работ Вид услуги Языковая пара Подразделение Автор…" at bounding box center [548, 382] width 935 height 529
click at [106, 377] on div "Статус Код заказа Клиент Вид работ Вид услуги Языковая пара Подразделение Автор…" at bounding box center [548, 382] width 935 height 529
click at [83, 283] on div "Статус Код заказа Клиент Вид работ Вид услуги Языковая пара Подразделение Автор…" at bounding box center [548, 382] width 935 height 529
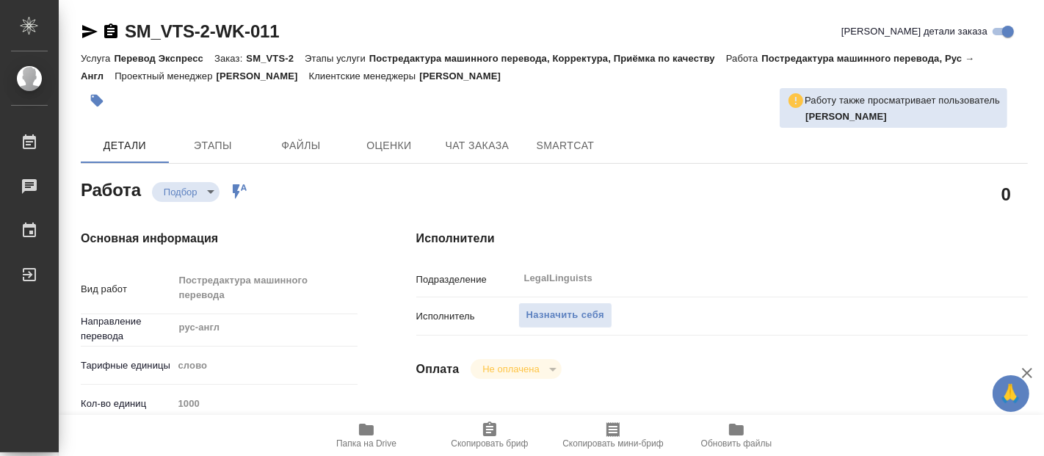
type textarea "x"
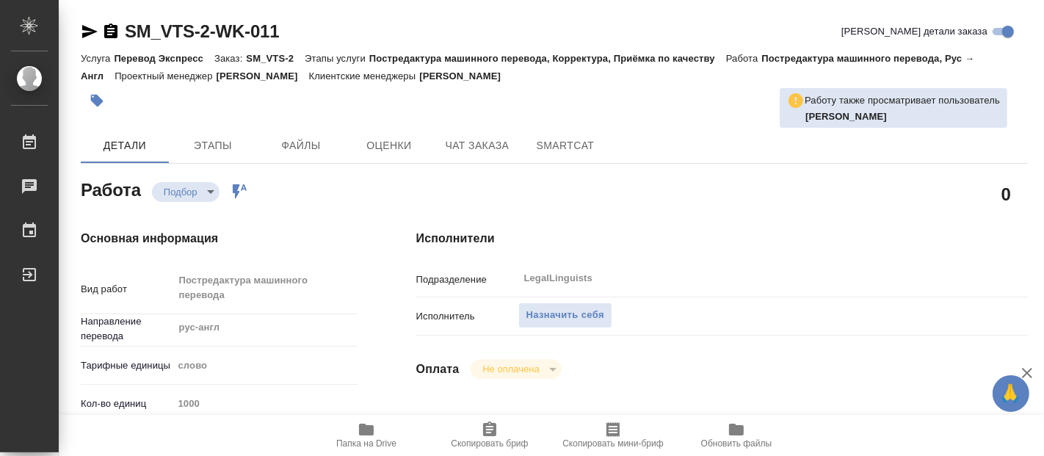
type textarea "x"
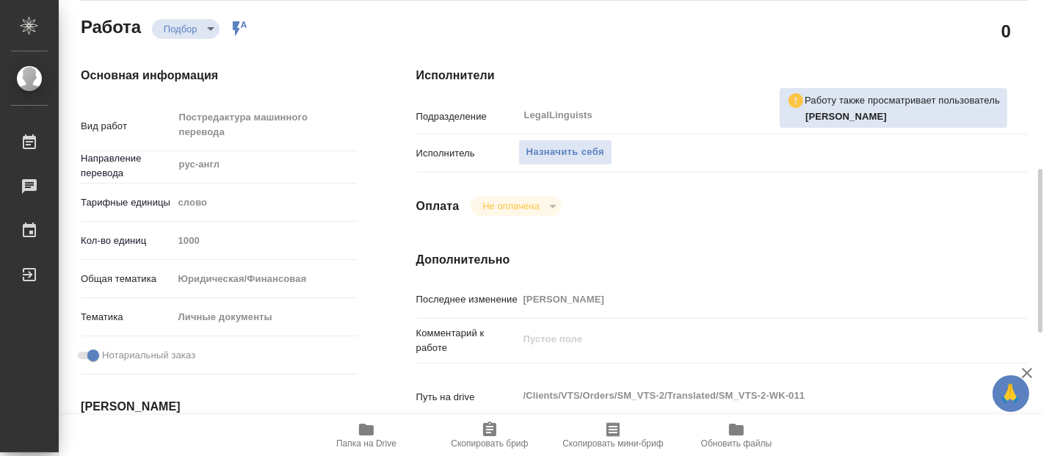
type textarea "x"
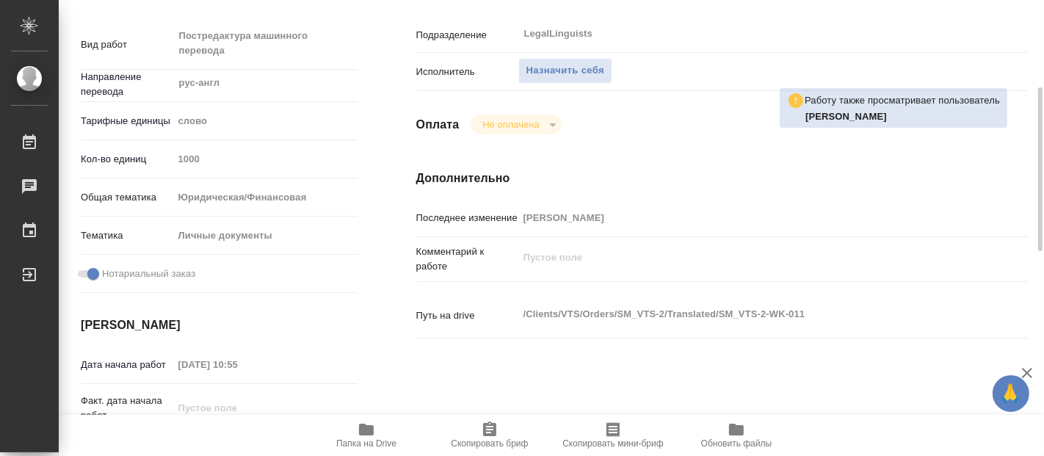
type textarea "x"
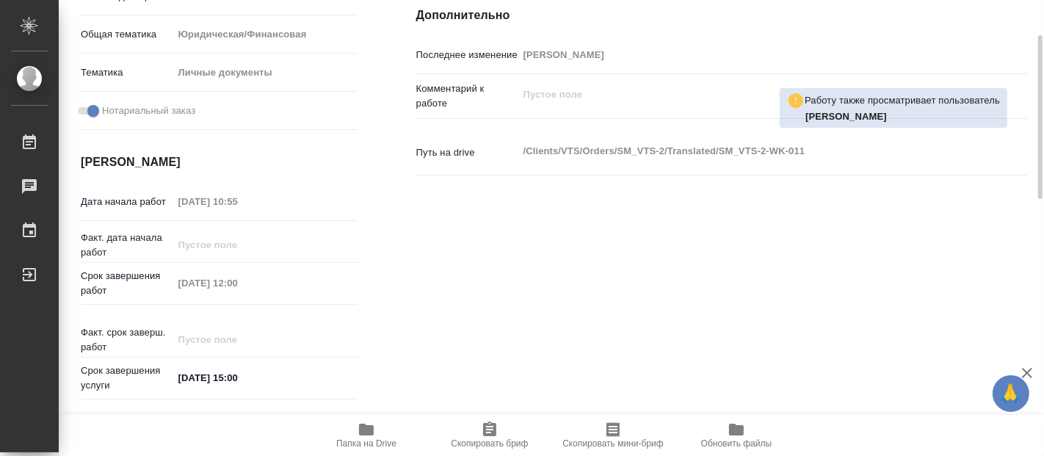
type textarea "x"
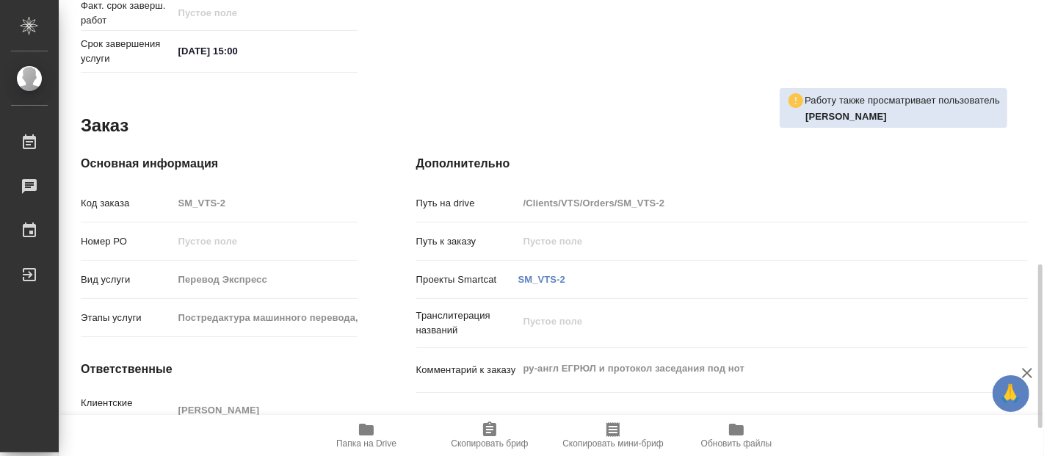
scroll to position [570, 0]
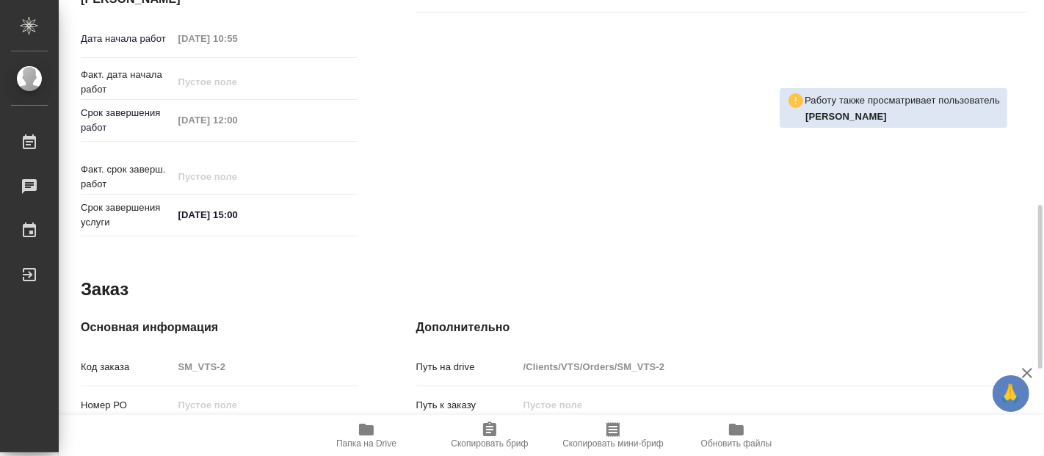
type textarea "x"
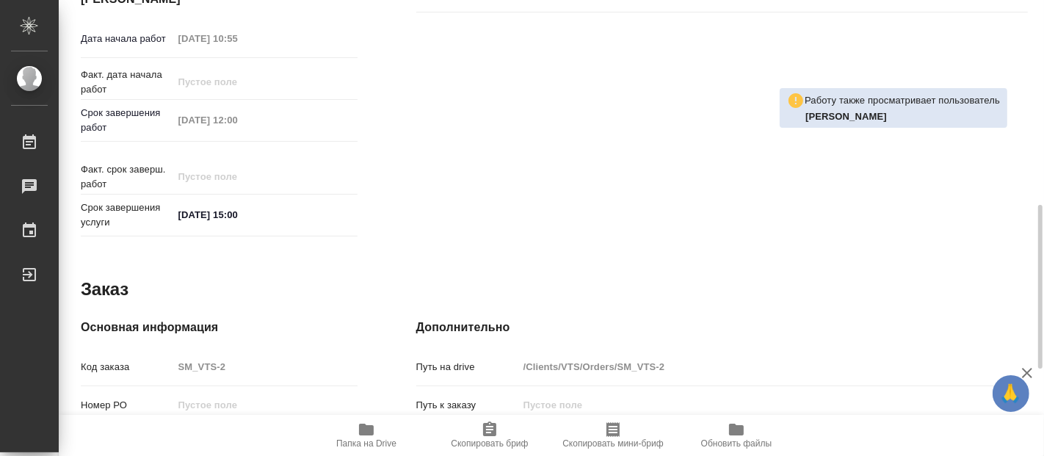
scroll to position [811, 0]
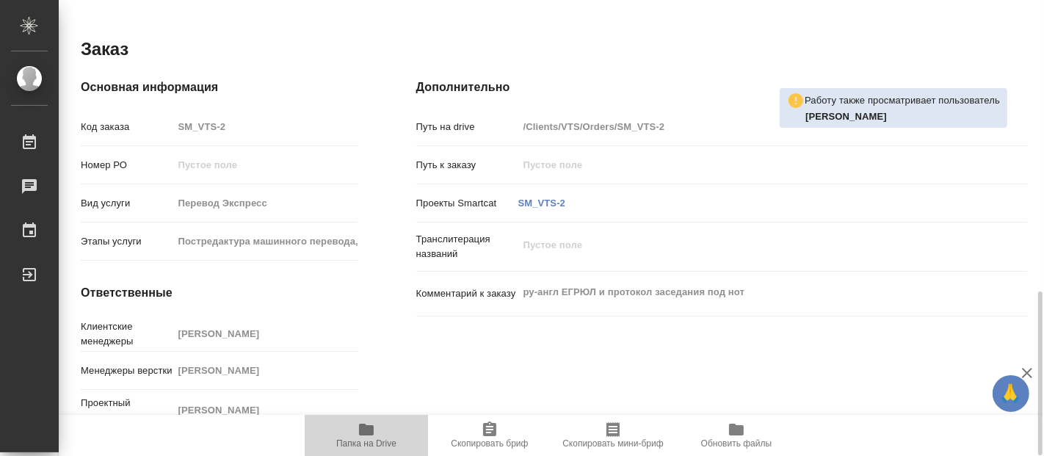
click at [366, 429] on icon "button" at bounding box center [366, 430] width 15 height 12
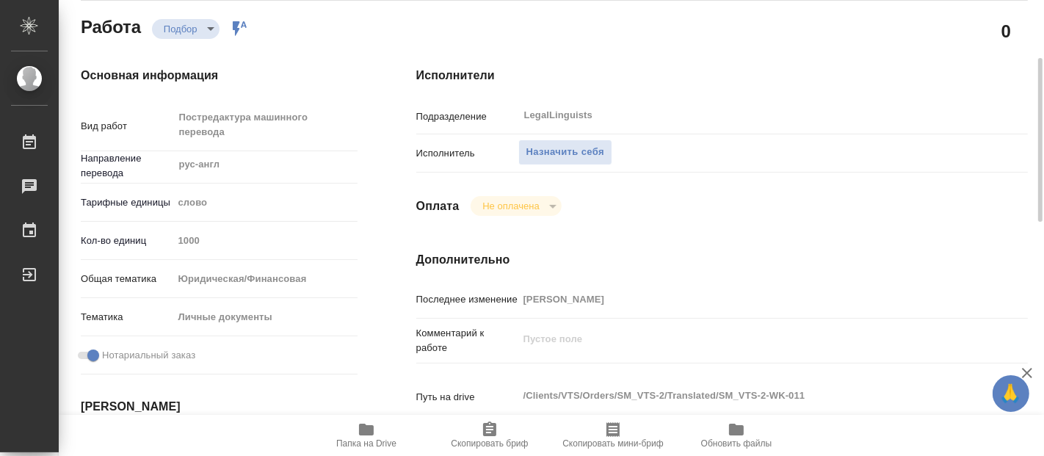
scroll to position [0, 0]
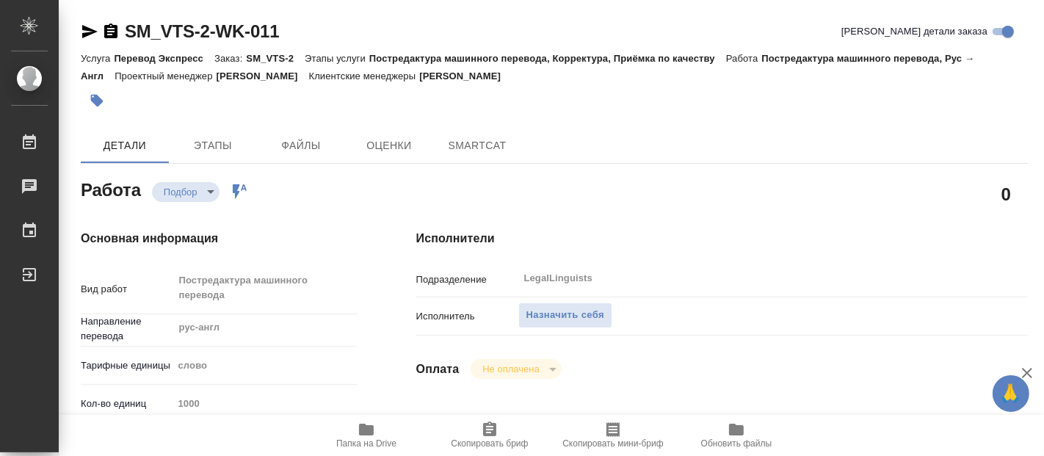
type textarea "x"
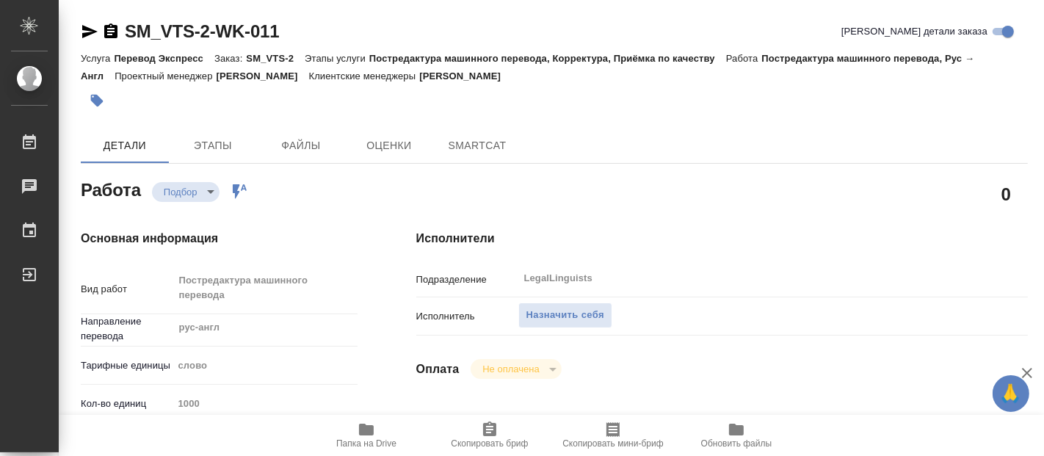
type textarea "x"
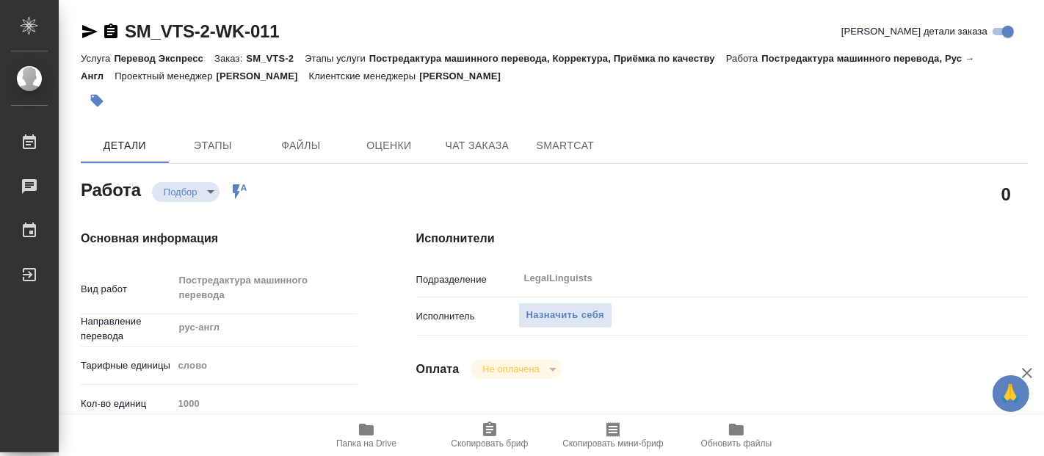
type textarea "x"
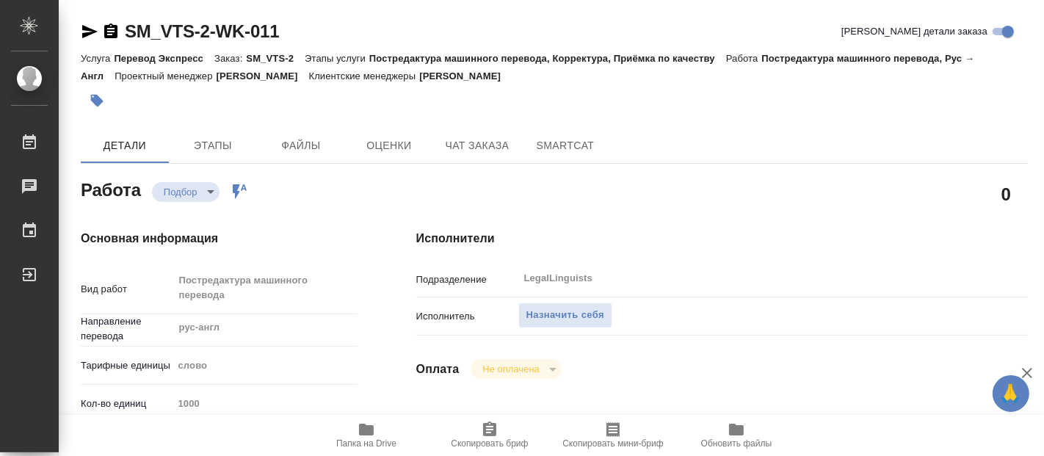
type textarea "x"
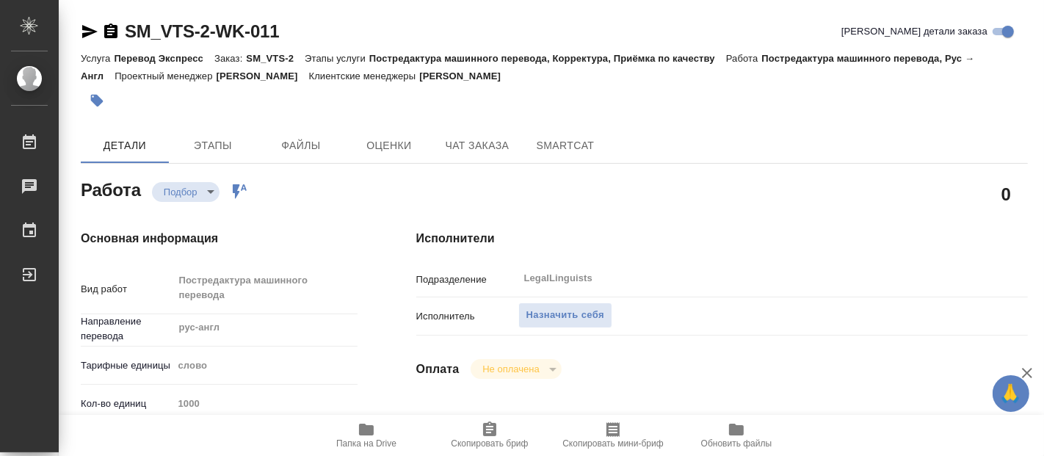
type textarea "x"
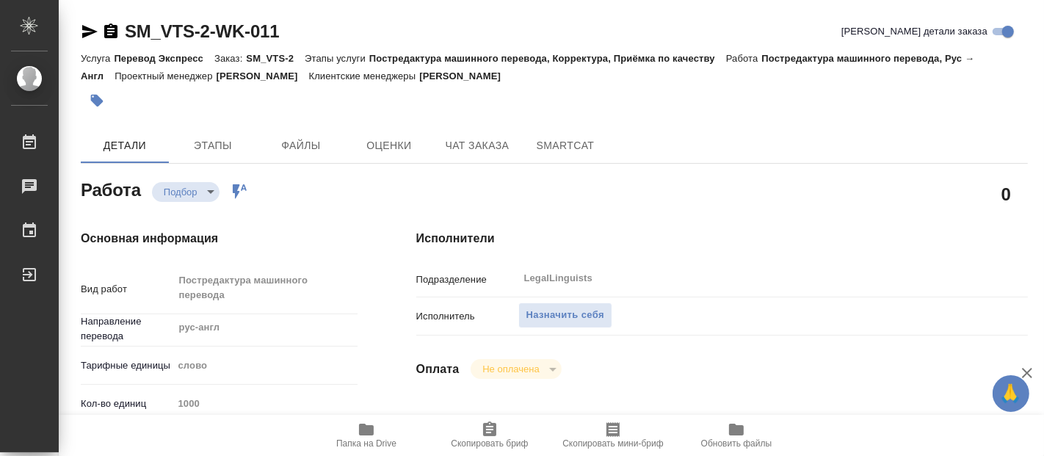
scroll to position [81, 0]
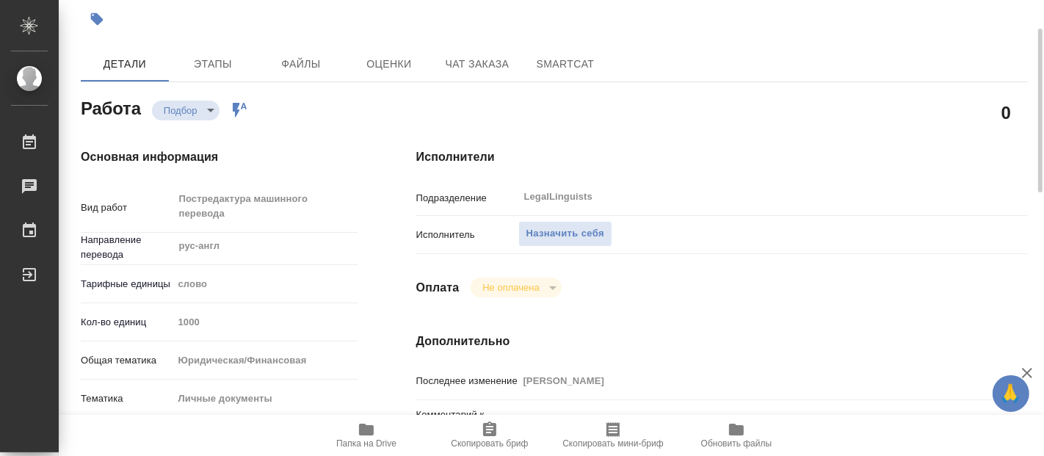
type textarea "x"
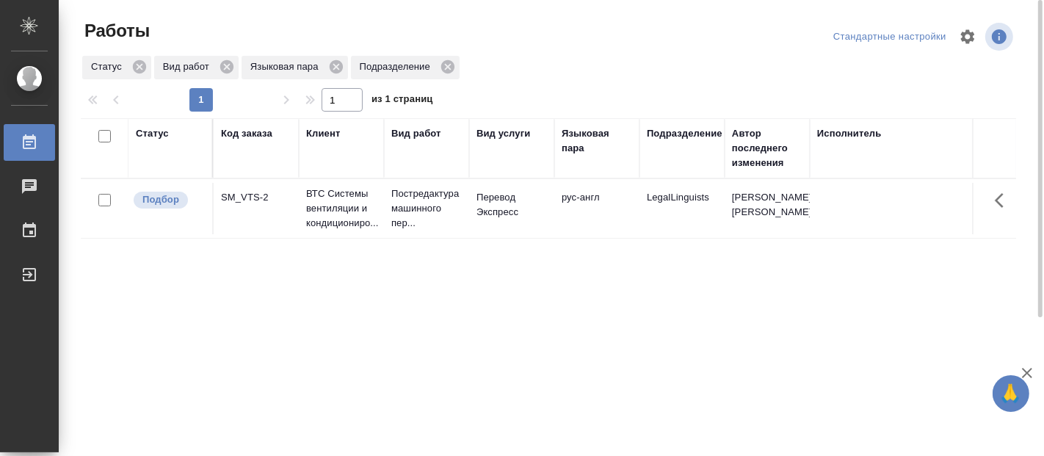
click at [130, 280] on div "Статус Код заказа Клиент Вид работ Вид услуги Языковая пара Подразделение Автор…" at bounding box center [548, 382] width 935 height 529
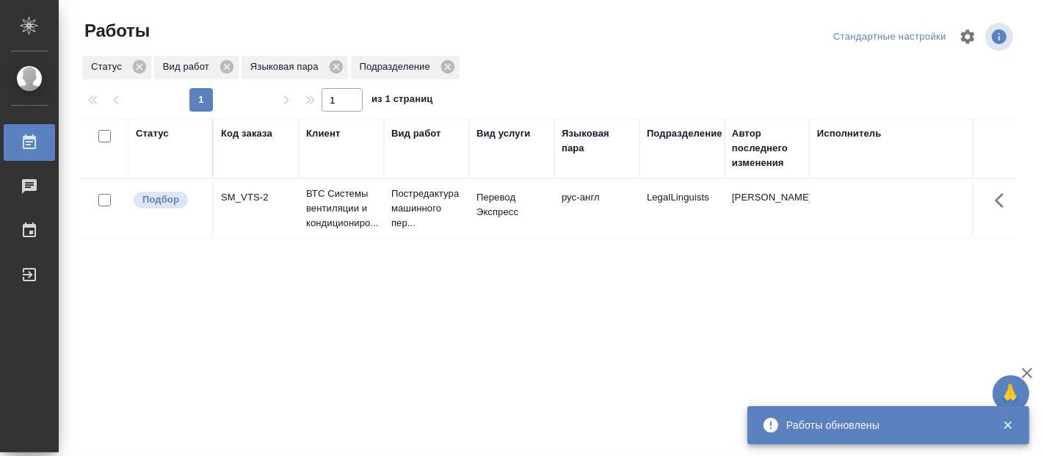
click at [1007, 420] on icon "button" at bounding box center [1007, 425] width 13 height 13
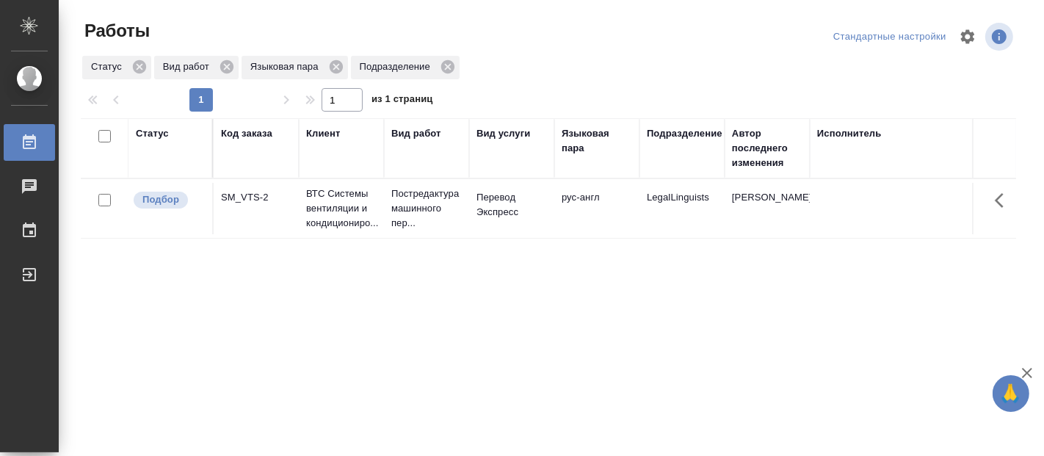
click at [510, 372] on div "Статус Код заказа Клиент Вид работ Вид услуги Языковая пара Подразделение Автор…" at bounding box center [548, 382] width 935 height 529
